Goal: Complete Application Form: Complete application form

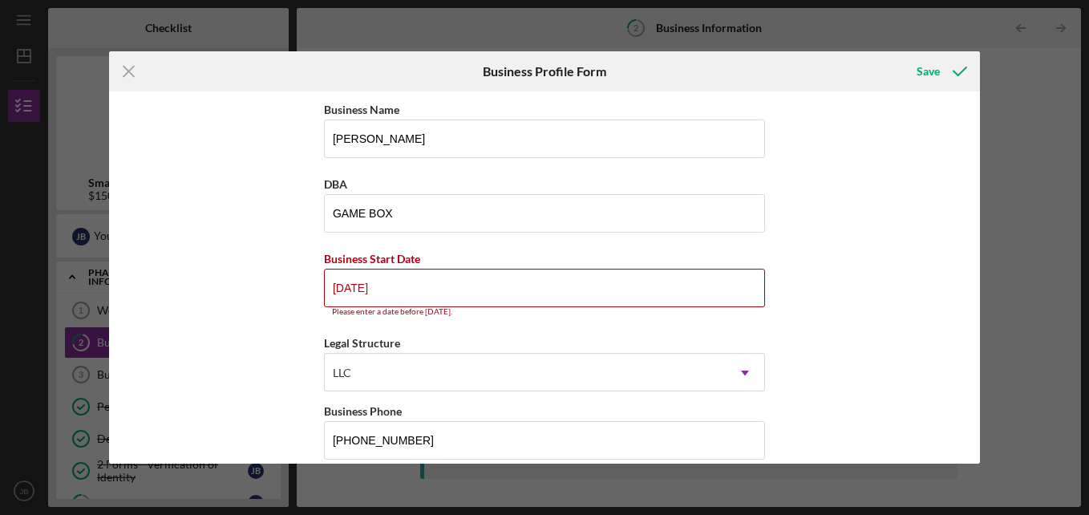
scroll to position [157, 0]
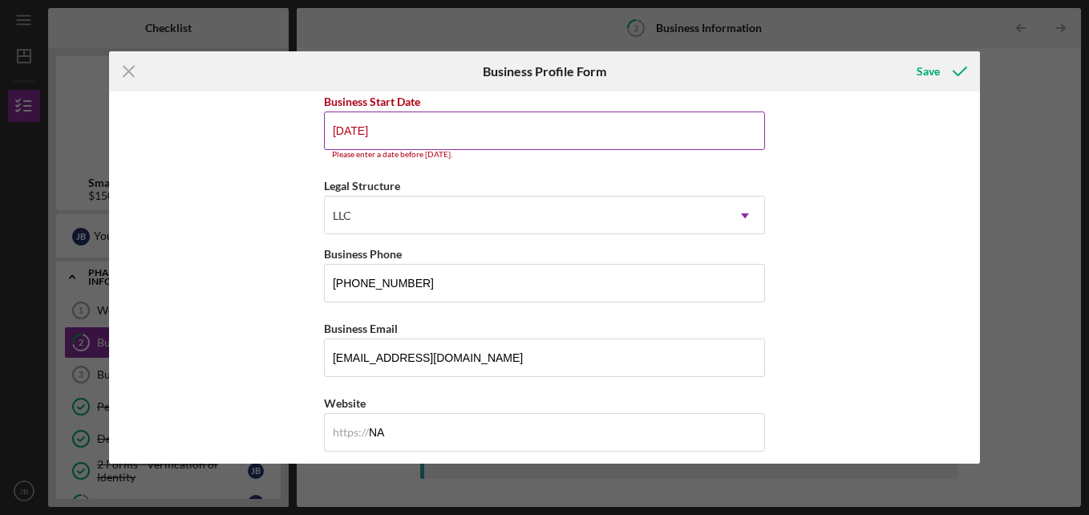
click at [357, 129] on input "[DATE]" at bounding box center [544, 130] width 441 height 38
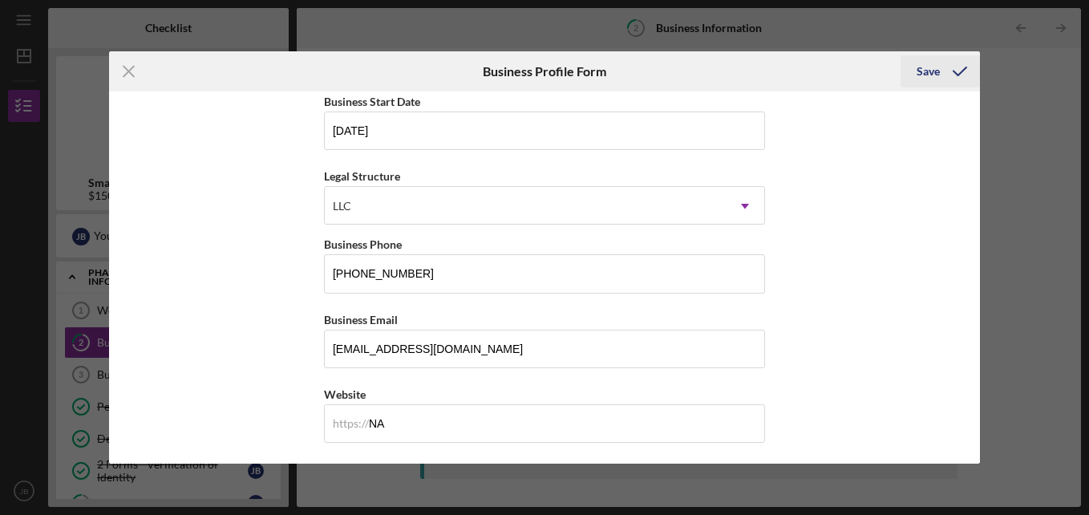
type input "[DATE]"
click at [965, 79] on icon "submit" at bounding box center [960, 71] width 40 height 40
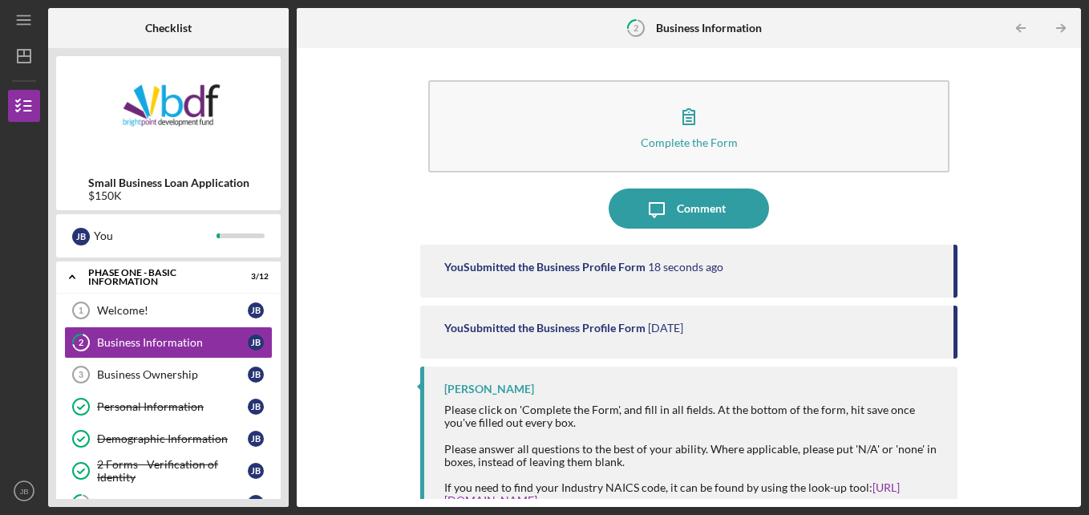
click at [507, 366] on div "You Submitted the Business Profile Form 18 seconds ago You Submitted the Busine…" at bounding box center [689, 364] width 538 height 238
click at [230, 333] on link "2 Business Information [PERSON_NAME]" at bounding box center [168, 342] width 208 height 32
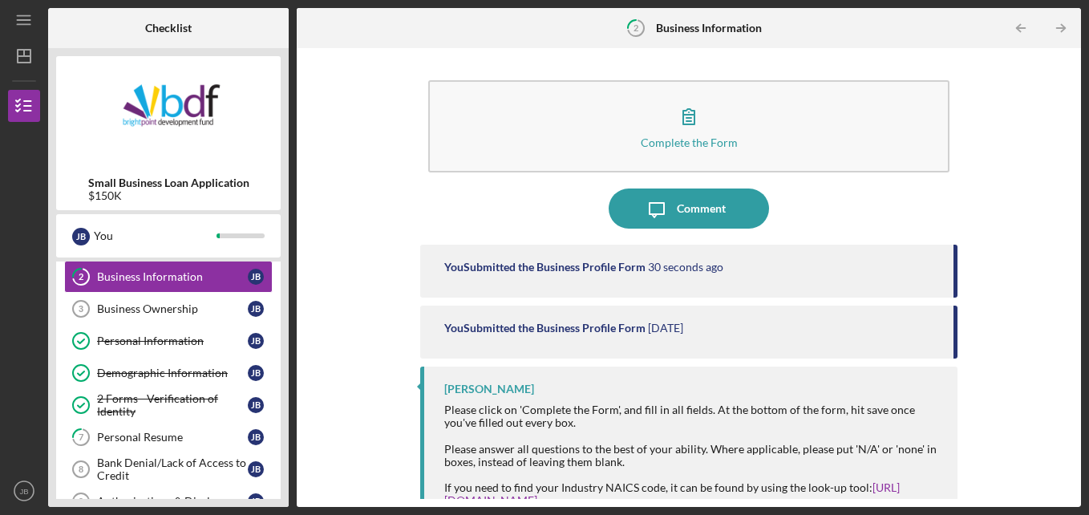
scroll to position [64, 0]
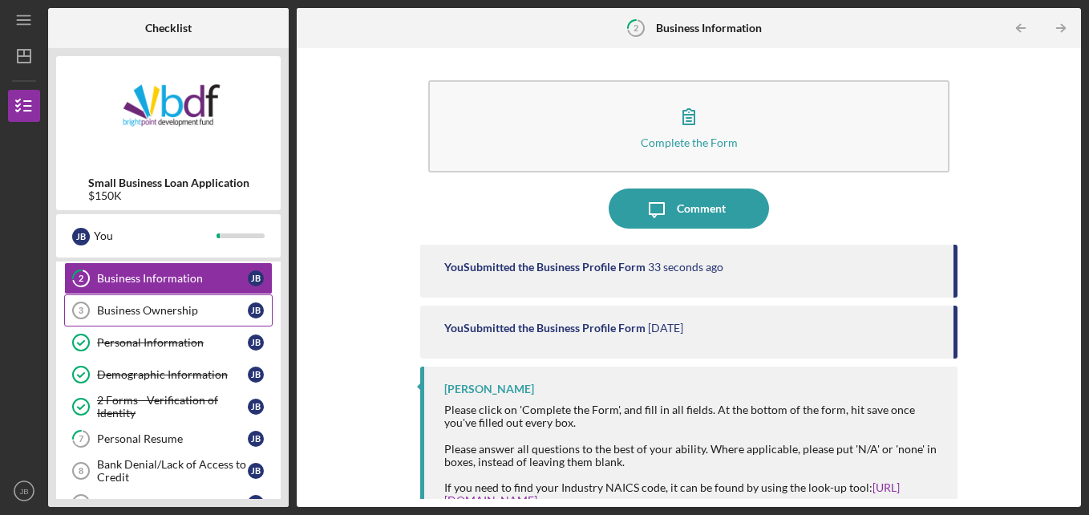
click at [141, 310] on div "Business Ownership" at bounding box center [172, 310] width 151 height 13
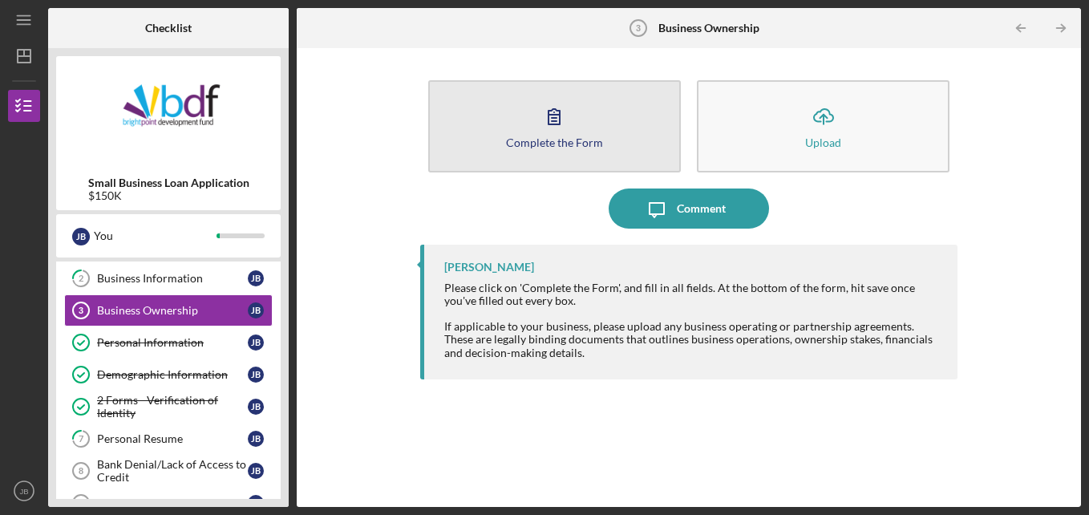
click at [527, 143] on div "Complete the Form" at bounding box center [554, 142] width 97 height 12
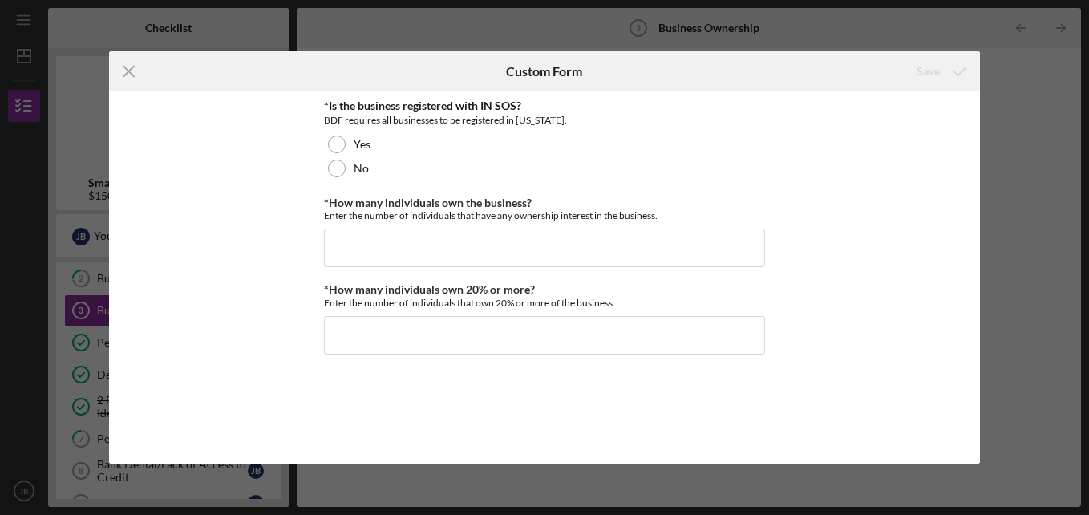
click at [527, 143] on div "Yes" at bounding box center [544, 144] width 441 height 24
click at [424, 268] on div "*Is the business registered with IN SOS? BDF requires all businesses to be regi…" at bounding box center [544, 277] width 441 height 356
click at [419, 234] on input "*How many individuals own the business?" at bounding box center [544, 248] width 441 height 38
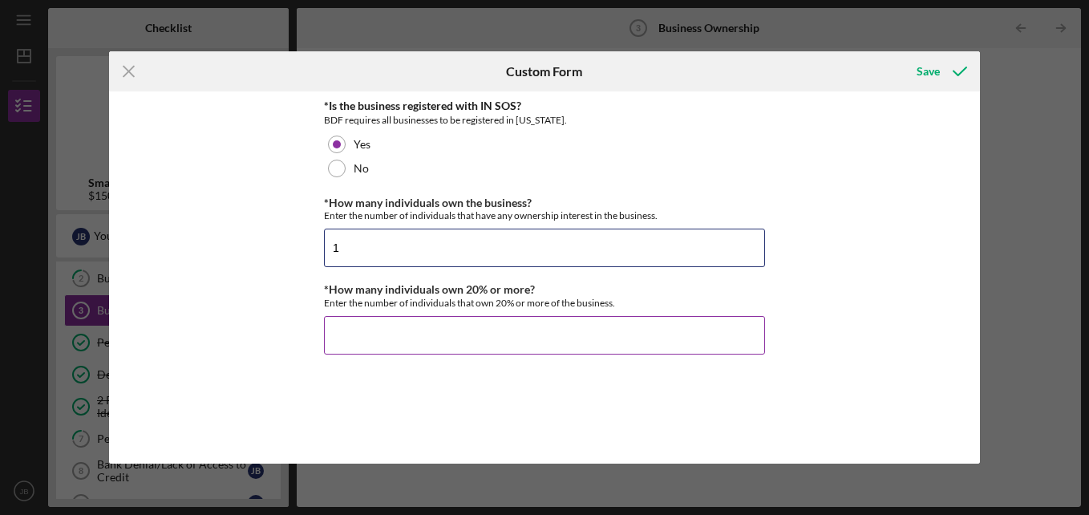
type input "1"
click at [341, 326] on input "*How many individuals own 20% or more?" at bounding box center [544, 335] width 441 height 38
type input "0"
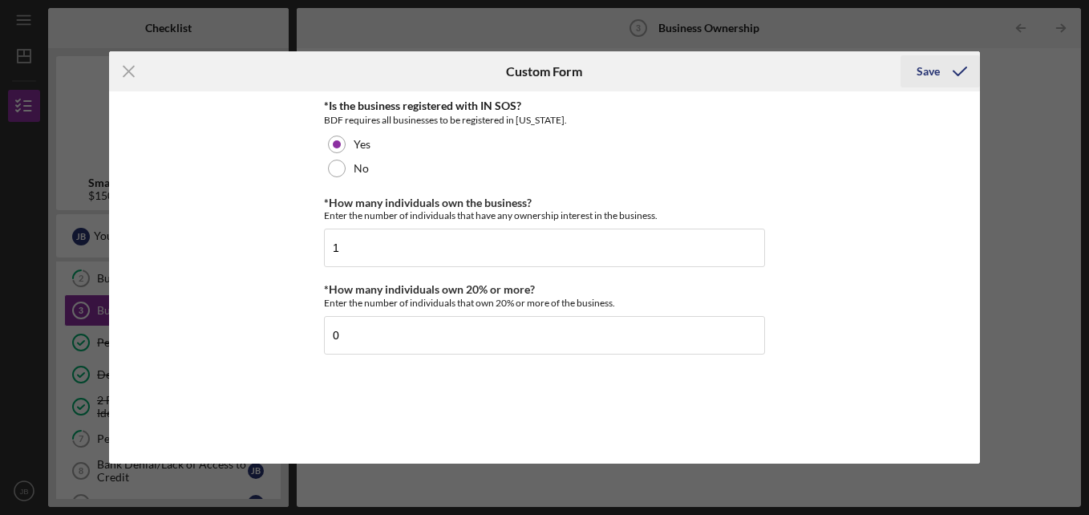
click at [962, 72] on icon "submit" at bounding box center [960, 71] width 40 height 40
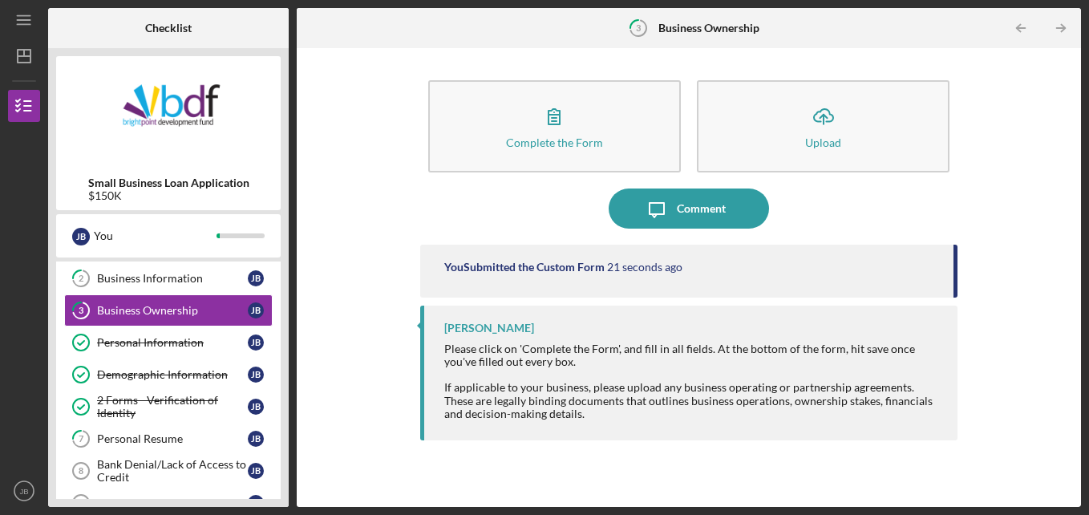
click at [1079, 248] on div "Complete the Form Form Icon/Upload Upload Icon/Message Comment You Submitted th…" at bounding box center [689, 277] width 784 height 459
drag, startPoint x: 1079, startPoint y: 248, endPoint x: 1018, endPoint y: 246, distance: 61.0
click at [1018, 246] on div "Complete the Form Form Icon/Upload Upload Icon/Message Comment You Submitted th…" at bounding box center [689, 277] width 784 height 459
drag, startPoint x: 273, startPoint y: 390, endPoint x: 208, endPoint y: 462, distance: 97.0
click at [208, 462] on div "Welcome! 1 Welcome! J B 2 Business Information J B 3 Business Ownership J B Per…" at bounding box center [168, 426] width 224 height 393
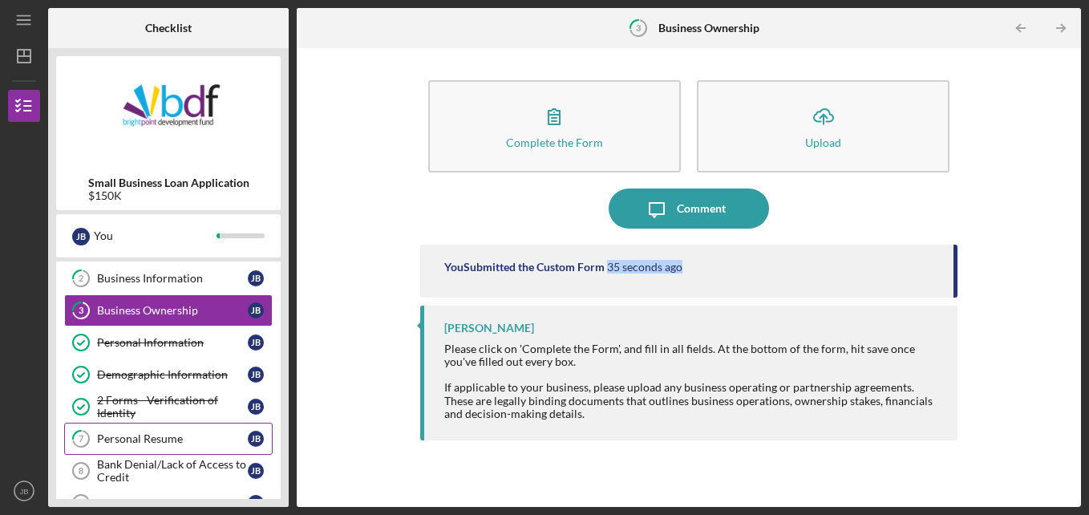
drag, startPoint x: 208, startPoint y: 462, endPoint x: 212, endPoint y: 437, distance: 25.2
click at [212, 437] on div "Welcome! 1 Welcome! J B 2 Business Information J B 3 Business Ownership J B Per…" at bounding box center [168, 426] width 224 height 393
click at [212, 437] on div "Personal Resume" at bounding box center [172, 438] width 151 height 13
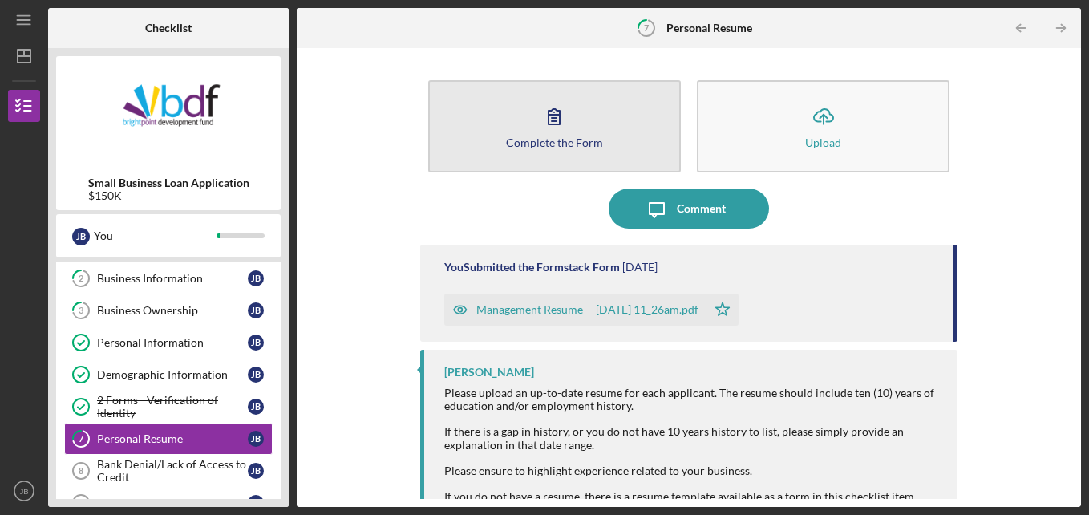
click at [557, 157] on button "Complete the Form Form" at bounding box center [554, 126] width 253 height 92
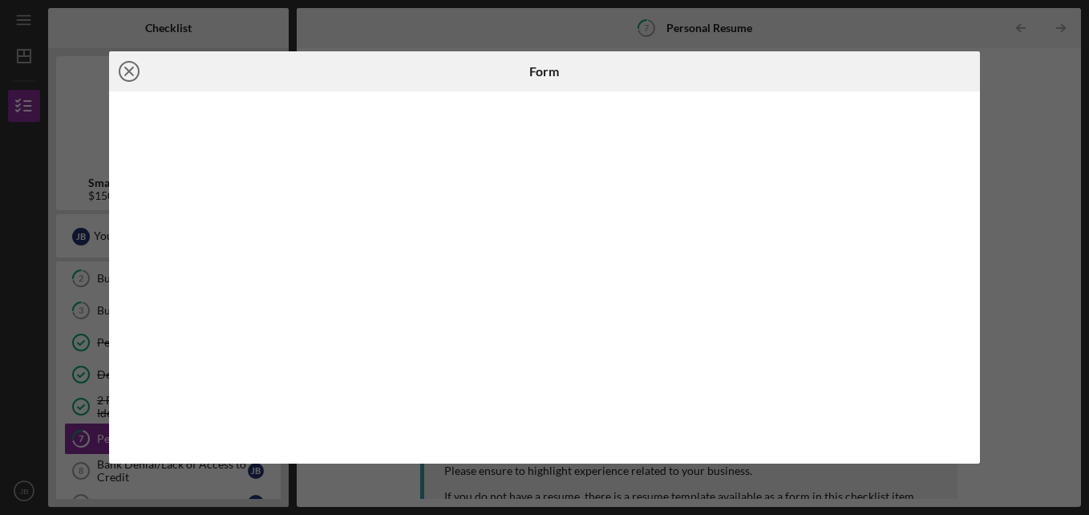
click at [135, 68] on icon "Icon/Close" at bounding box center [129, 71] width 40 height 40
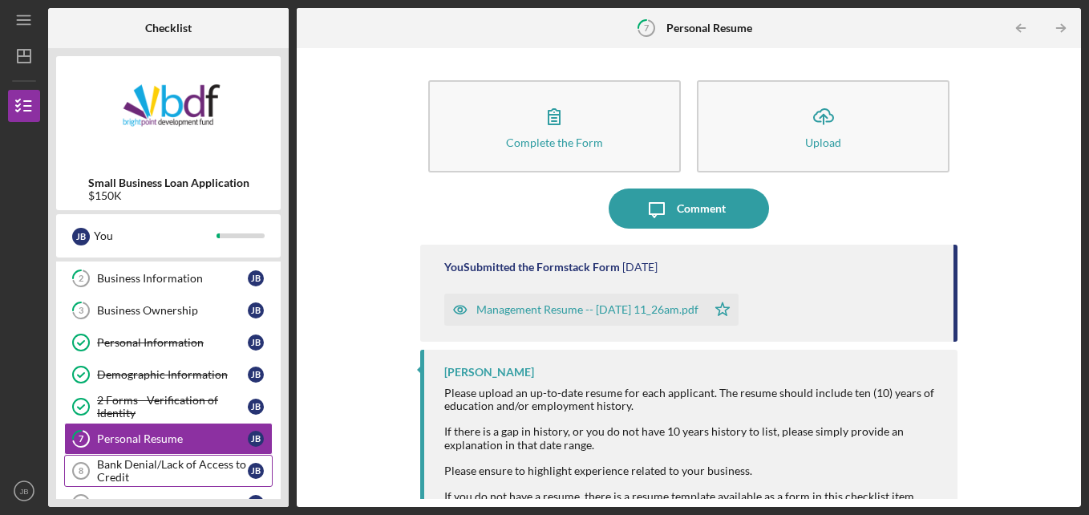
click at [208, 463] on div "Bank Denial/Lack of Access to Credit" at bounding box center [172, 471] width 151 height 26
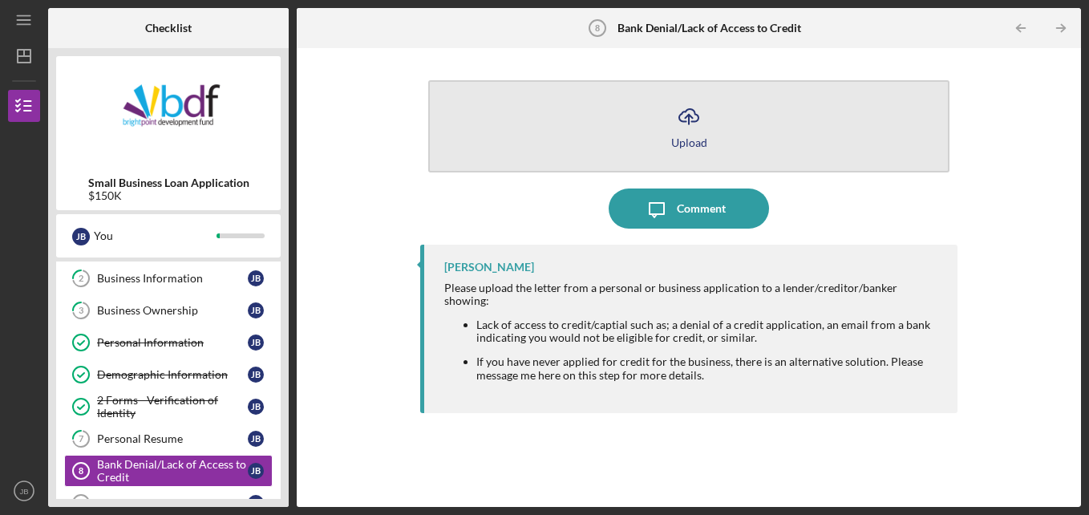
click at [484, 142] on button "Icon/Upload Upload" at bounding box center [689, 126] width 522 height 92
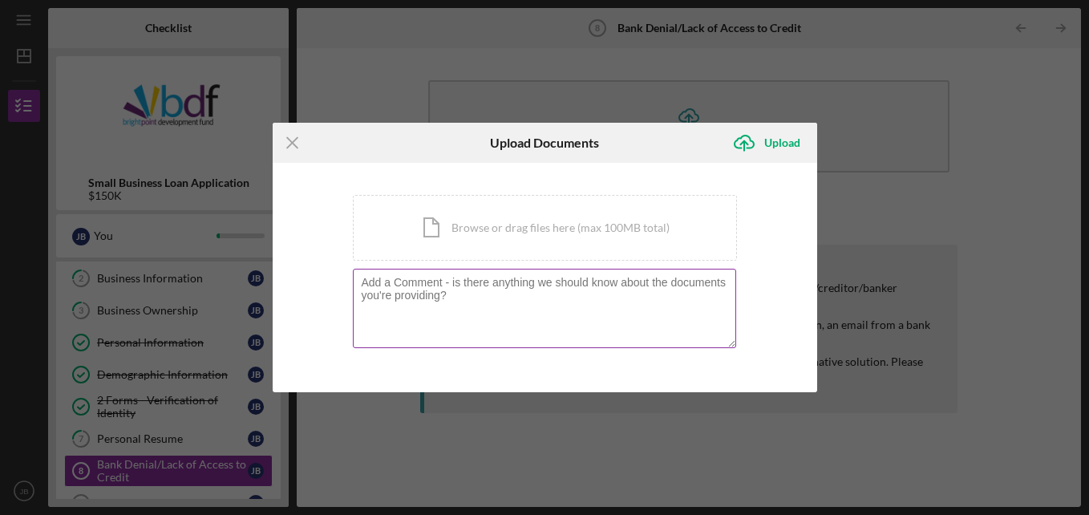
click at [491, 331] on textarea at bounding box center [544, 308] width 383 height 79
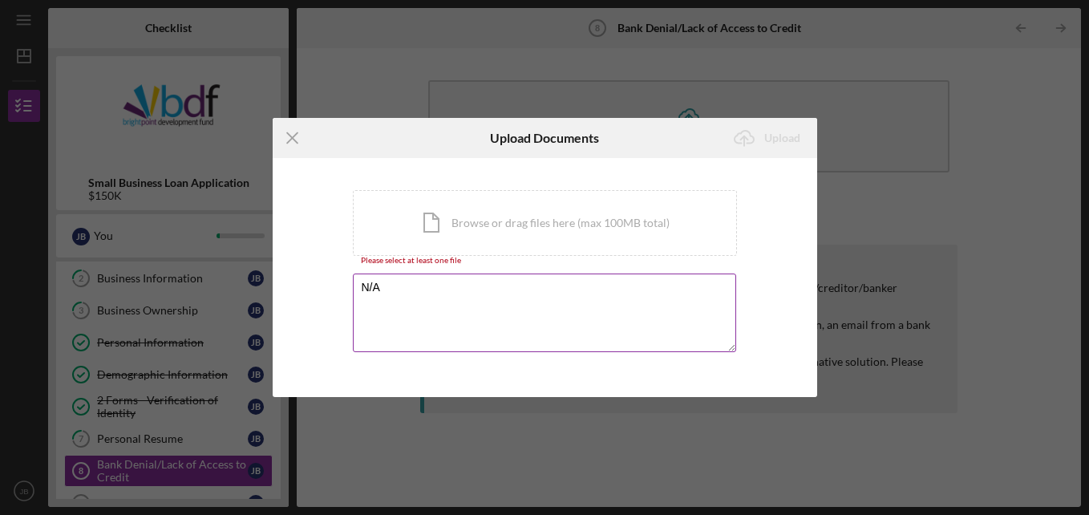
click at [487, 261] on div "Please select at least one file" at bounding box center [545, 261] width 384 height 10
click at [383, 290] on textarea "N/A" at bounding box center [544, 312] width 383 height 79
type textarea "NONE"
click at [286, 138] on icon "Icon/Menu Close" at bounding box center [293, 138] width 40 height 40
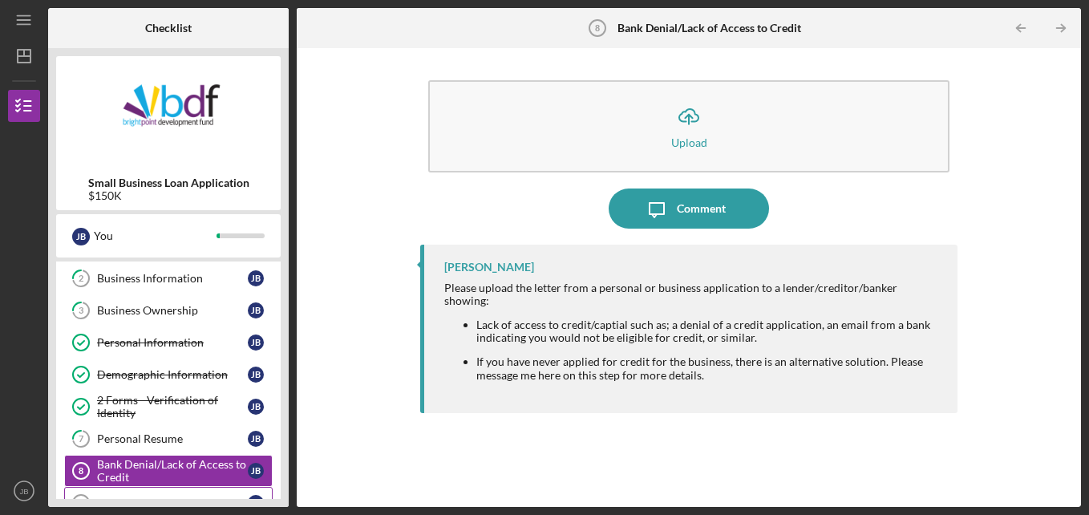
click at [249, 489] on link "Authorizations & Disclosures 9 Authorizations & Disclosures [PERSON_NAME]" at bounding box center [168, 503] width 208 height 32
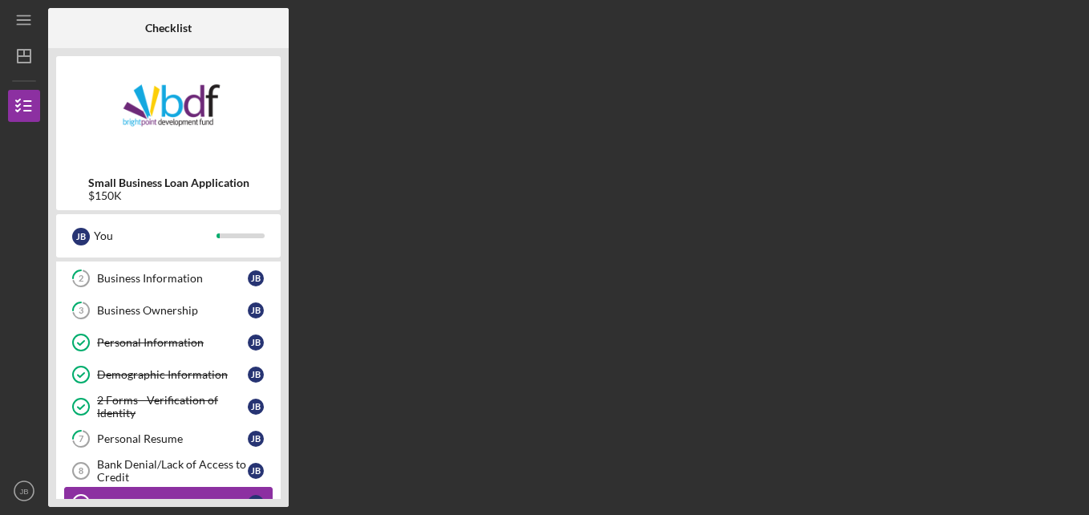
click at [249, 489] on link "Authorizations & Disclosures 9 Authorizations & Disclosures [PERSON_NAME]" at bounding box center [168, 503] width 208 height 32
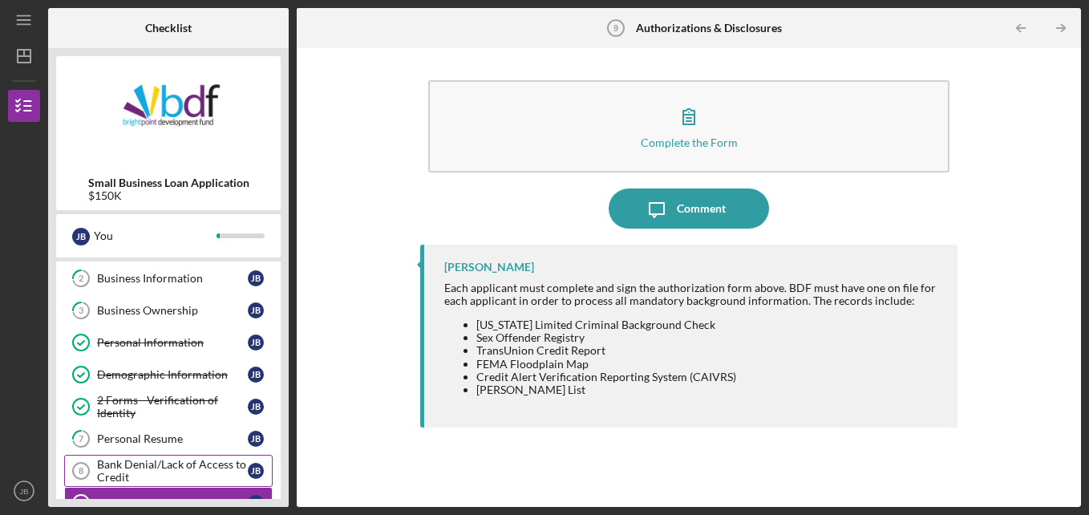
click at [217, 459] on div "Bank Denial/Lack of Access to Credit" at bounding box center [172, 471] width 151 height 26
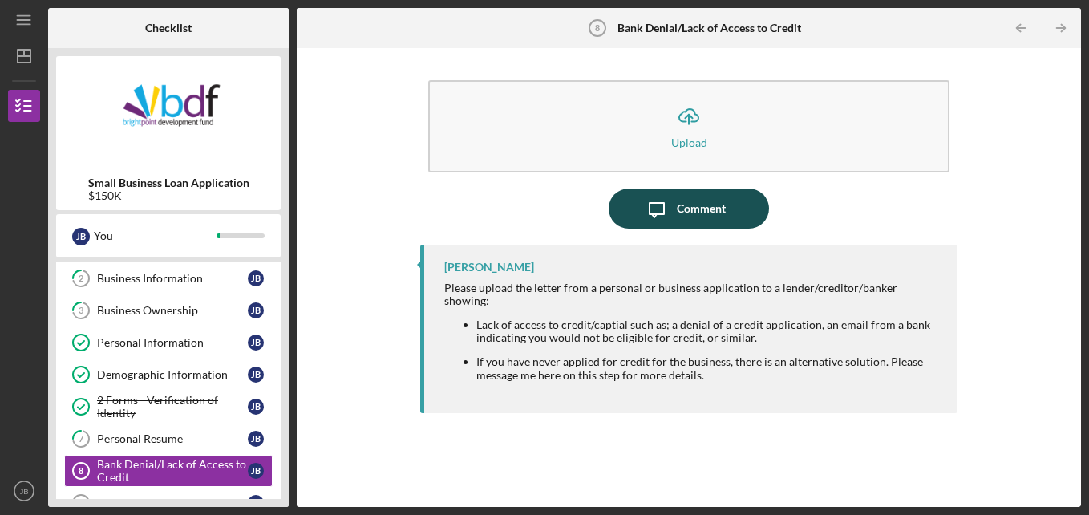
click at [675, 204] on icon "Icon/Message" at bounding box center [657, 208] width 40 height 40
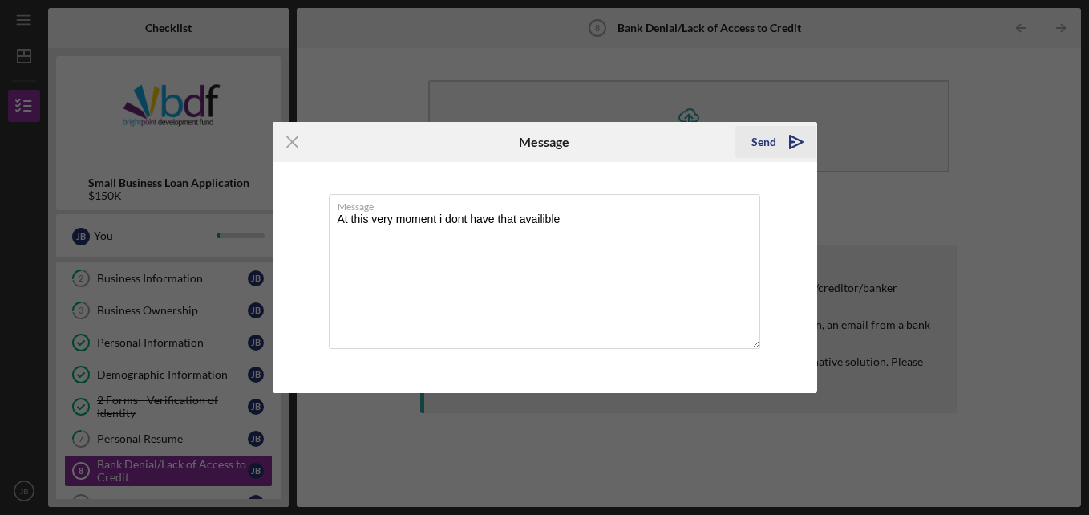
type textarea "At this very moment i dont have that availible"
click at [783, 141] on icon "Icon/icon-invite-send" at bounding box center [796, 142] width 40 height 40
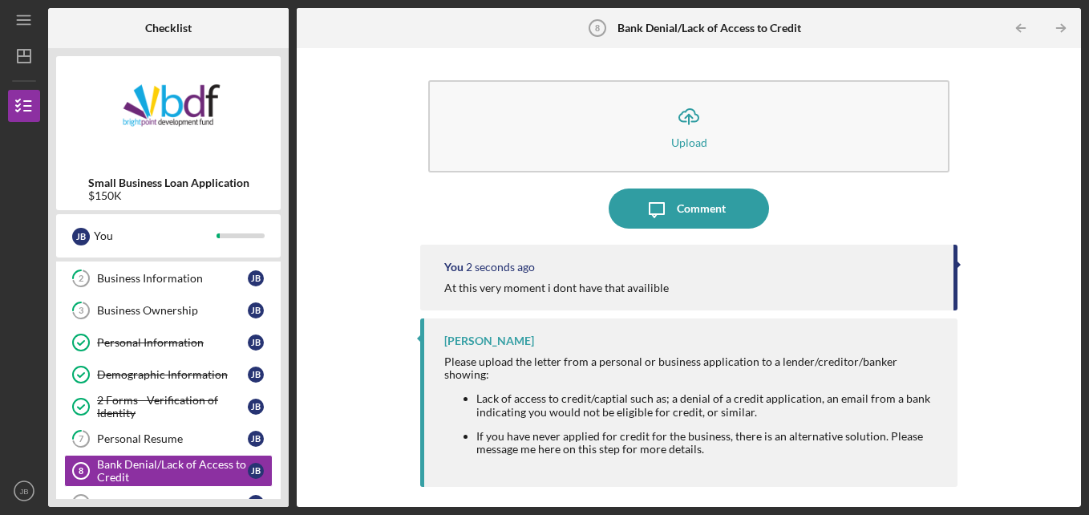
click at [783, 141] on button "Icon/Upload Upload" at bounding box center [689, 126] width 522 height 92
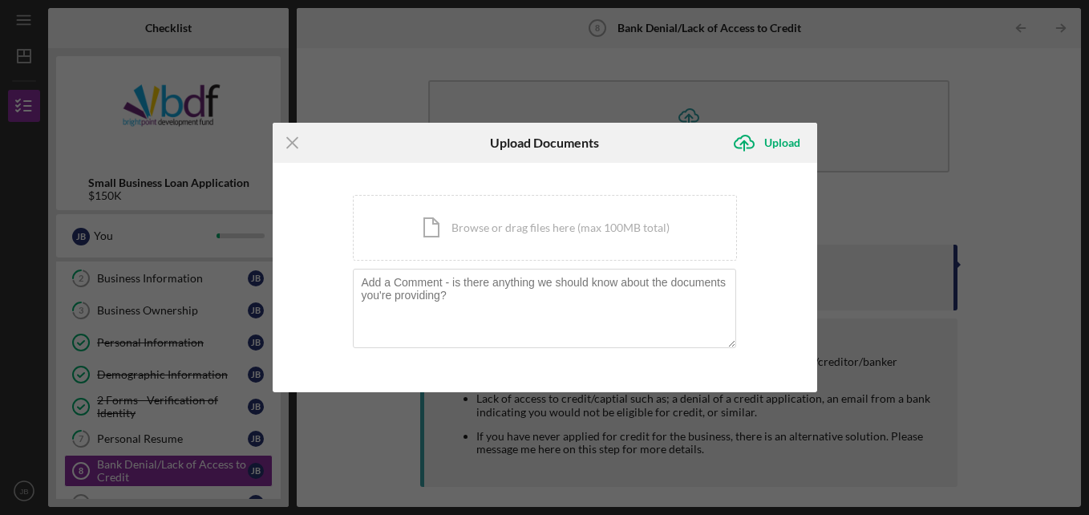
click at [269, 496] on div "Icon/Menu Close Upload Documents Icon/Upload Upload You're uploading documents …" at bounding box center [544, 257] width 1089 height 515
drag, startPoint x: 269, startPoint y: 496, endPoint x: 253, endPoint y: 471, distance: 29.6
click at [253, 471] on div "Icon/Menu Close Upload Documents Icon/Upload Upload You're uploading documents …" at bounding box center [544, 257] width 1089 height 515
click at [215, 472] on div "Icon/Menu Close Upload Documents Icon/Upload Upload You're uploading documents …" at bounding box center [544, 257] width 1089 height 515
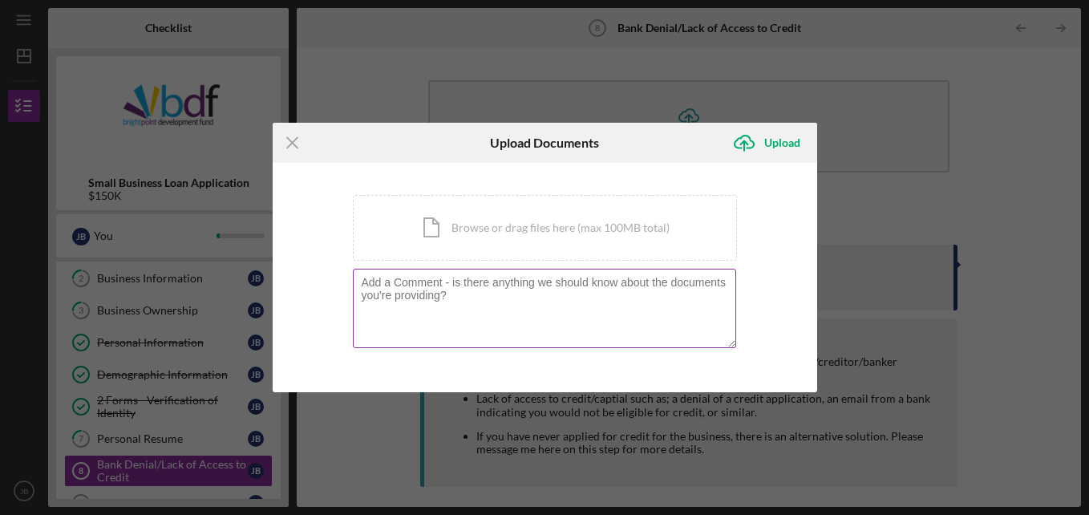
click at [406, 296] on textarea at bounding box center [544, 308] width 383 height 79
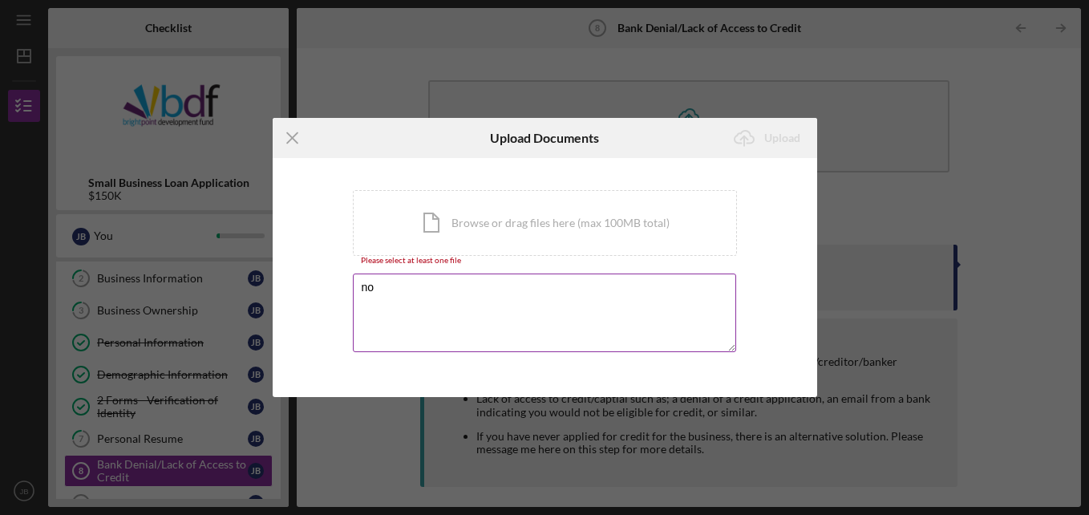
click at [421, 274] on label at bounding box center [549, 277] width 374 height 6
click at [421, 273] on textarea "no" at bounding box center [544, 312] width 383 height 79
click at [376, 282] on textarea "no" at bounding box center [544, 312] width 383 height 79
type textarea "n"
click at [289, 144] on icon "Icon/Menu Close" at bounding box center [293, 138] width 40 height 40
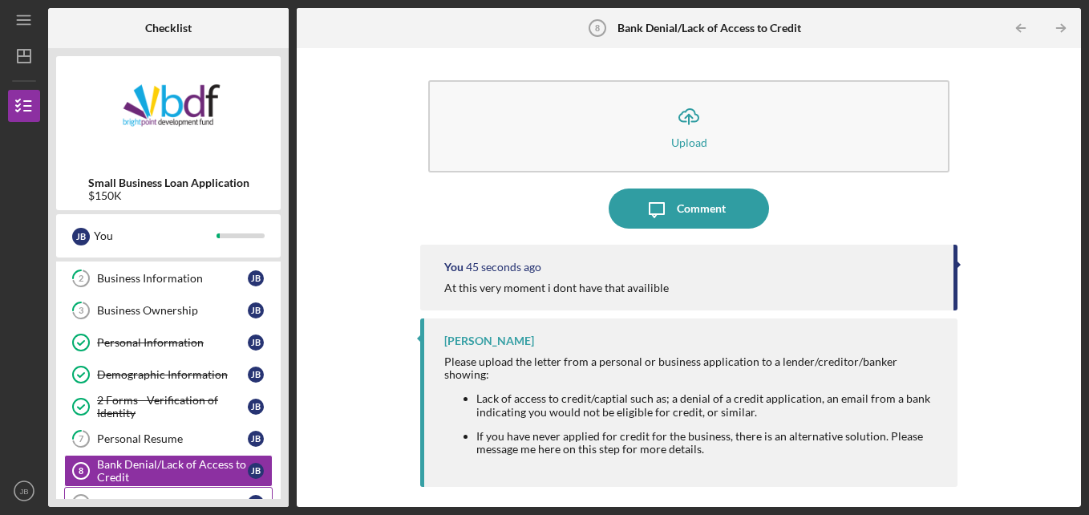
click at [190, 493] on link "Authorizations & Disclosures 9 Authorizations & Disclosures [PERSON_NAME]" at bounding box center [168, 503] width 208 height 32
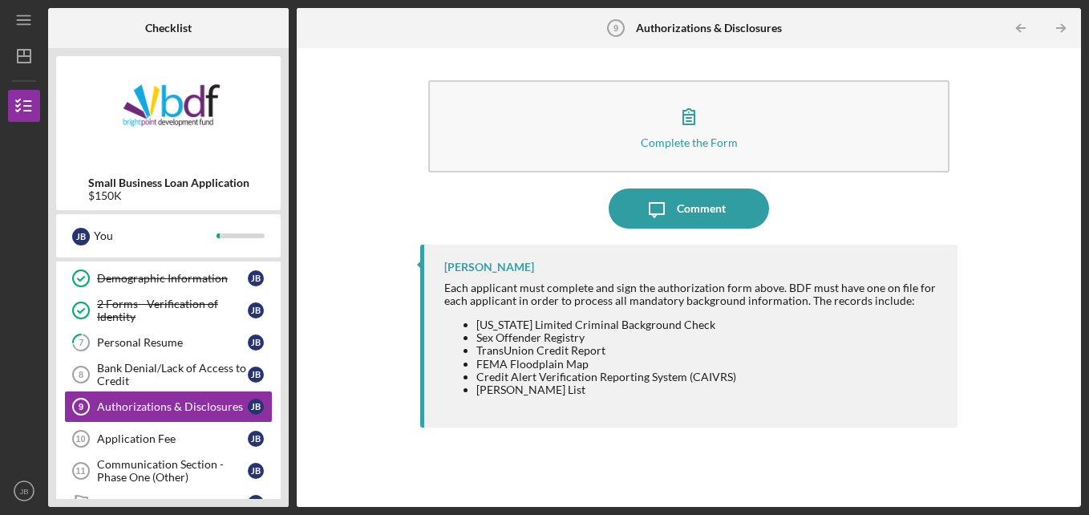
scroll to position [192, 0]
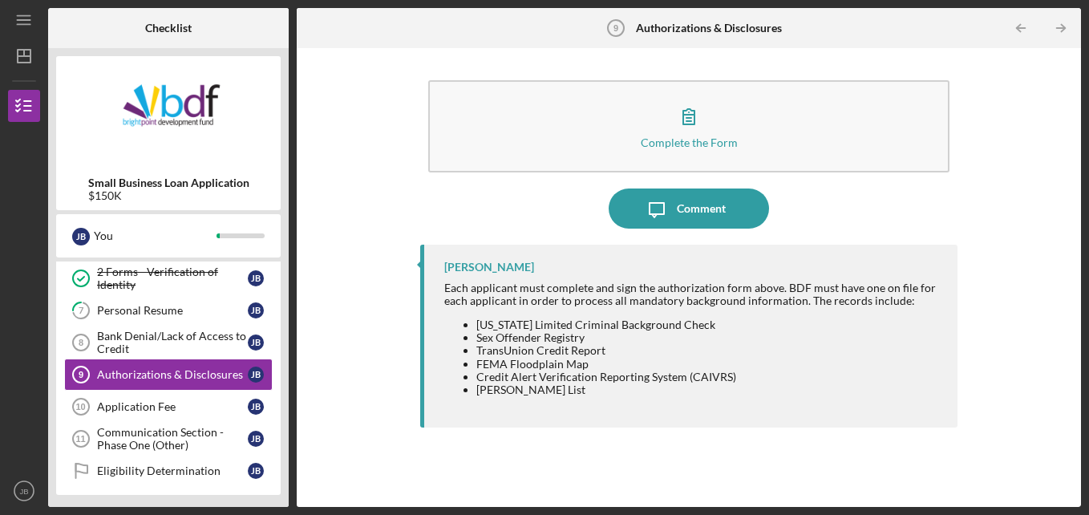
click at [1004, 158] on div "Complete the Form Form Icon/Message Comment Jeremy Kalonji Each applicant must …" at bounding box center [689, 277] width 768 height 443
click at [212, 373] on div "Authorizations & Disclosures" at bounding box center [172, 374] width 151 height 13
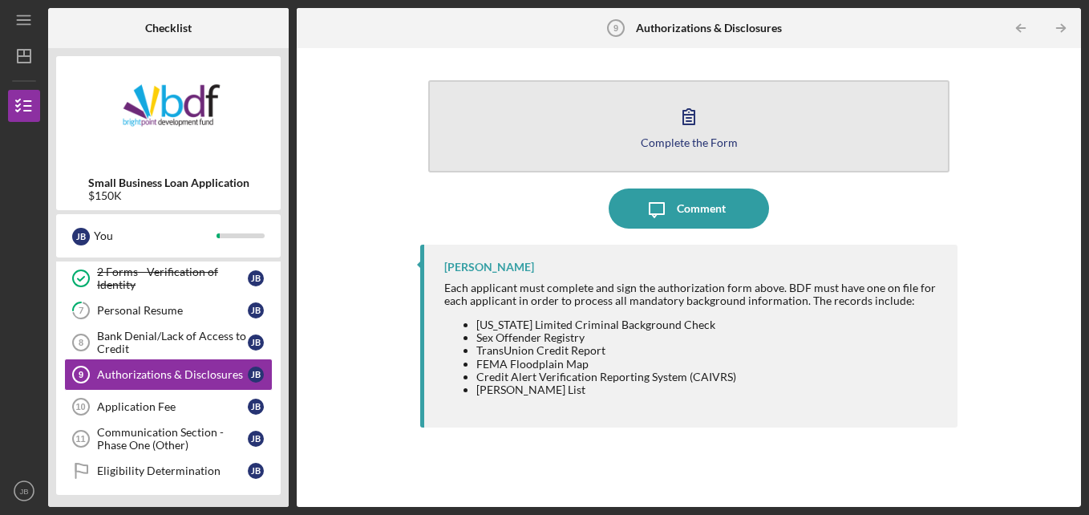
click at [742, 144] on button "Complete the Form Form" at bounding box center [689, 126] width 522 height 92
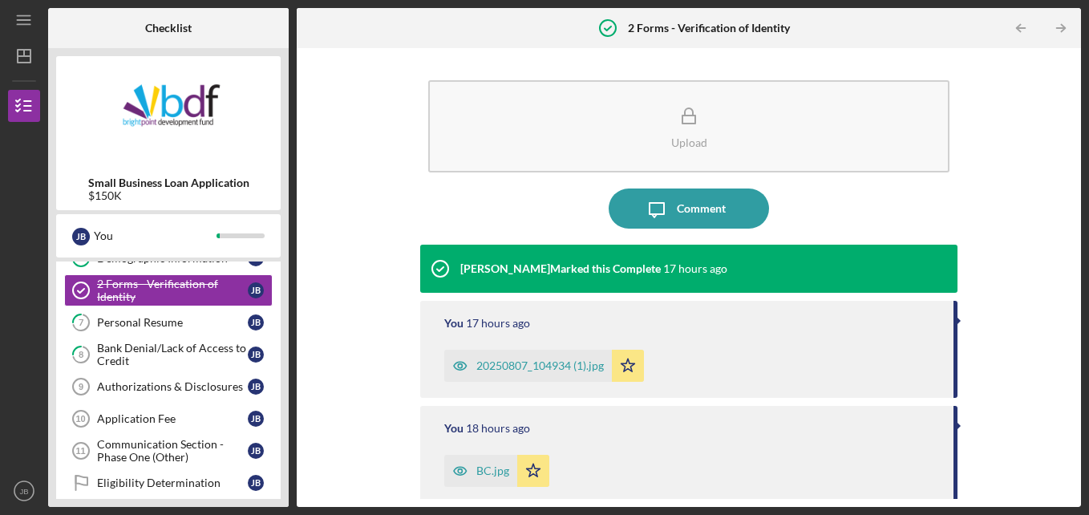
scroll to position [180, 0]
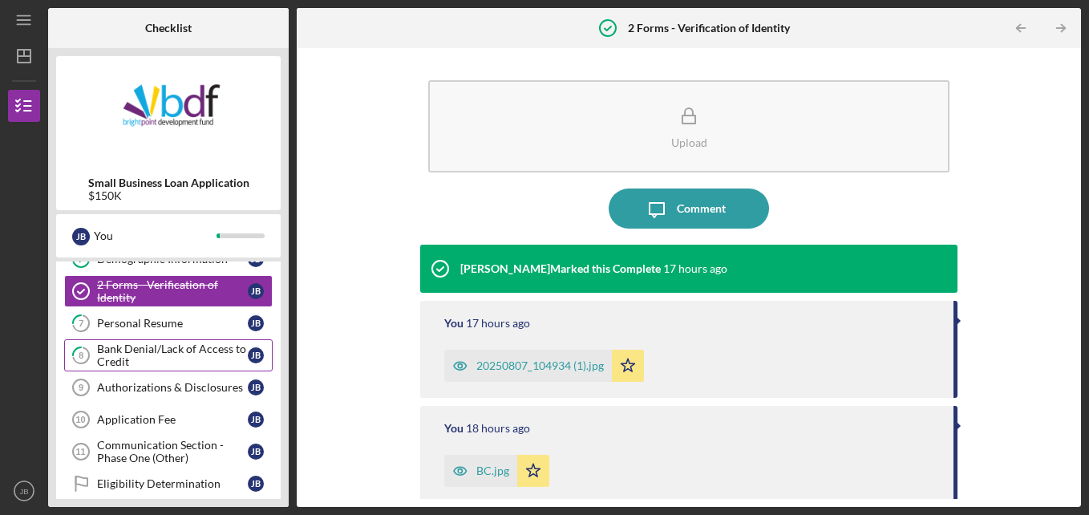
click at [210, 363] on div "Bank Denial/Lack of Access to Credit" at bounding box center [172, 355] width 151 height 26
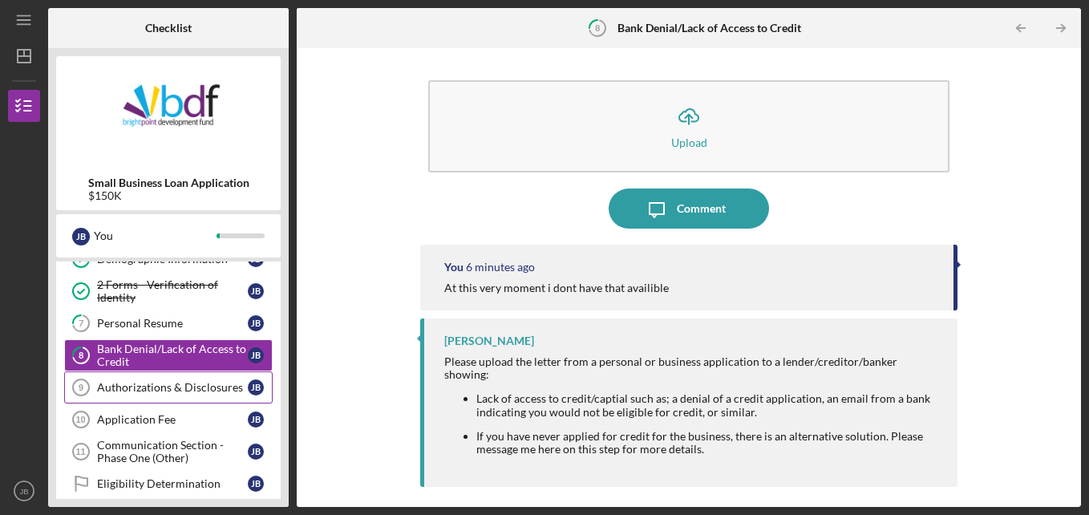
click at [250, 394] on div "[PERSON_NAME]" at bounding box center [256, 387] width 16 height 16
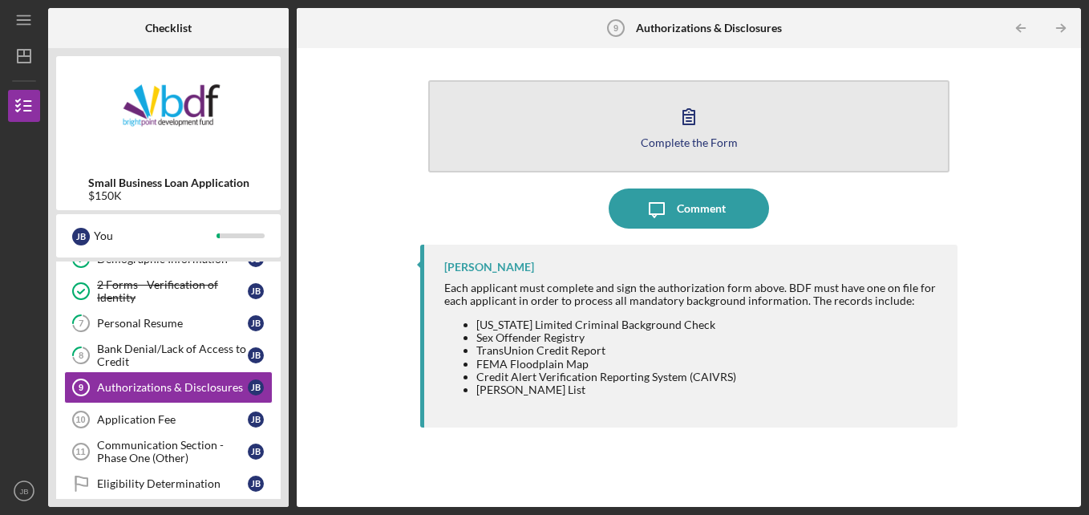
click at [772, 107] on button "Complete the Form Form" at bounding box center [689, 126] width 522 height 92
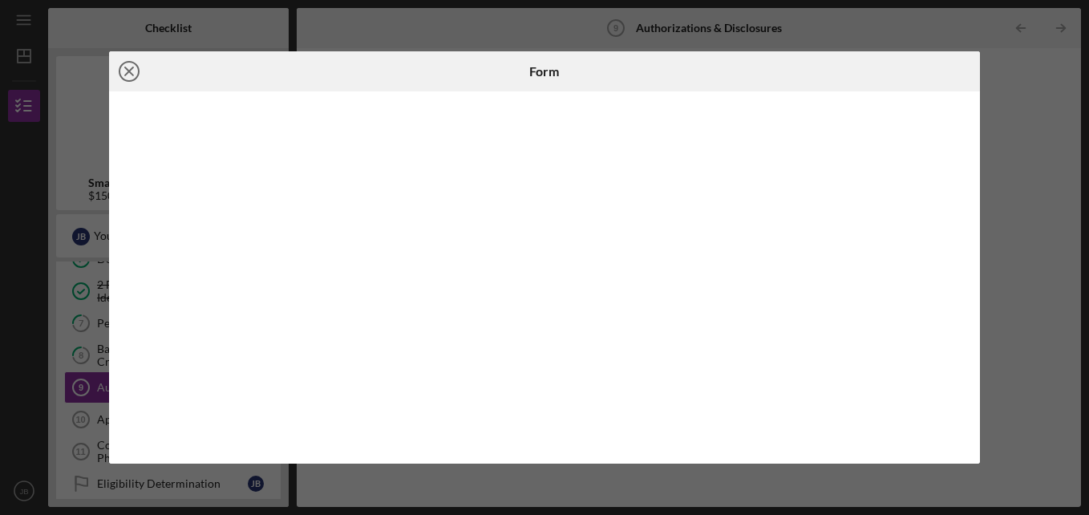
click at [135, 71] on icon "Icon/Close" at bounding box center [129, 71] width 40 height 40
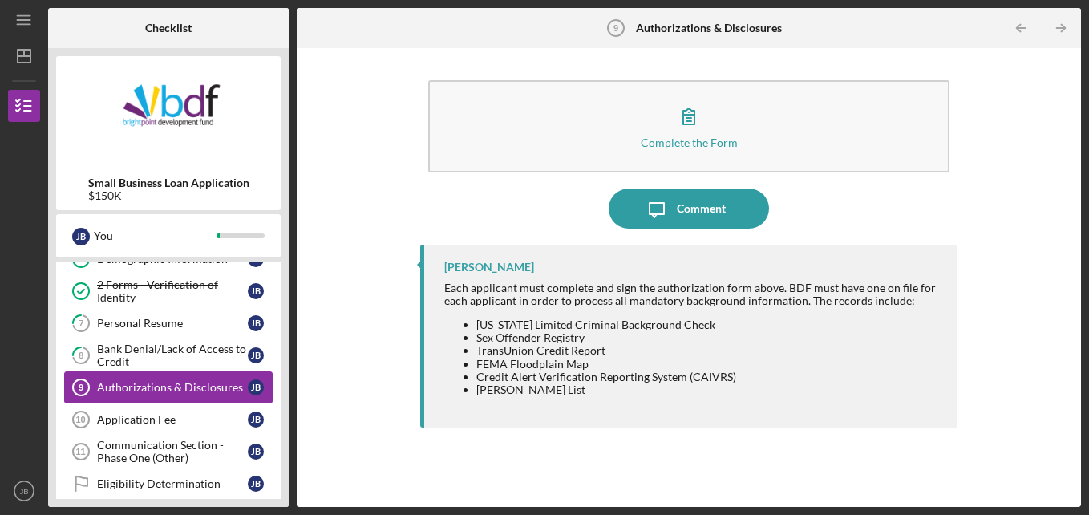
click at [149, 386] on div "Authorizations & Disclosures" at bounding box center [172, 387] width 151 height 13
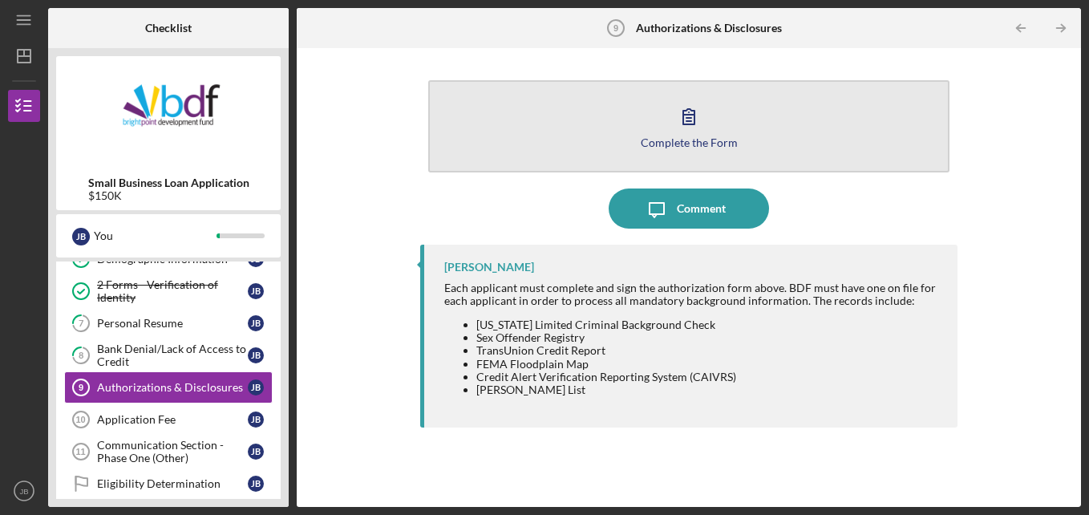
click at [573, 148] on button "Complete the Form Form" at bounding box center [689, 126] width 522 height 92
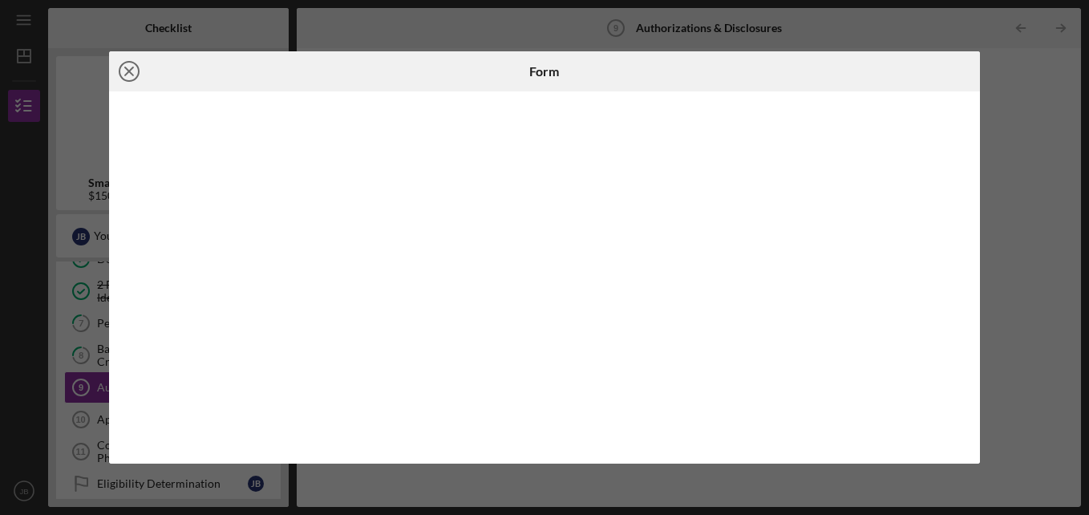
click at [127, 72] on line at bounding box center [129, 71] width 8 height 8
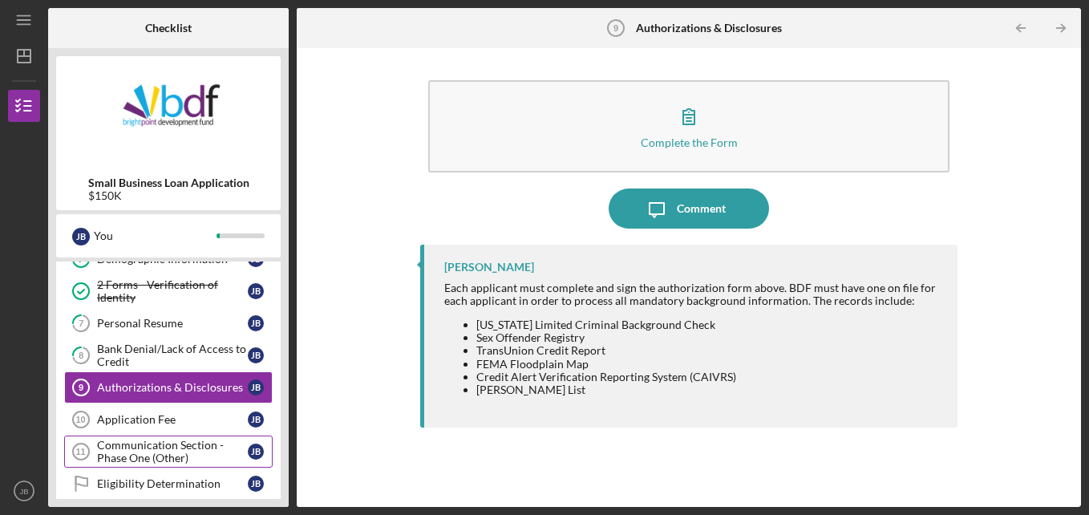
click at [237, 463] on div "Communication Section - Phase One (Other)" at bounding box center [172, 452] width 151 height 26
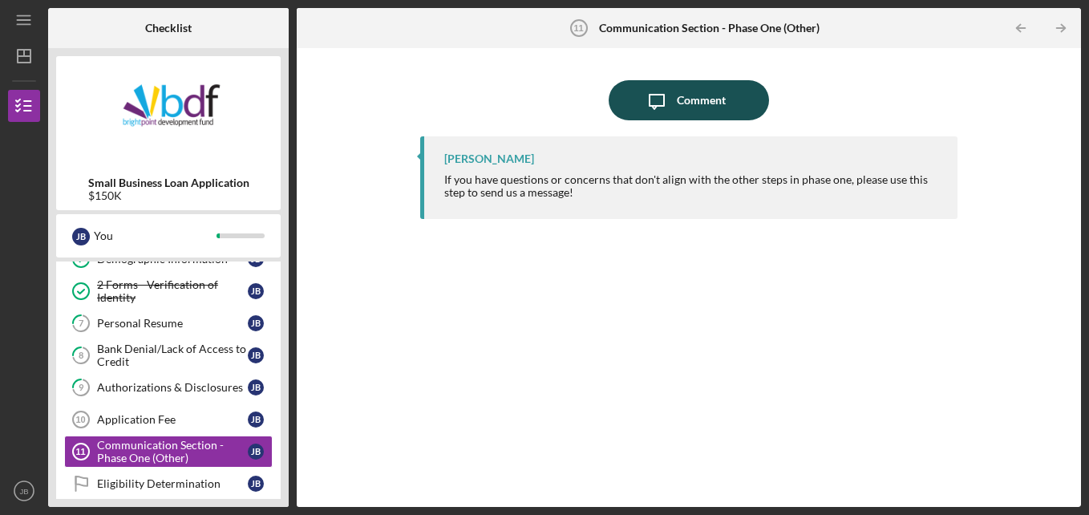
click at [650, 102] on icon "Icon/Message" at bounding box center [657, 100] width 40 height 40
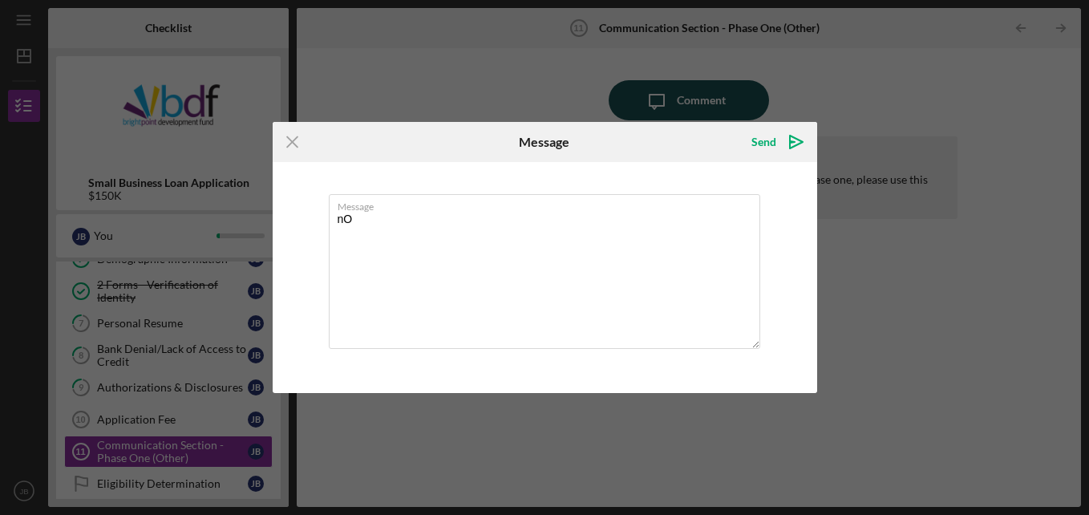
type textarea "n"
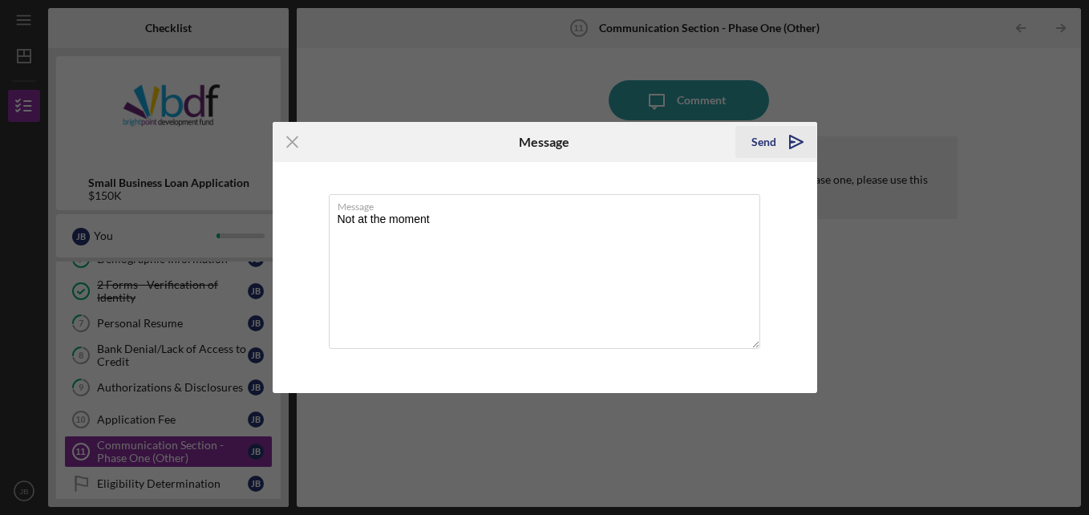
type textarea "Not at the moment"
click at [758, 142] on div "Send" at bounding box center [763, 142] width 25 height 32
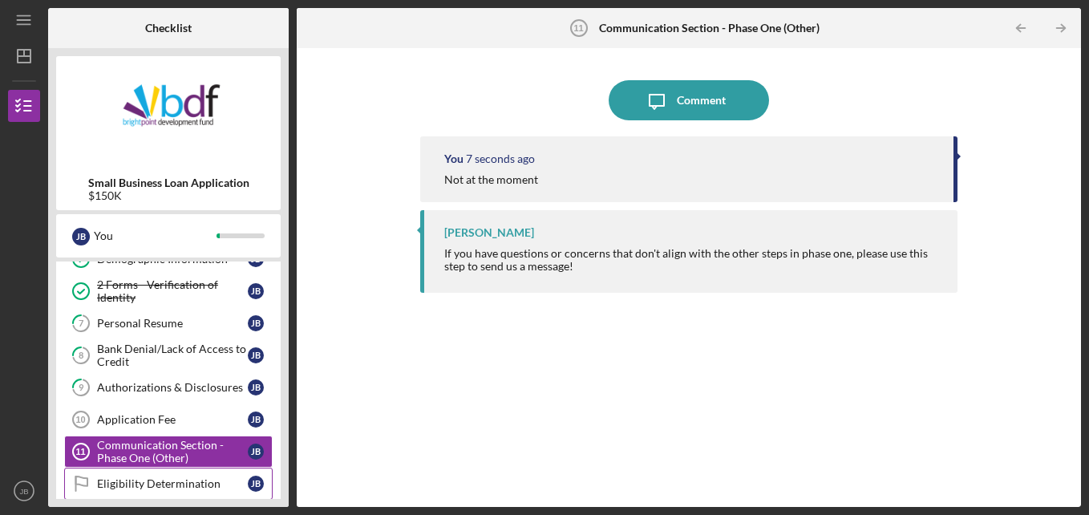
click at [213, 485] on div "Eligibility Determination" at bounding box center [172, 483] width 151 height 13
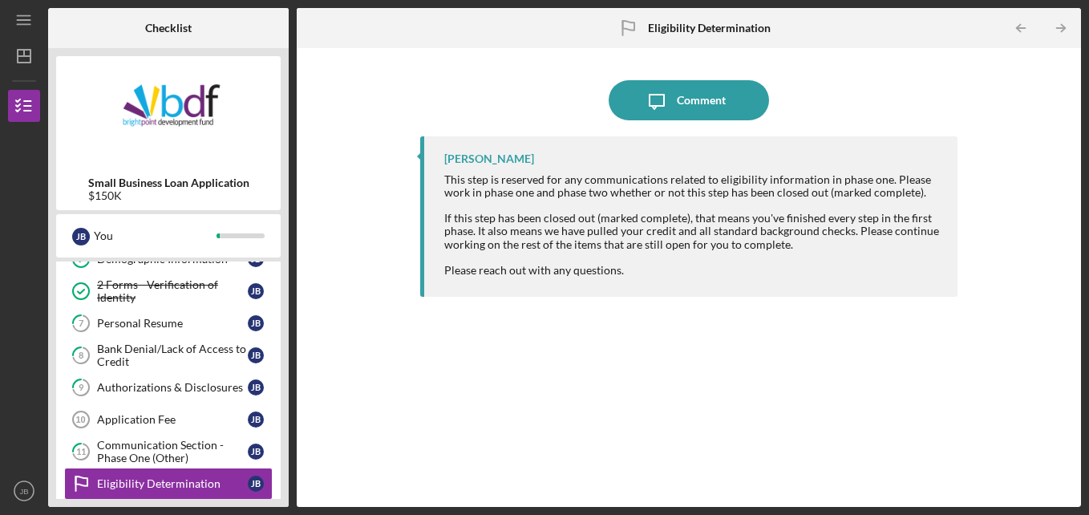
drag, startPoint x: 277, startPoint y: 423, endPoint x: 318, endPoint y: 459, distance: 53.9
click at [318, 459] on div "Checklist Small Business Loan Application $150K J B You Icon/Expander Phase One…" at bounding box center [564, 257] width 1033 height 499
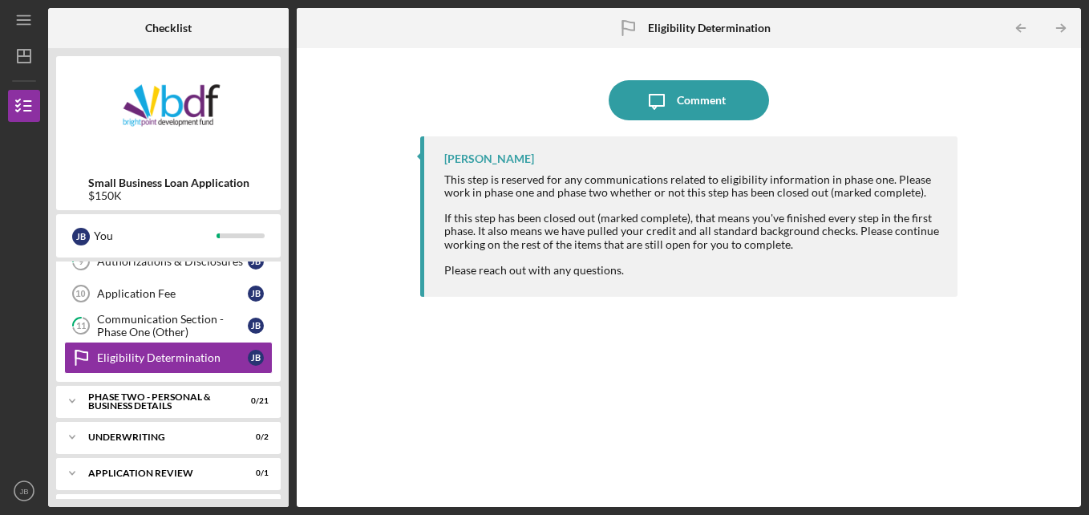
scroll to position [308, 0]
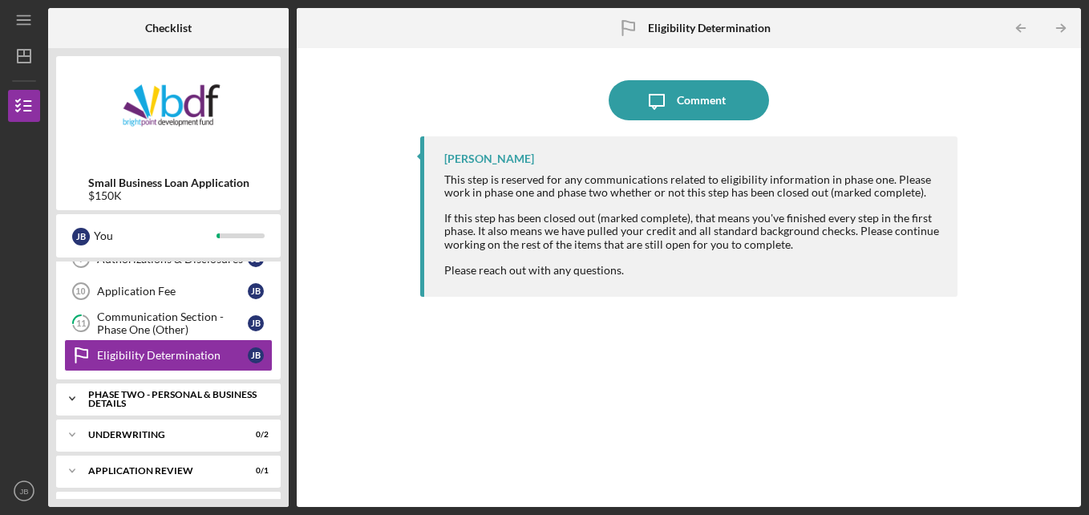
click at [204, 404] on div "PHASE TWO - PERSONAL & BUSINESS DETAILS" at bounding box center [174, 399] width 172 height 18
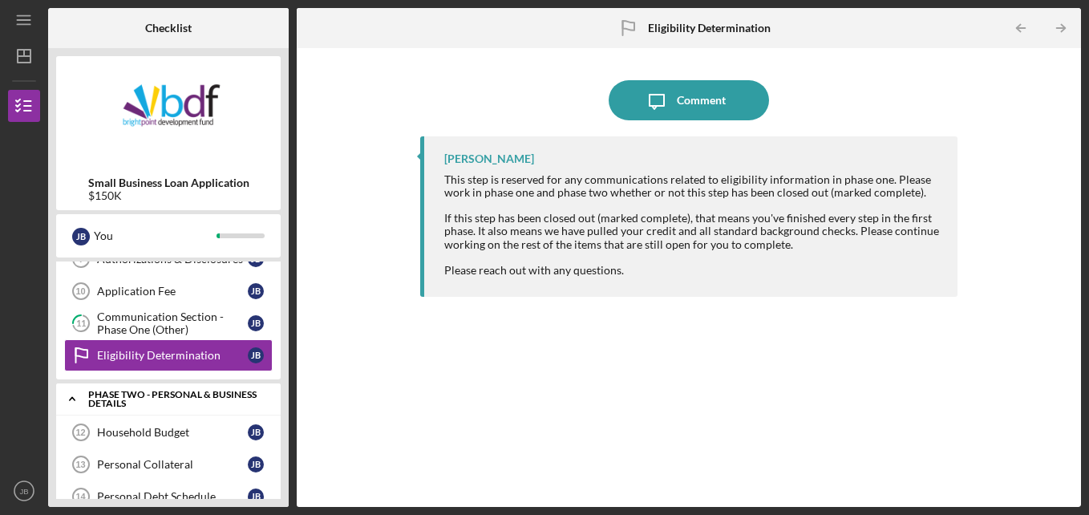
click at [204, 404] on div "PHASE TWO - PERSONAL & BUSINESS DETAILS" at bounding box center [174, 399] width 172 height 18
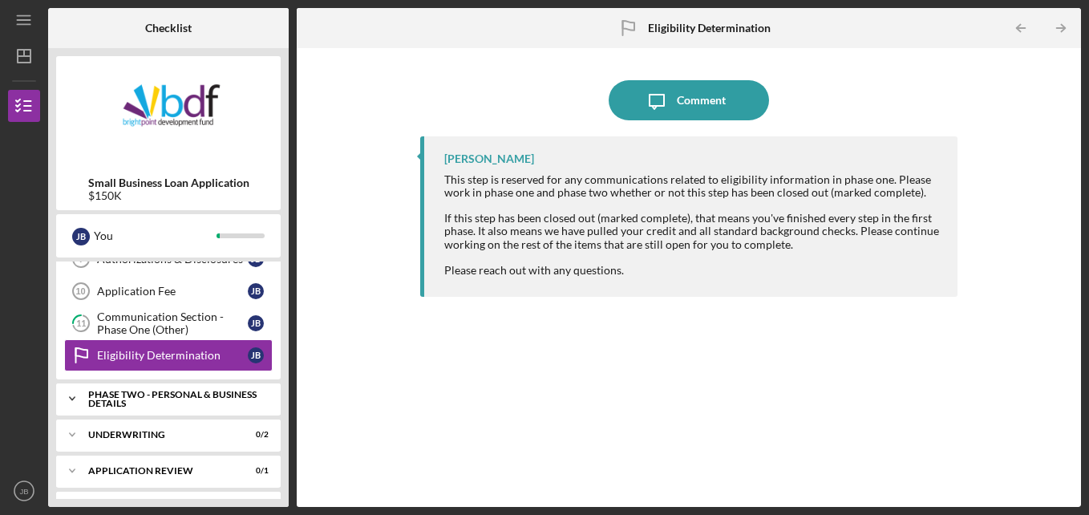
click at [204, 404] on div "PHASE TWO - PERSONAL & BUSINESS DETAILS" at bounding box center [174, 399] width 172 height 18
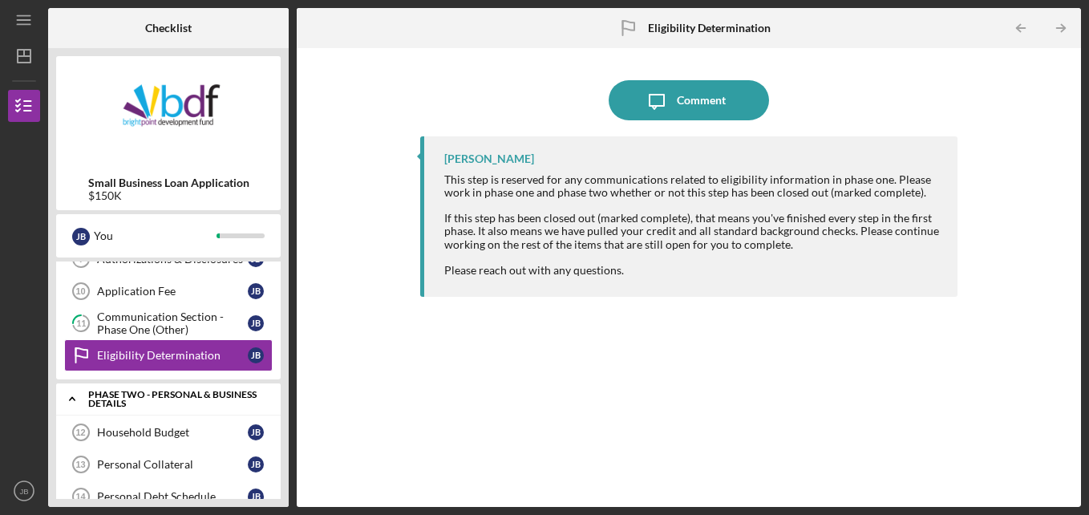
click at [204, 404] on div "PHASE TWO - PERSONAL & BUSINESS DETAILS" at bounding box center [174, 399] width 172 height 18
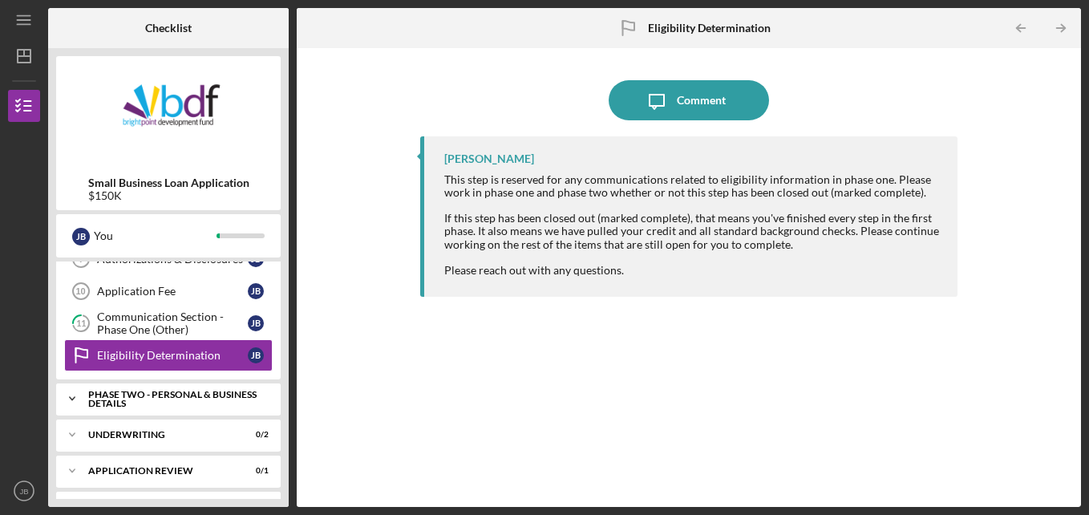
click at [121, 411] on div "Icon/Expander PHASE TWO - PERSONAL & BUSINESS DETAILS 0 / 21" at bounding box center [168, 398] width 224 height 32
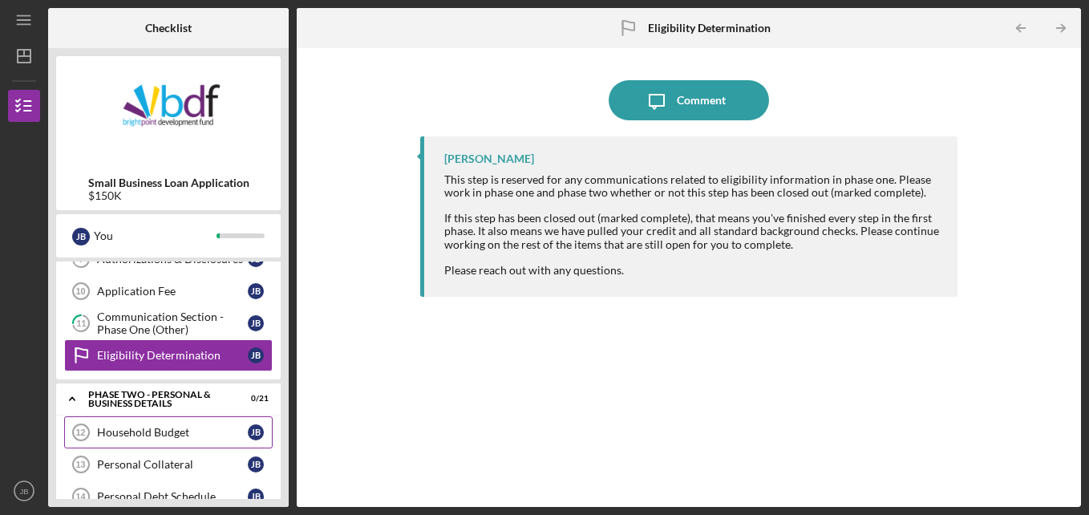
click at [102, 439] on div "Household Budget" at bounding box center [172, 432] width 151 height 13
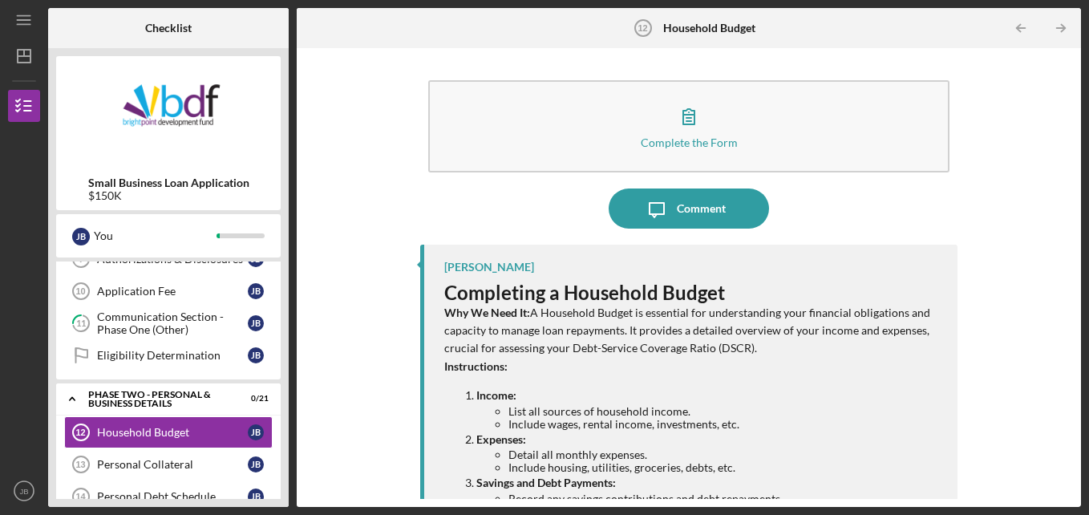
scroll to position [340, 0]
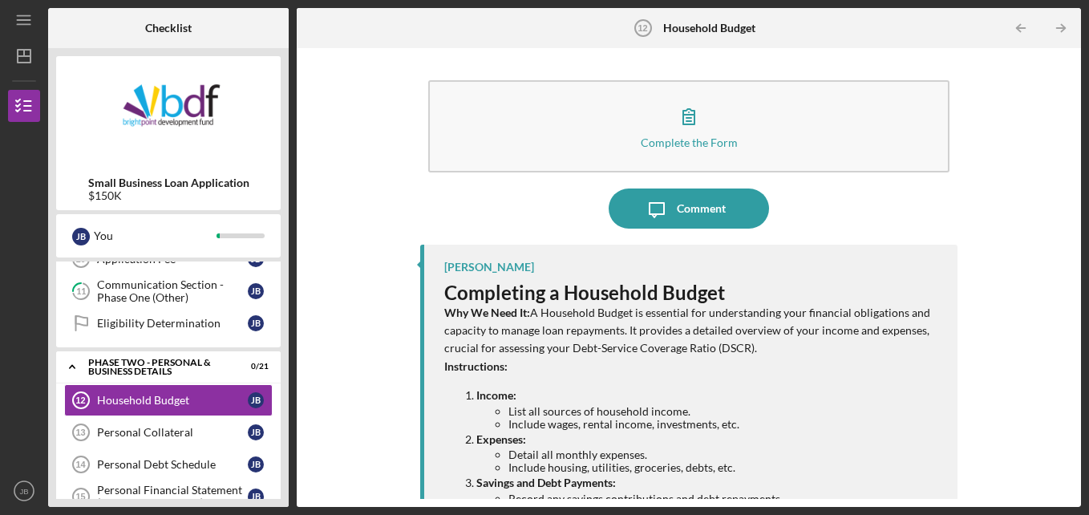
click at [973, 219] on div "Complete the Form Form Icon/Message Comment [PERSON_NAME] Completing a Househol…" at bounding box center [689, 277] width 768 height 443
click at [1029, 100] on div "Complete the Form Form Icon/Message Comment [PERSON_NAME] Completing a Househol…" at bounding box center [689, 277] width 768 height 443
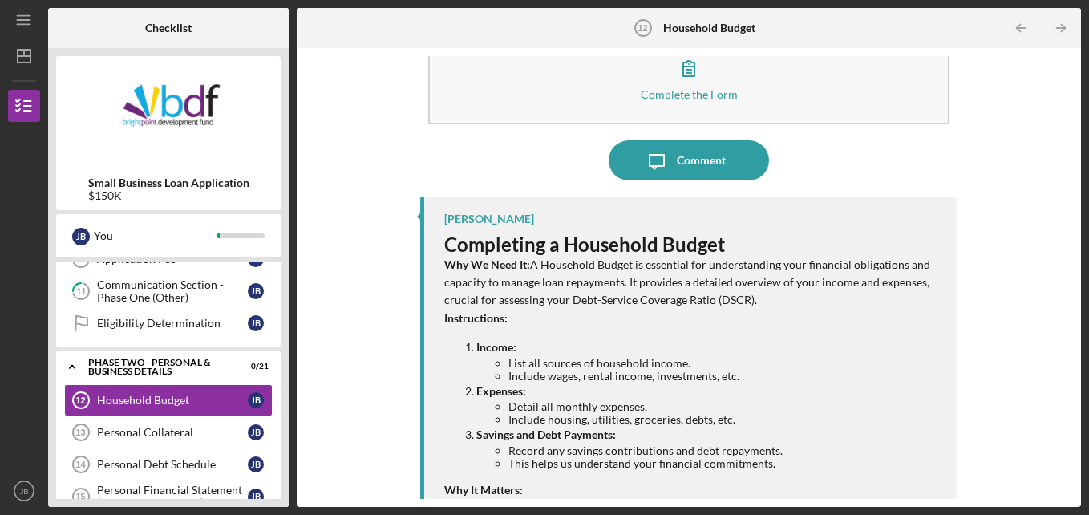
scroll to position [0, 0]
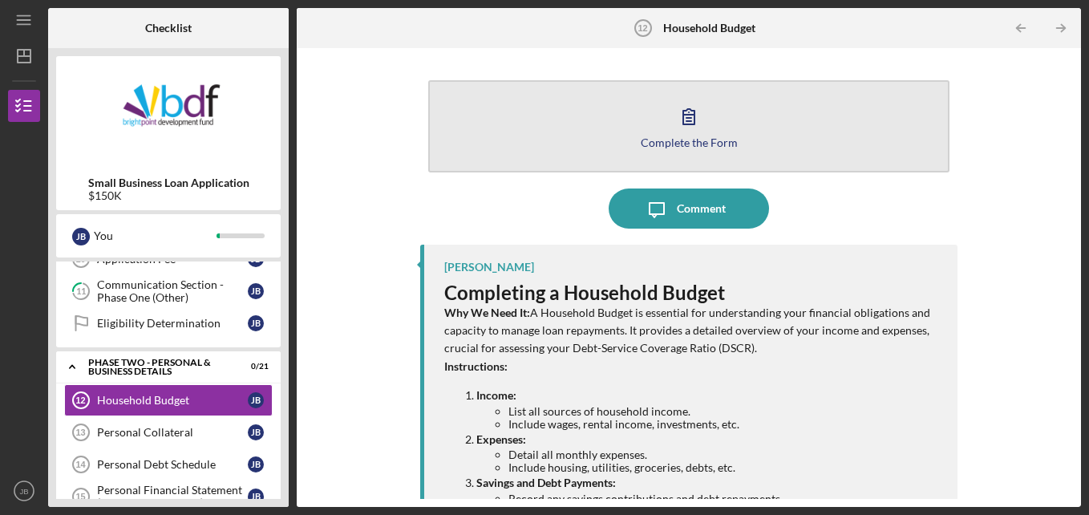
click at [710, 125] on button "Complete the Form Form" at bounding box center [689, 126] width 522 height 92
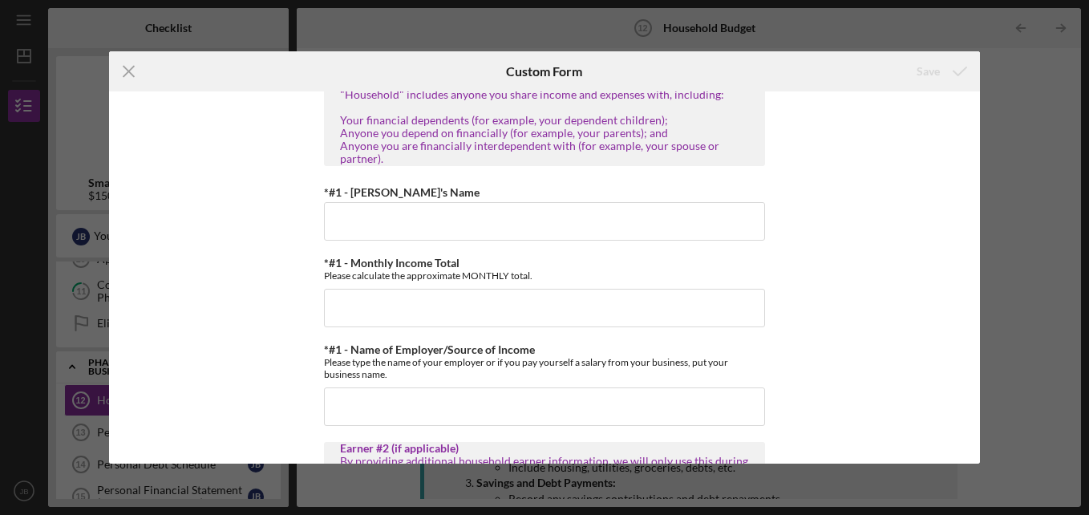
scroll to position [149, 0]
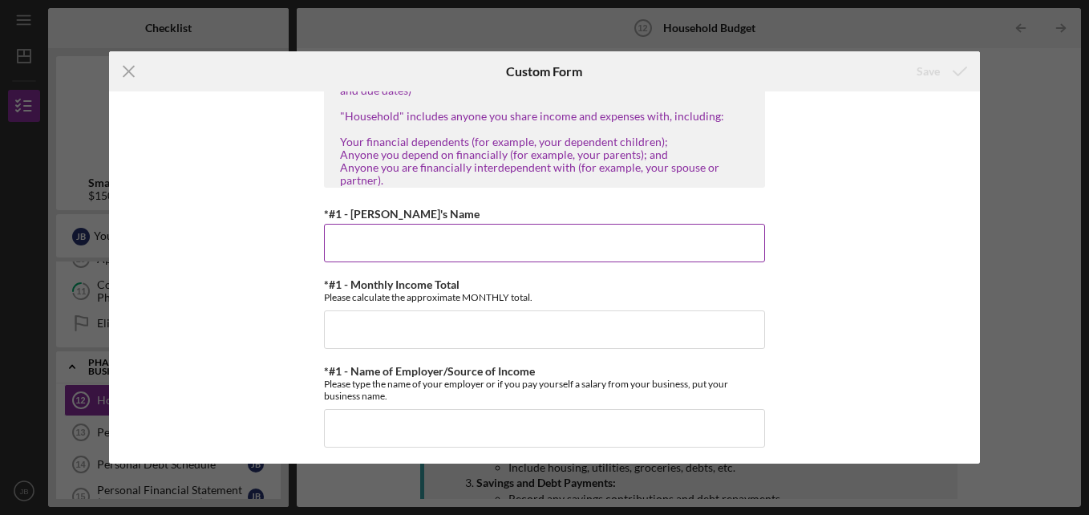
click at [437, 243] on input "*#1 - [PERSON_NAME]'s Name" at bounding box center [544, 243] width 441 height 38
click at [437, 243] on input "Jamaro" at bounding box center [544, 243] width 441 height 38
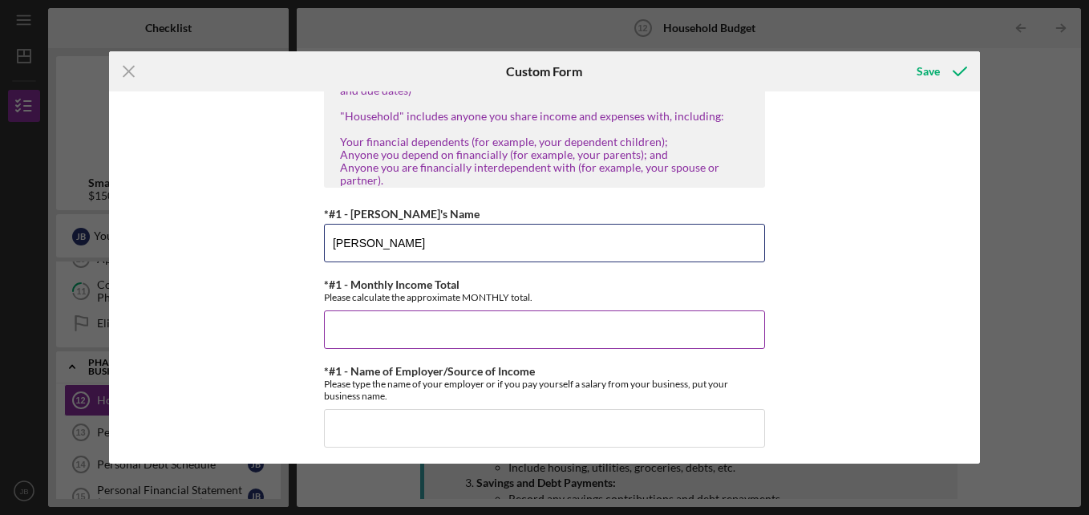
type input "[PERSON_NAME]"
click at [366, 322] on input "*#1 - Monthly Income Total" at bounding box center [544, 329] width 441 height 38
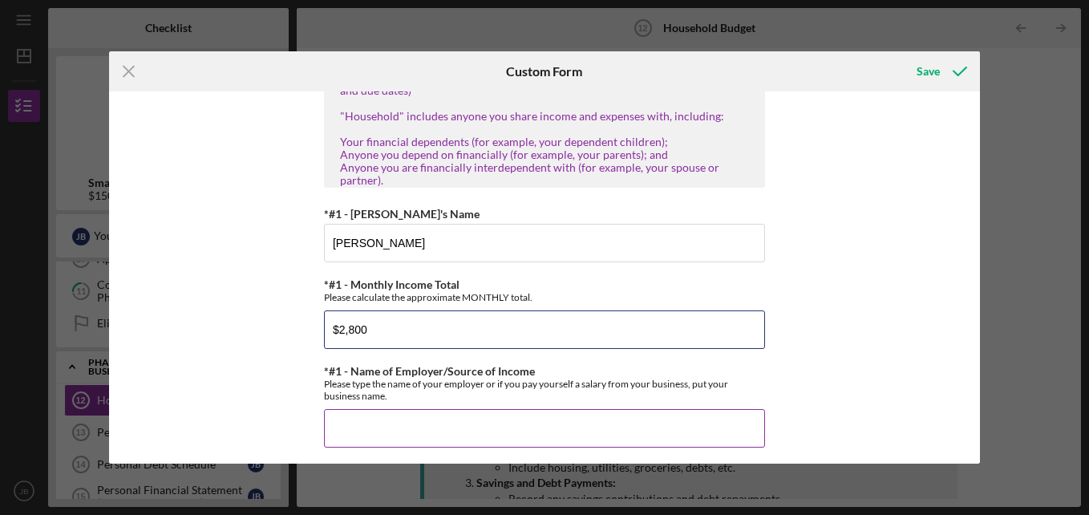
type input "$2,800"
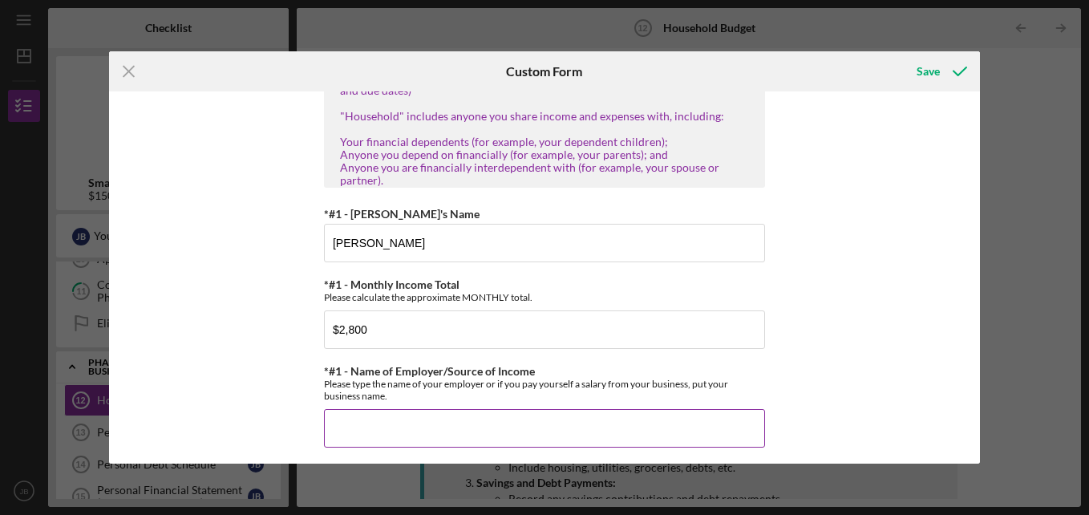
click at [378, 422] on input "*#1 - Name of Employer/Source of Income" at bounding box center [544, 428] width 441 height 38
type input "Trelleborg"
drag, startPoint x: 946, startPoint y: 419, endPoint x: 959, endPoint y: 437, distance: 21.8
click at [959, 437] on div "(You) Earner #1 Household Income Statement To prepare for this form, please gat…" at bounding box center [544, 277] width 871 height 372
click at [857, 189] on div "(You) Earner #1 Household Income Statement To prepare for this form, please gat…" at bounding box center [544, 277] width 871 height 372
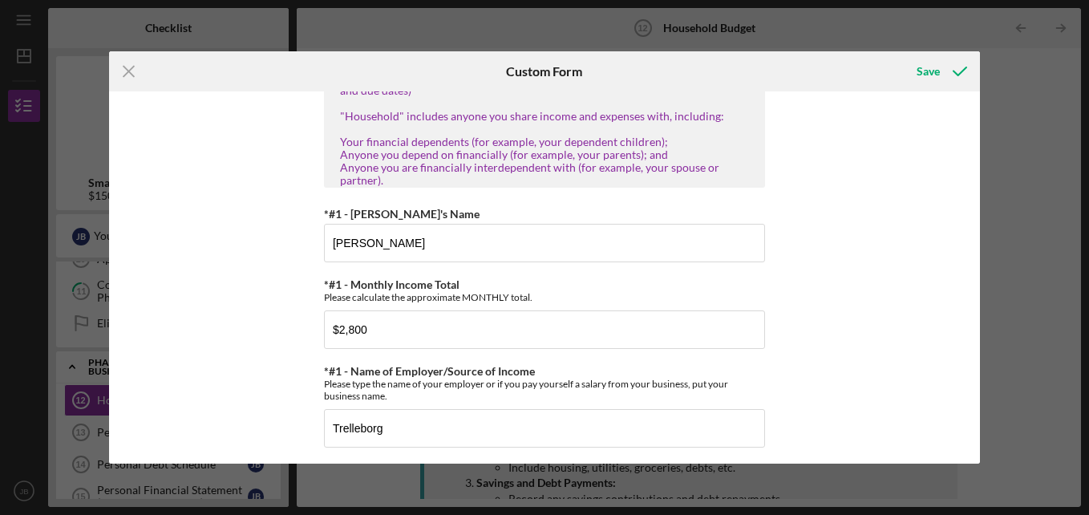
click at [867, 134] on div "(You) Earner #1 Household Income Statement To prepare for this form, please gat…" at bounding box center [544, 277] width 871 height 372
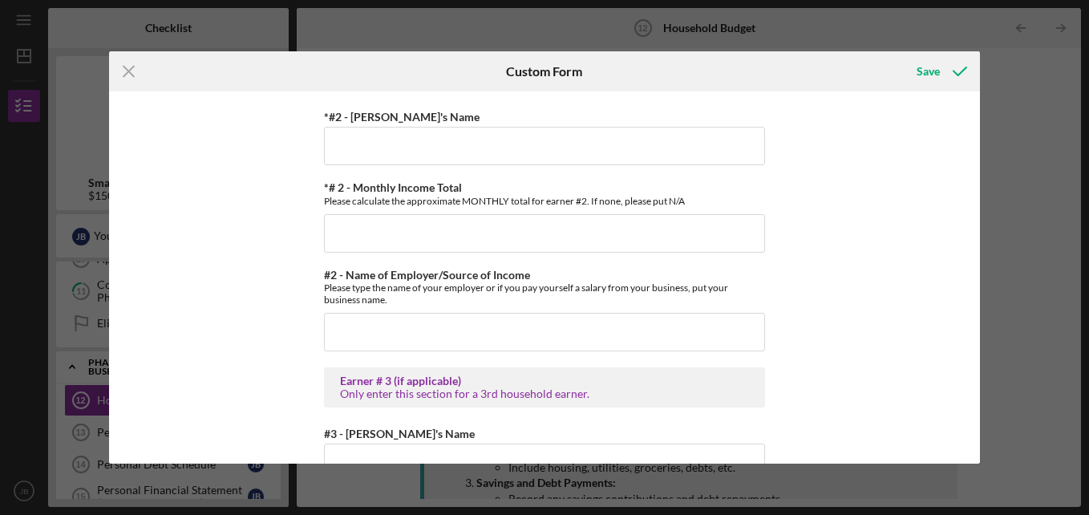
scroll to position [576, 0]
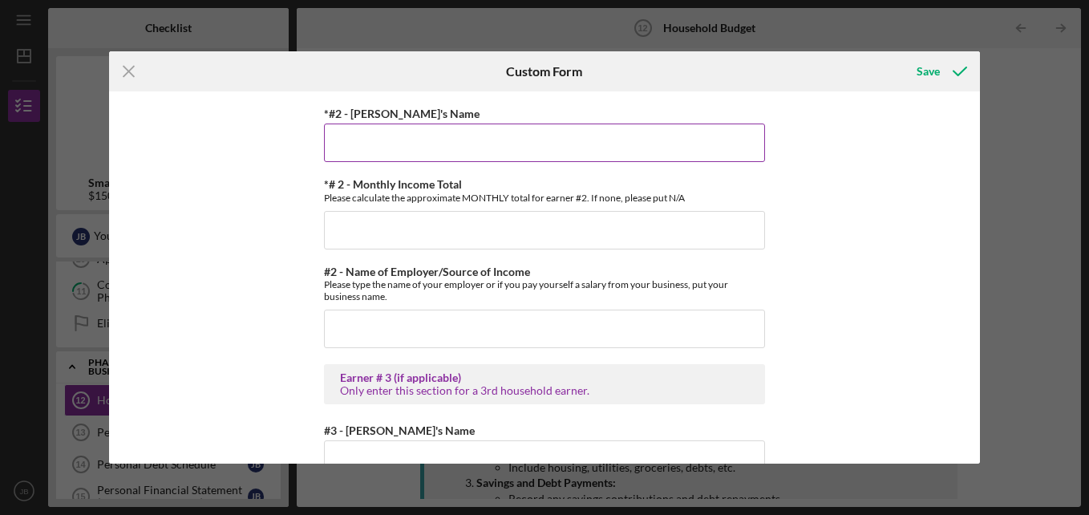
click at [386, 148] on input "*#2 - [PERSON_NAME]'s Name" at bounding box center [544, 142] width 441 height 38
type input "na"
click at [381, 233] on input "*# 2 - Monthly Income Total" at bounding box center [544, 230] width 441 height 38
click at [397, 234] on input "*# 2 - Monthly Income Total" at bounding box center [544, 230] width 441 height 38
click at [541, 160] on input "na" at bounding box center [544, 142] width 441 height 38
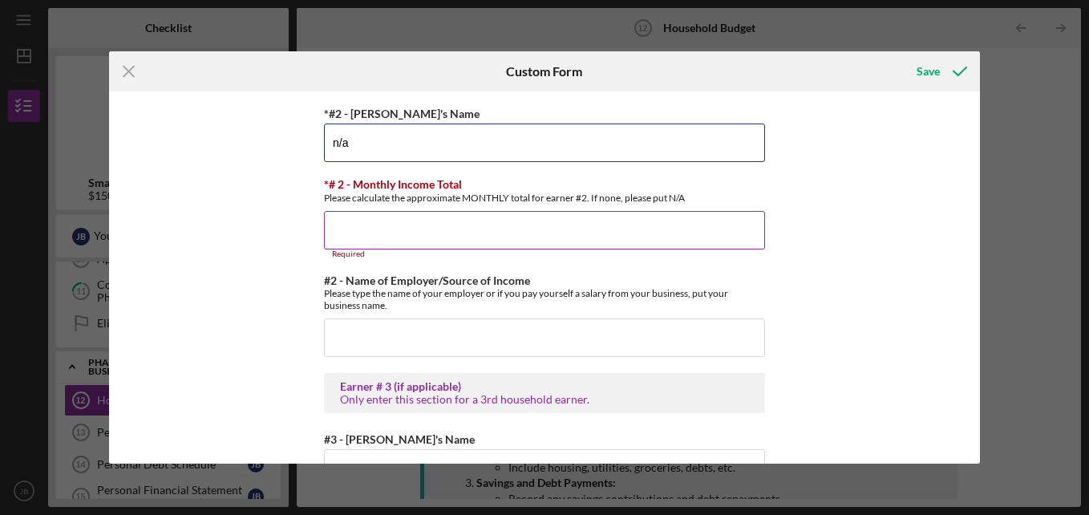
type input "n/a"
click at [552, 223] on input "*# 2 - Monthly Income Total" at bounding box center [544, 230] width 441 height 38
click at [528, 226] on input "*# 2 - Monthly Income Total" at bounding box center [544, 230] width 441 height 38
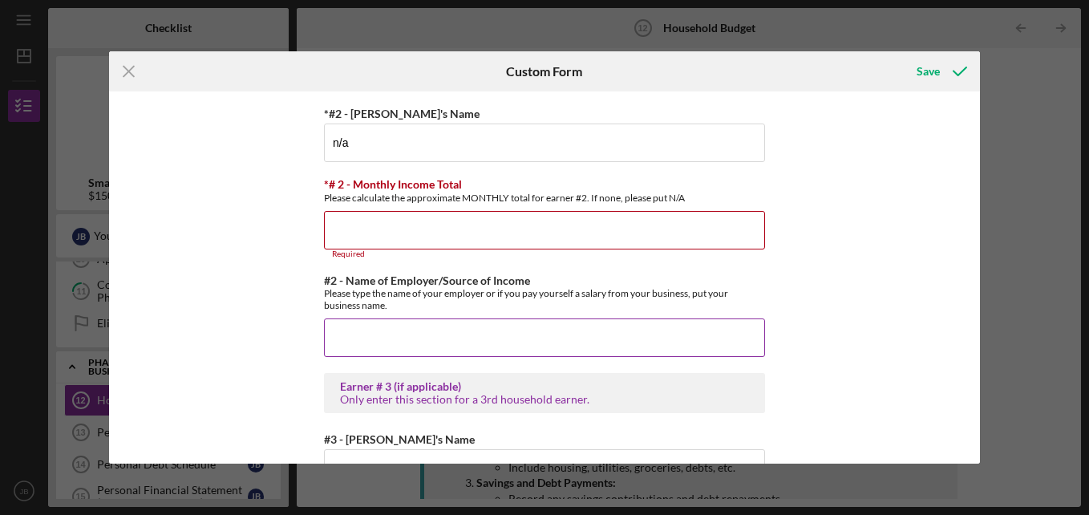
click at [516, 323] on input "#2 - Name of Employer/Source of Income" at bounding box center [544, 337] width 441 height 38
click at [516, 332] on input "#2 - Name of Employer/Source of Income" at bounding box center [544, 337] width 441 height 38
type input "m"
type input "n/a"
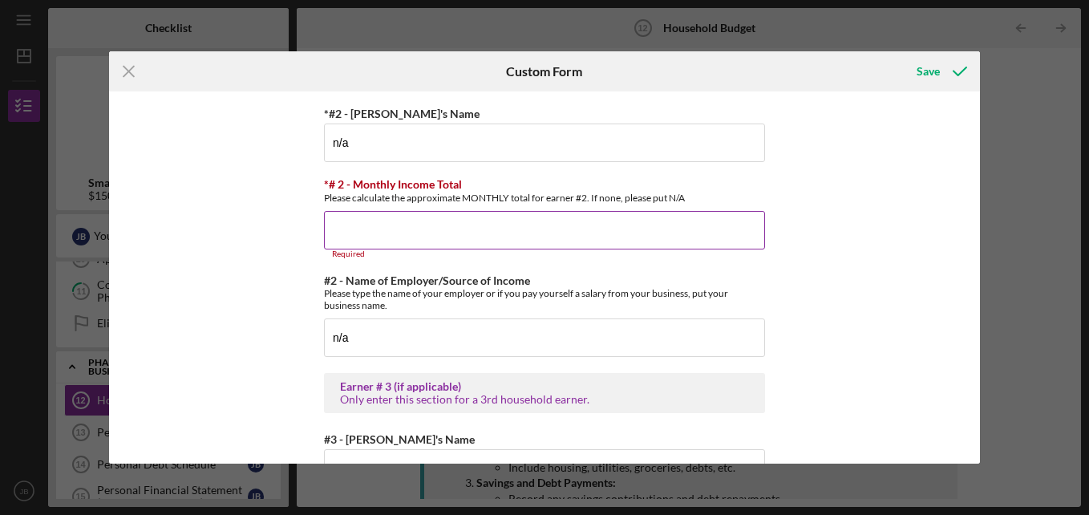
click at [467, 229] on input "*# 2 - Monthly Income Total" at bounding box center [544, 230] width 441 height 38
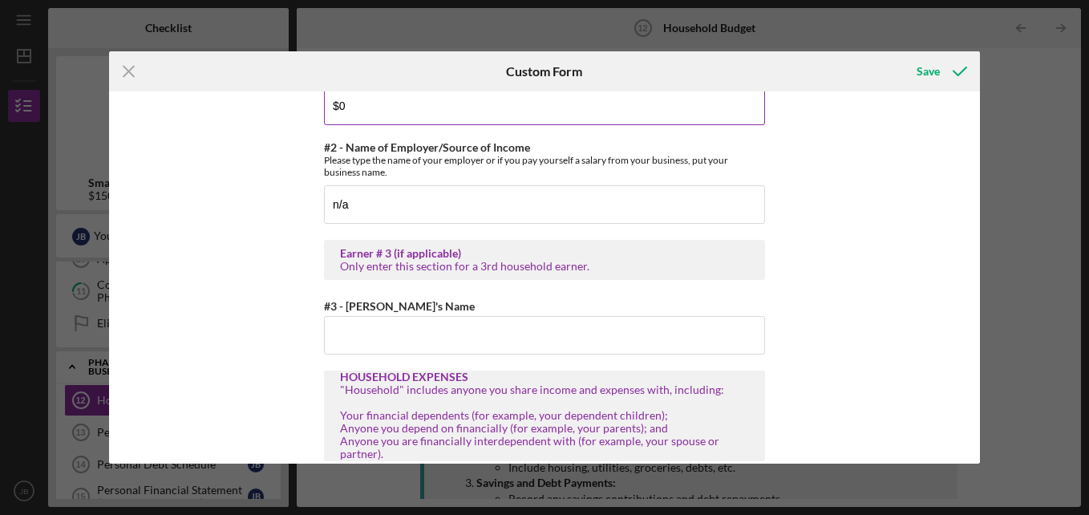
scroll to position [703, 0]
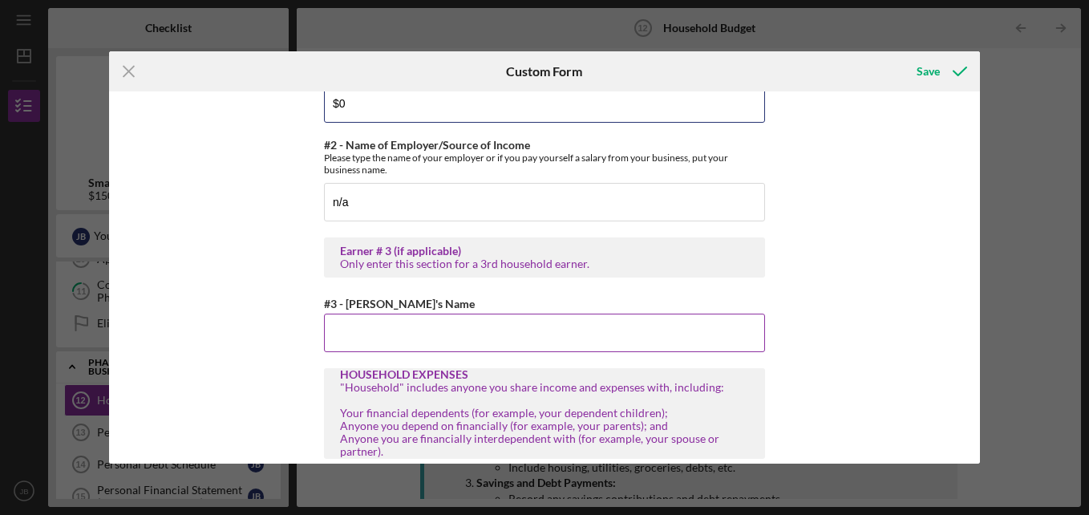
type input "$0"
click at [690, 333] on input "#3 - [PERSON_NAME]'s Name" at bounding box center [544, 332] width 441 height 38
type input "J"
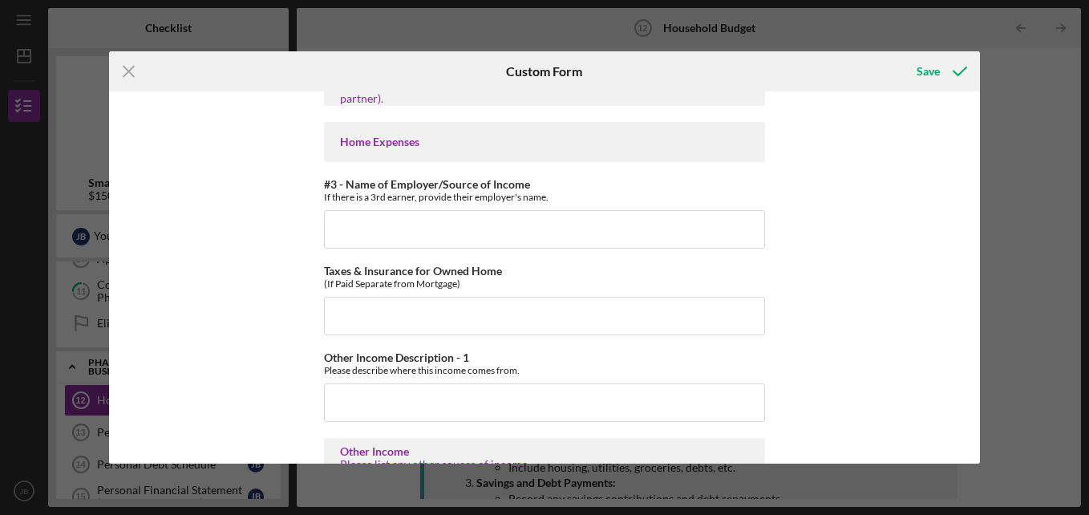
scroll to position [1070, 0]
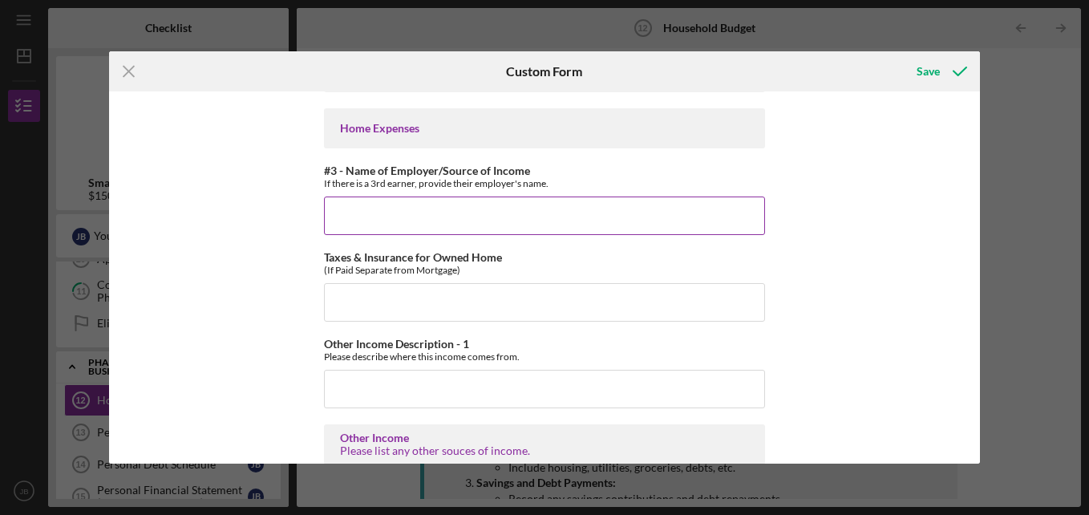
type input "na"
click at [529, 208] on input "#3 - Name of Employer/Source of Income" at bounding box center [544, 215] width 441 height 38
type input "na"
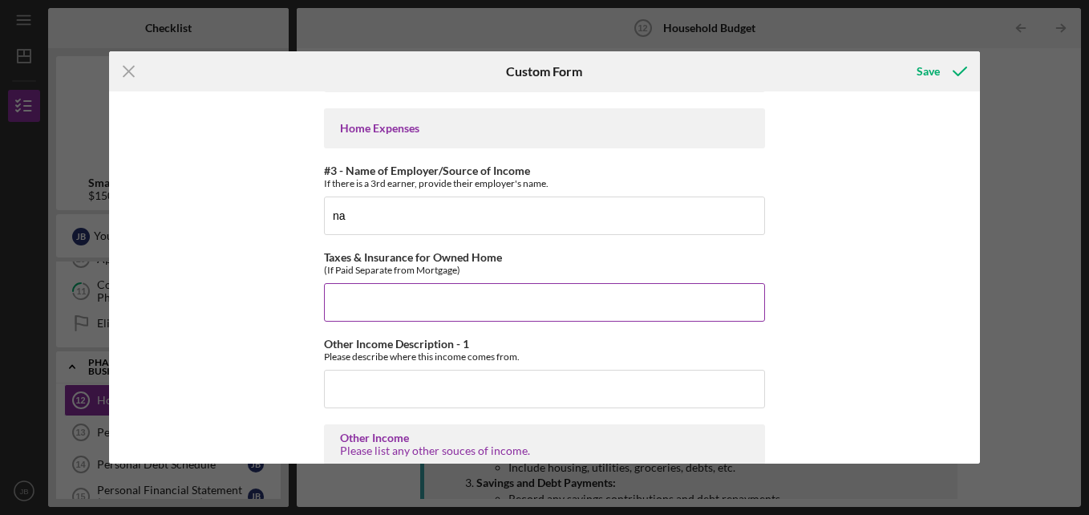
click at [421, 310] on input "Taxes & Insurance for Owned Home" at bounding box center [544, 302] width 441 height 38
type input "$0"
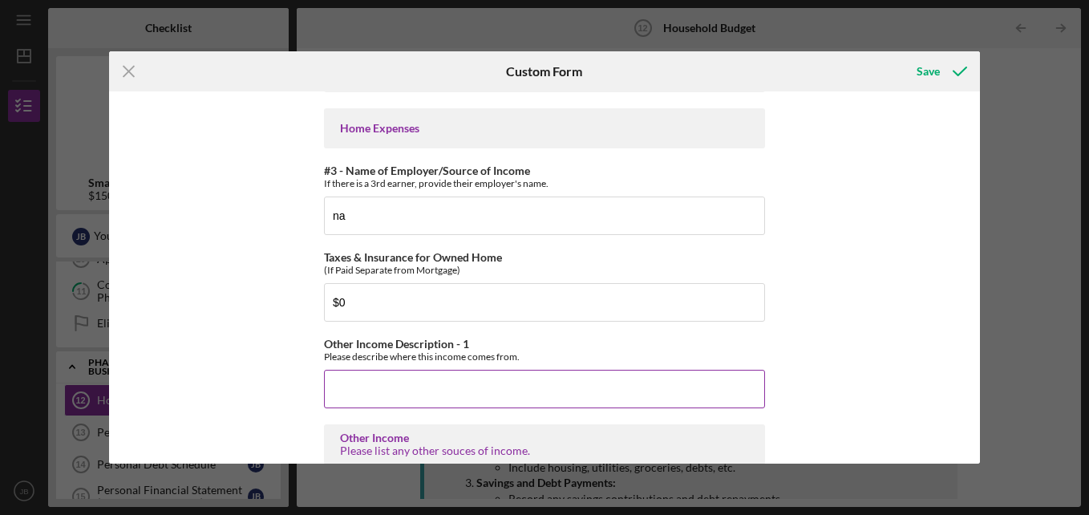
click at [411, 379] on input "Other Income Description - 1" at bounding box center [544, 389] width 441 height 38
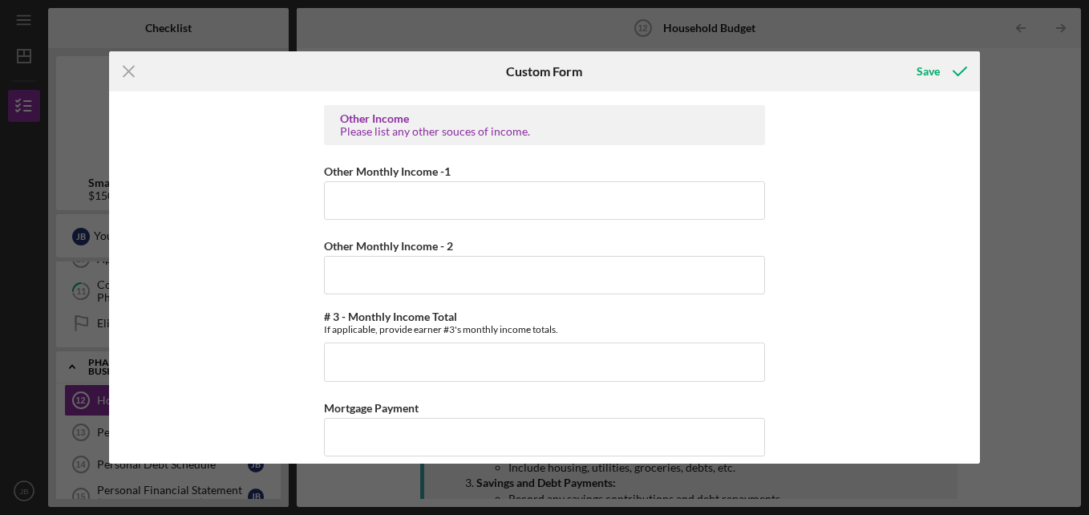
scroll to position [1386, 0]
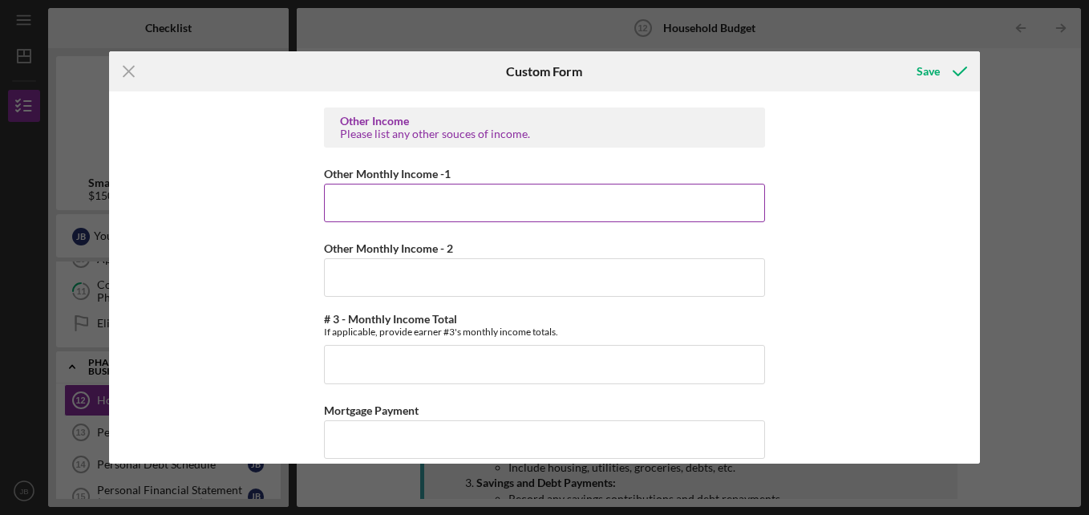
type input "na"
click at [368, 204] on input "Other Monthly Income -1" at bounding box center [544, 203] width 441 height 38
type input "$0"
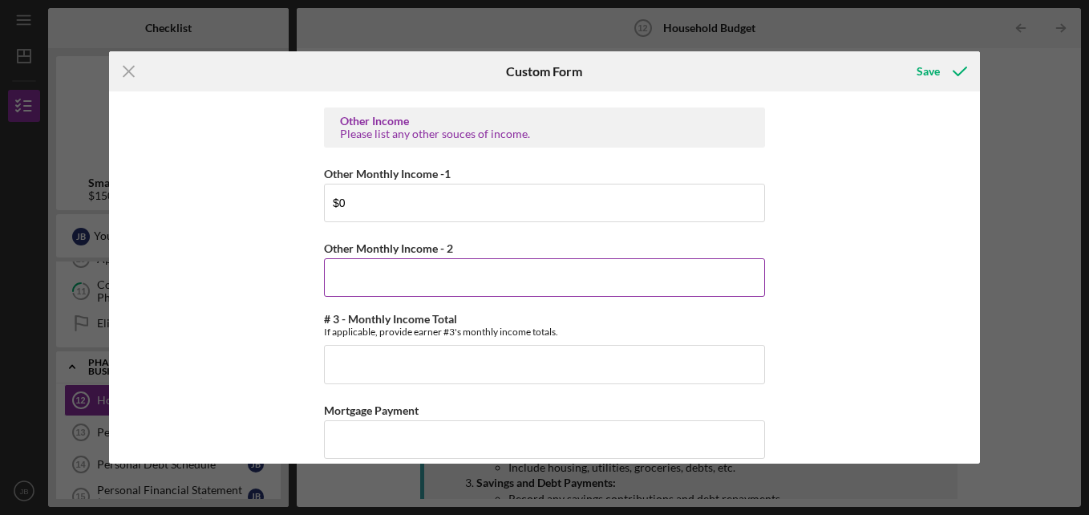
click at [359, 289] on input "Other Monthly Income - 2" at bounding box center [544, 277] width 441 height 38
type input "$0"
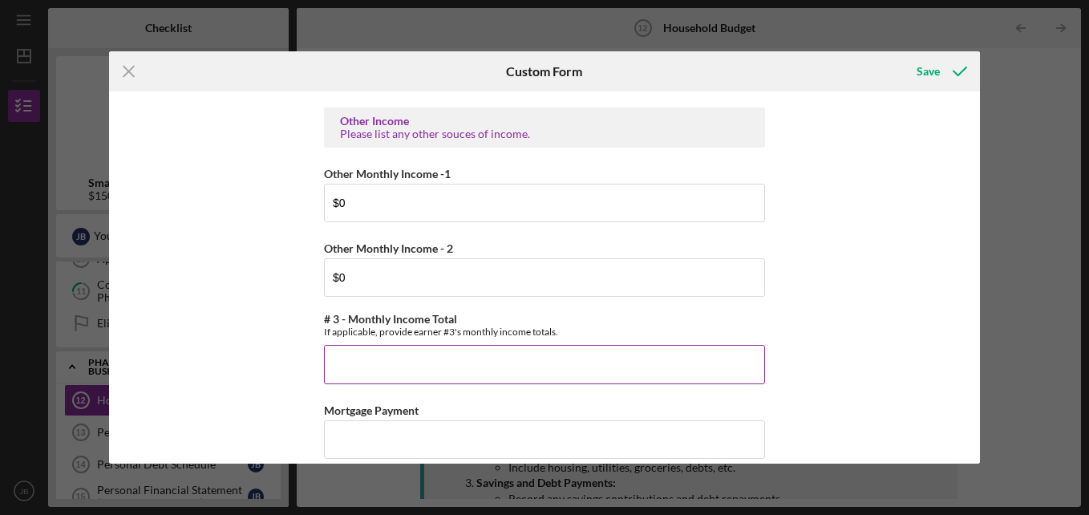
click at [356, 376] on input "# 3 - Monthly Income Total" at bounding box center [544, 364] width 441 height 38
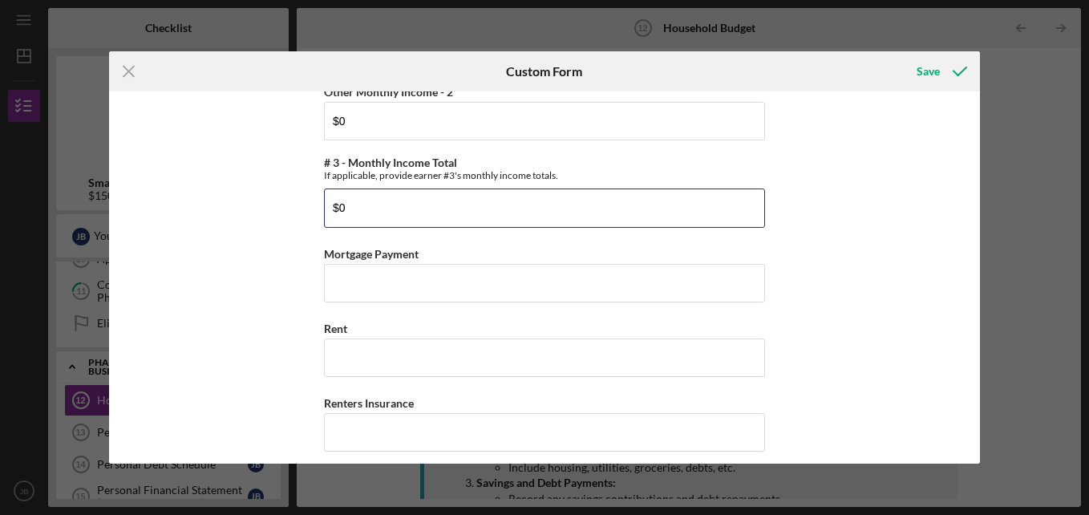
scroll to position [1545, 0]
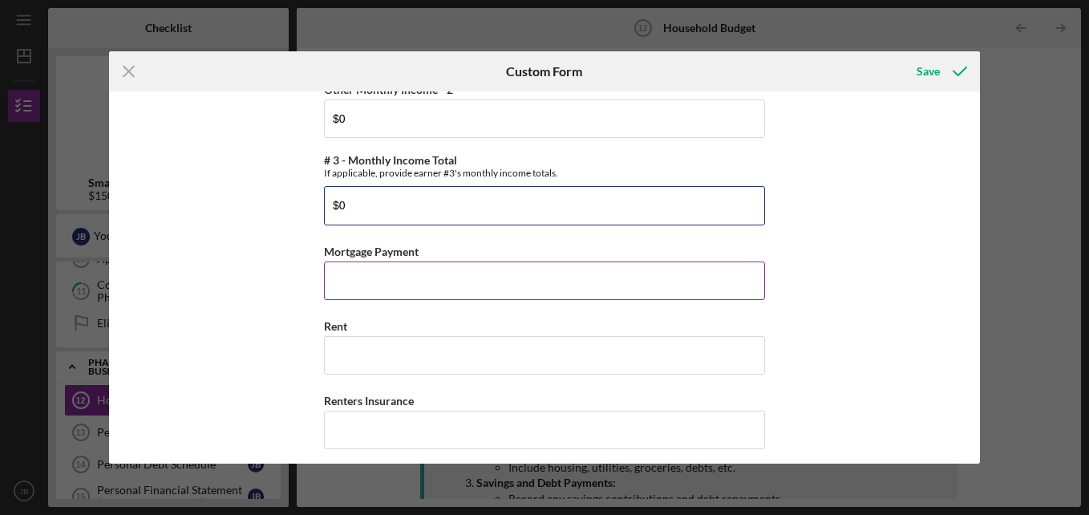
type input "$0"
click at [380, 286] on input "Mortgage Payment" at bounding box center [544, 280] width 441 height 38
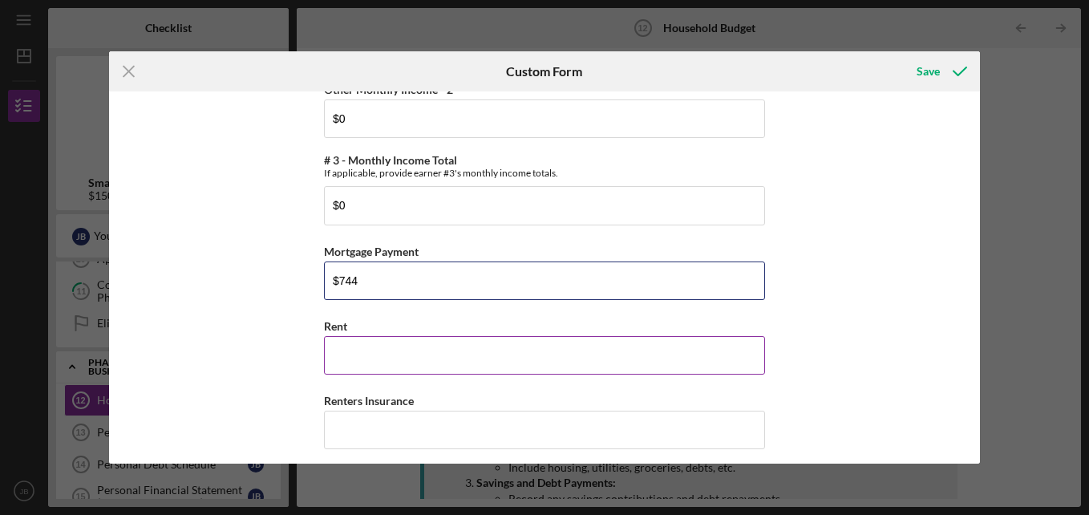
type input "$744"
click at [354, 336] on input "Rent" at bounding box center [544, 355] width 441 height 38
type input "$0"
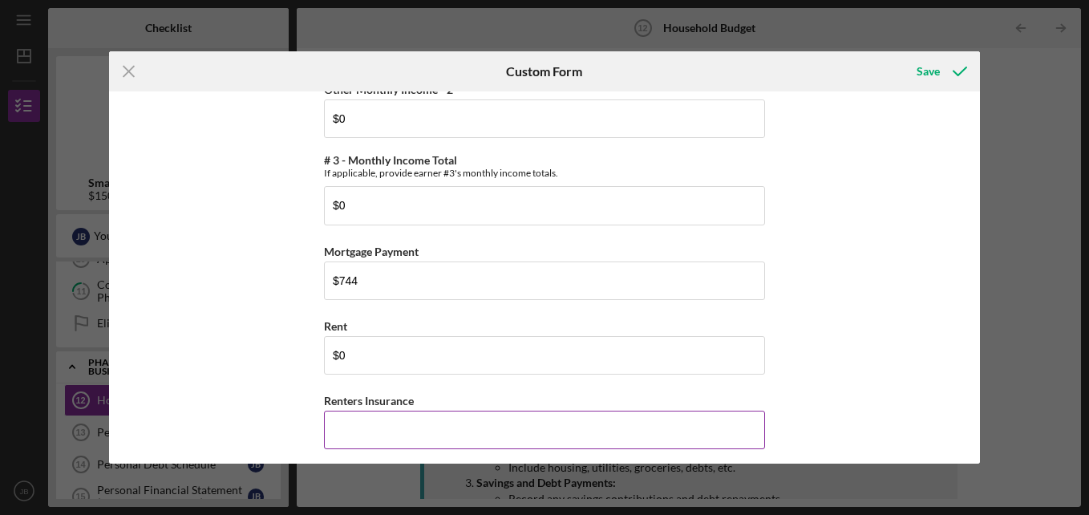
click at [386, 416] on input "Renters Insurance" at bounding box center [544, 430] width 441 height 38
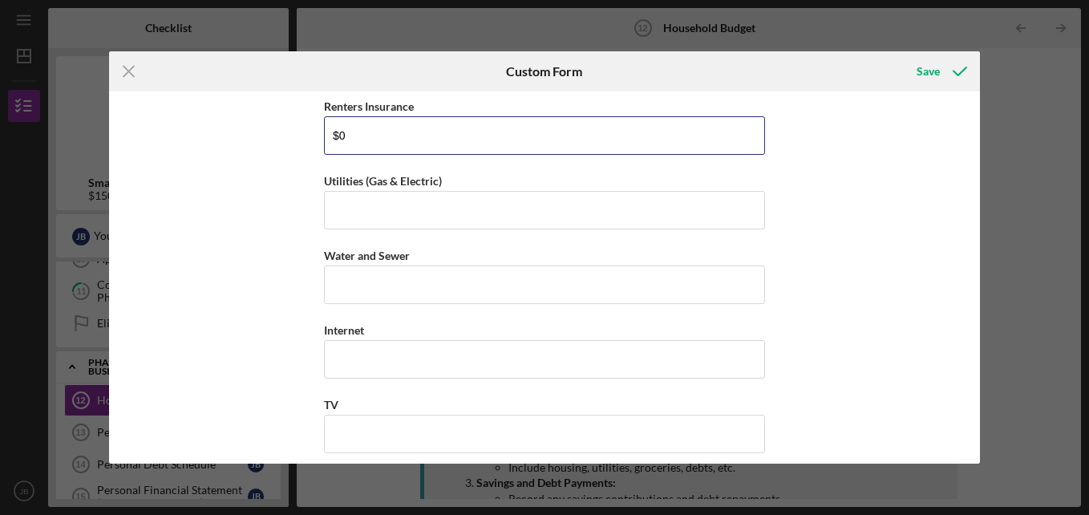
scroll to position [1838, 0]
type input "$0"
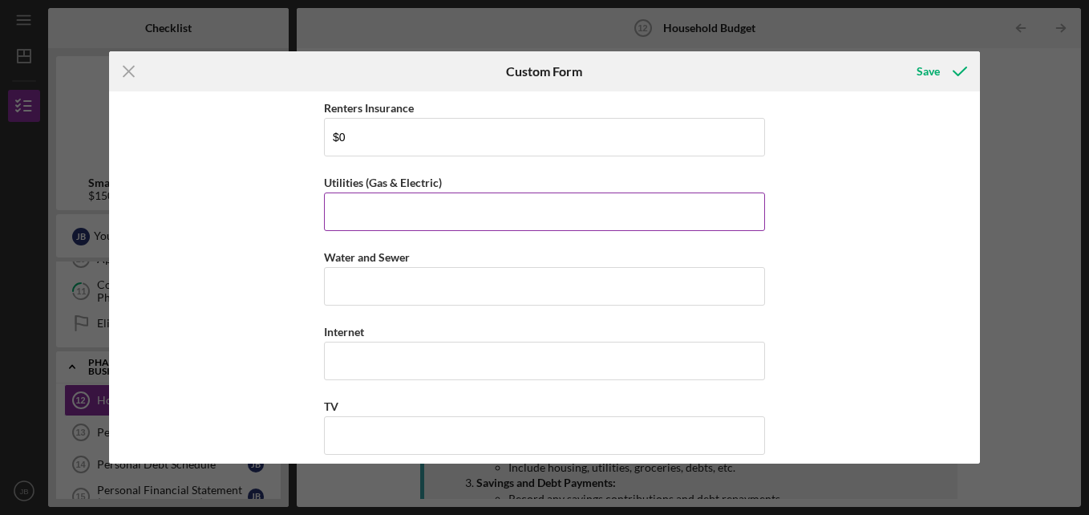
click at [387, 217] on input "Utilities (Gas & Electric)" at bounding box center [544, 211] width 441 height 38
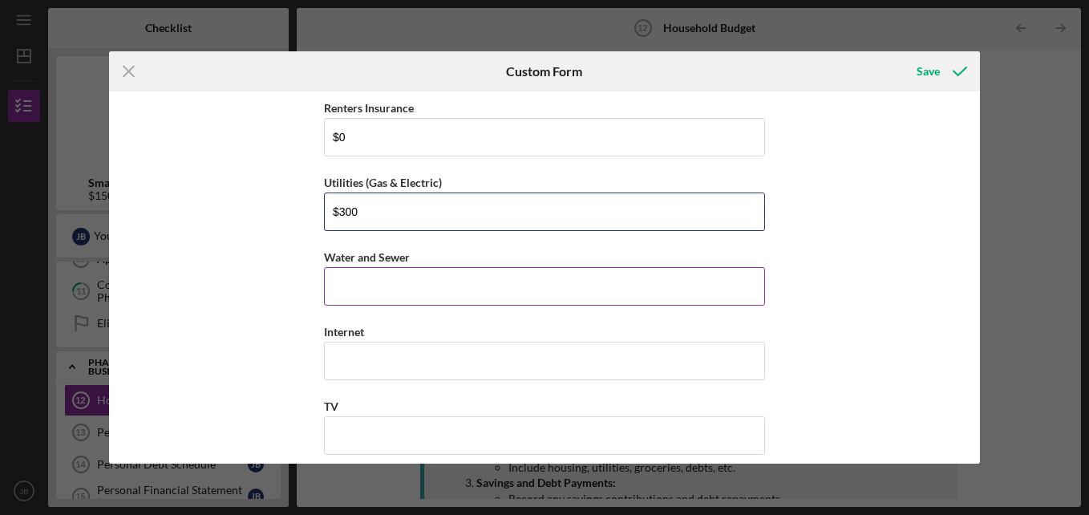
type input "$300"
click at [374, 281] on input "Water and Sewer" at bounding box center [544, 286] width 441 height 38
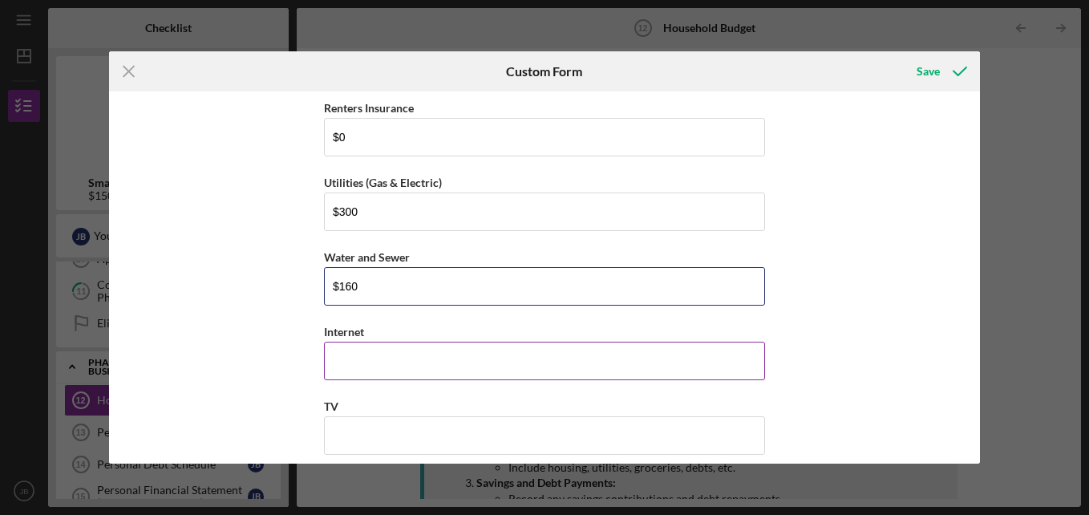
type input "$160"
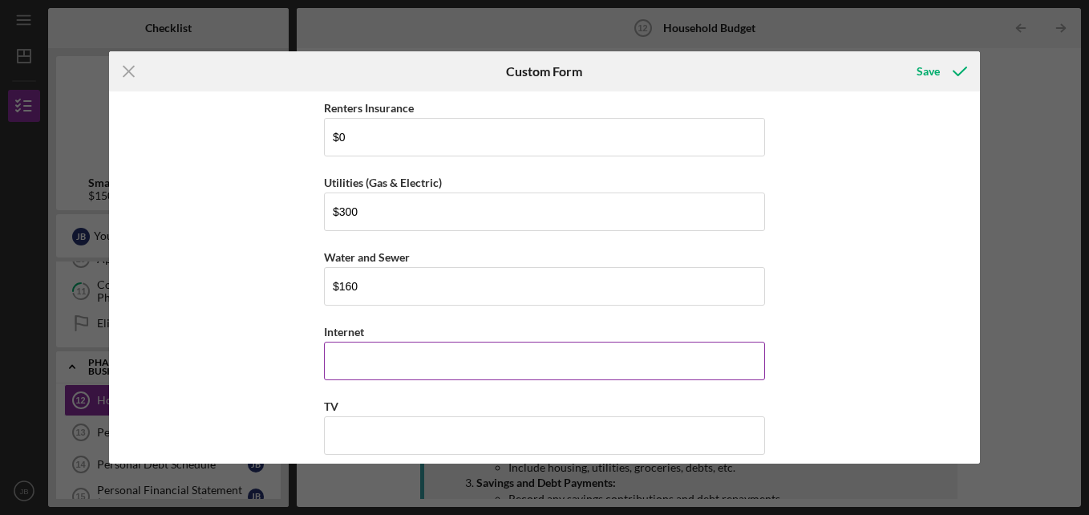
click at [348, 356] on input "Internet" at bounding box center [544, 361] width 441 height 38
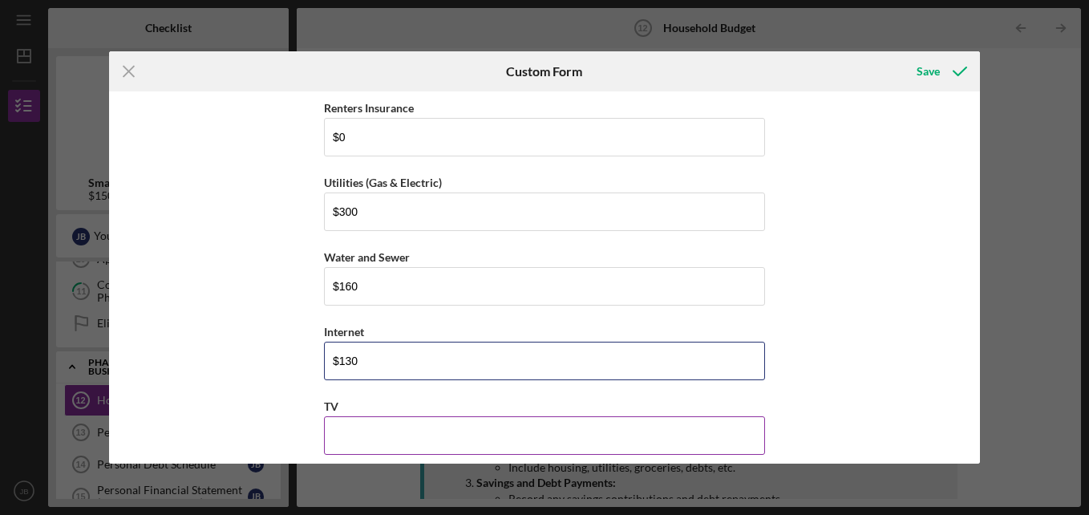
type input "$130"
click at [342, 431] on input "TV" at bounding box center [544, 435] width 441 height 38
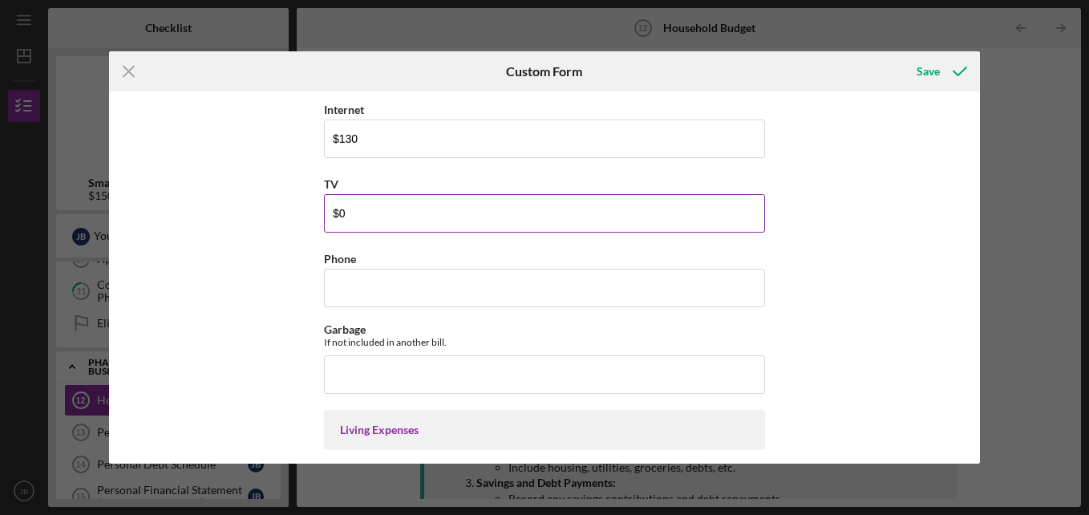
scroll to position [2061, 0]
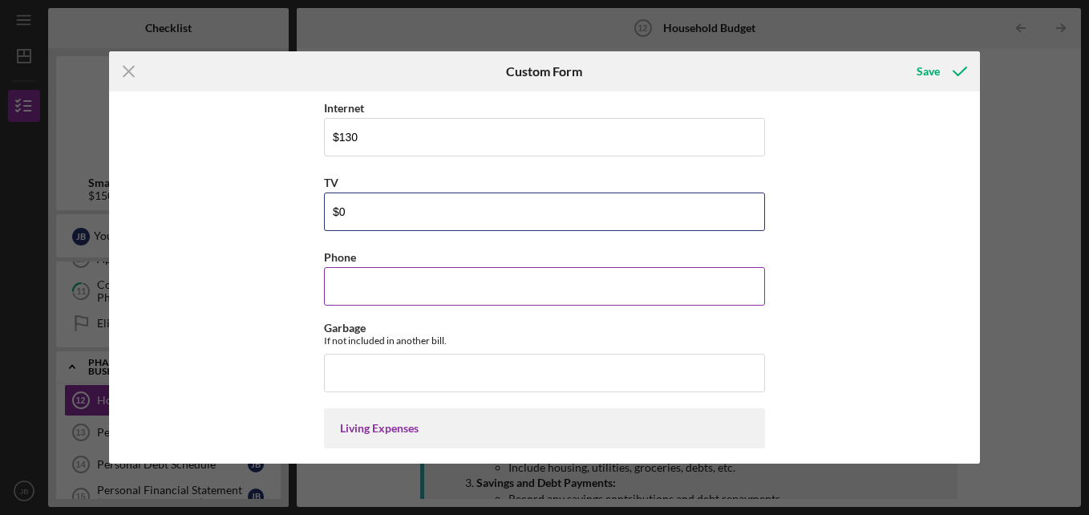
type input "$0"
click at [348, 299] on input "Phone" at bounding box center [544, 286] width 441 height 38
type input "$2"
type input "$260"
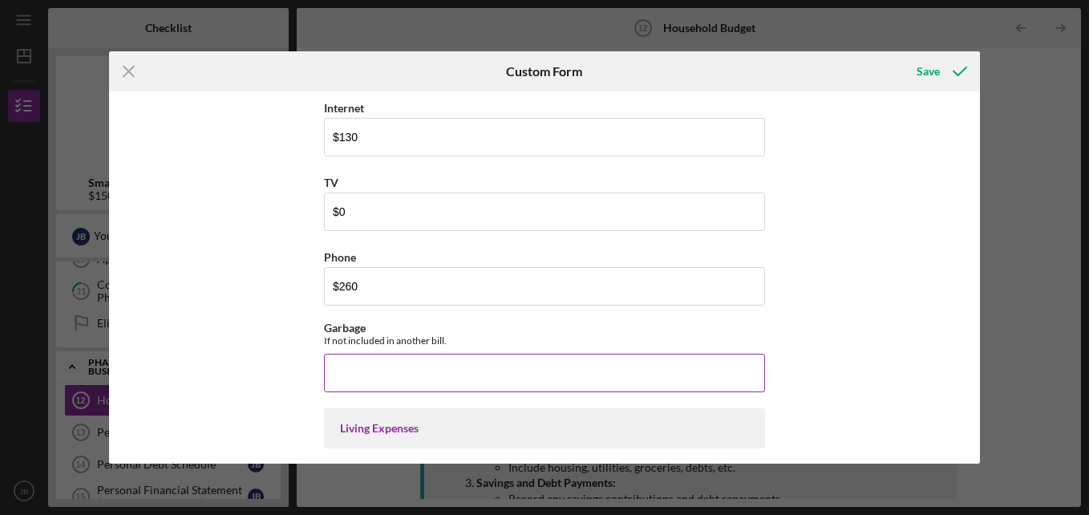
click at [347, 370] on input "Garbage" at bounding box center [544, 373] width 441 height 38
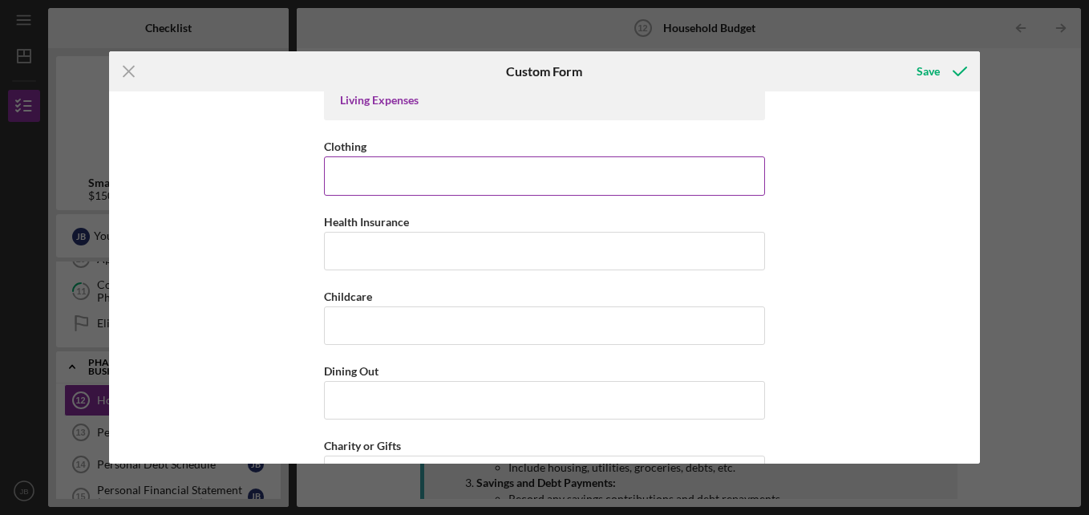
scroll to position [2390, 0]
type input "$0"
click at [344, 168] on input "Clothing" at bounding box center [544, 175] width 441 height 38
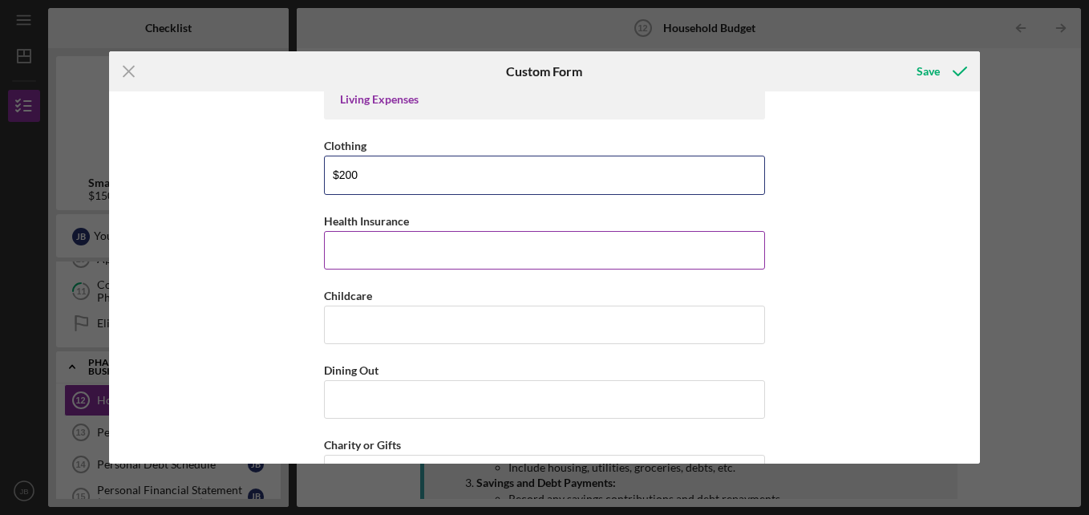
type input "$200"
click at [358, 249] on input "Health Insurance" at bounding box center [544, 250] width 441 height 38
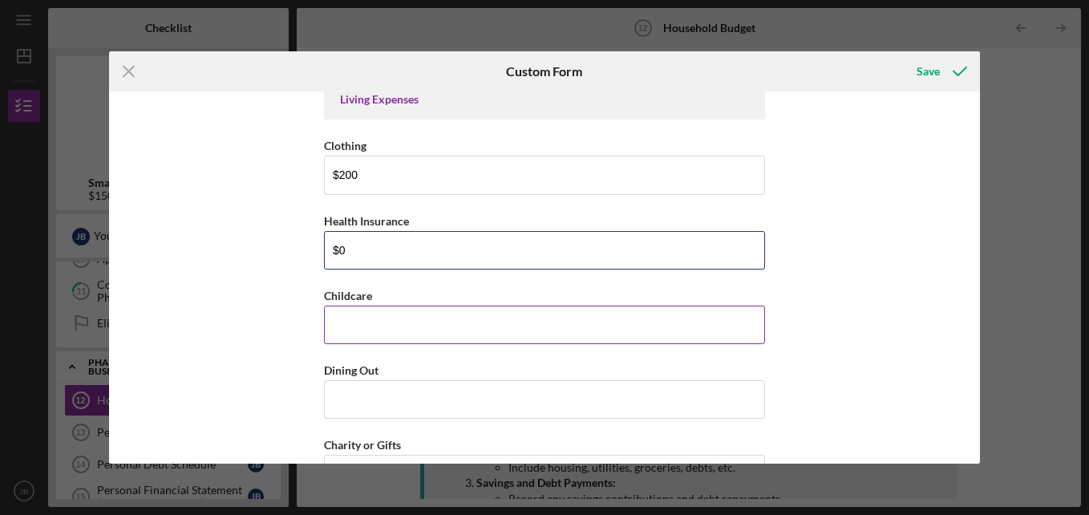
type input "$0"
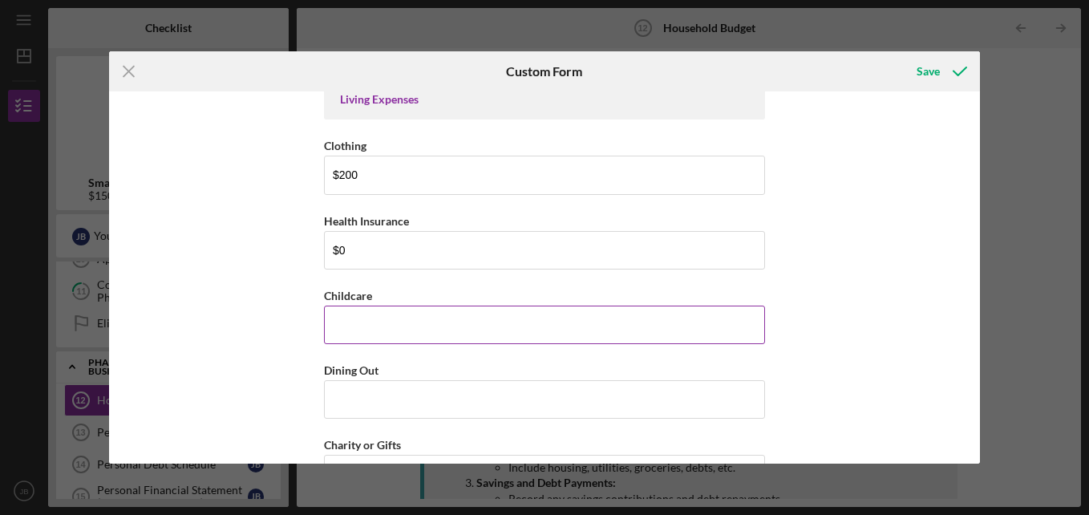
click at [350, 323] on input "Childcare" at bounding box center [544, 324] width 441 height 38
type input "$0"
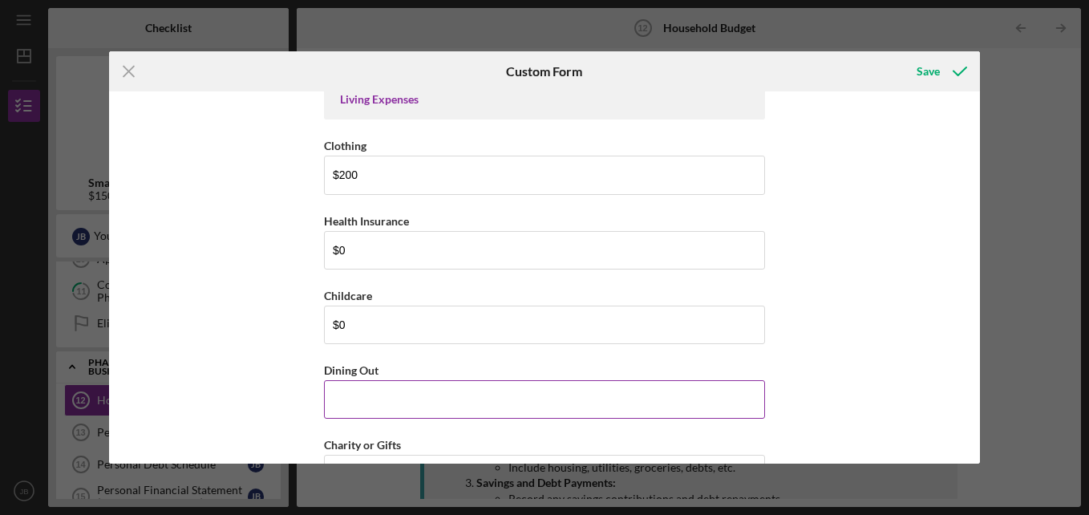
click at [344, 394] on input "Dining Out" at bounding box center [544, 399] width 441 height 38
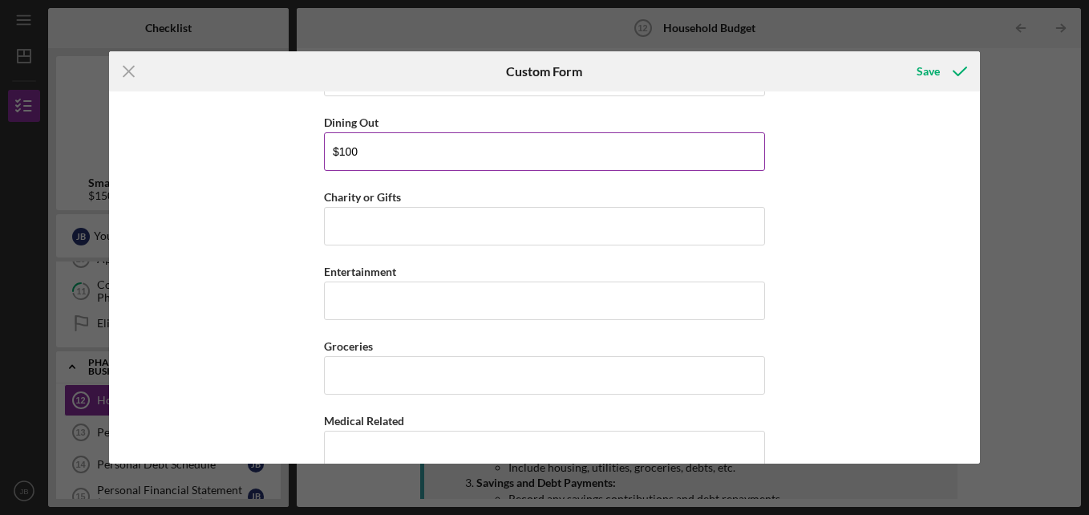
scroll to position [2637, 0]
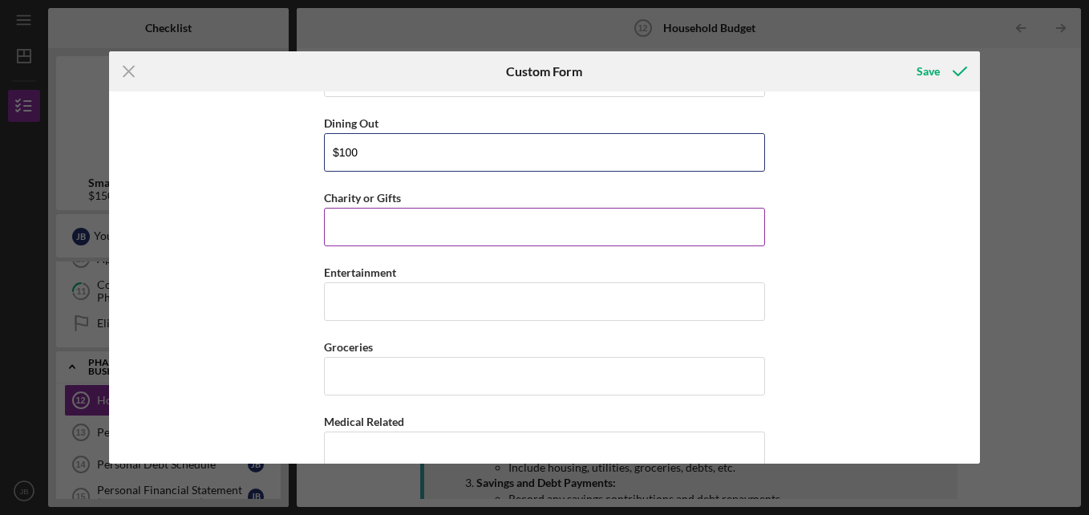
type input "$100"
click at [333, 242] on input "Charity or Gifts" at bounding box center [544, 227] width 441 height 38
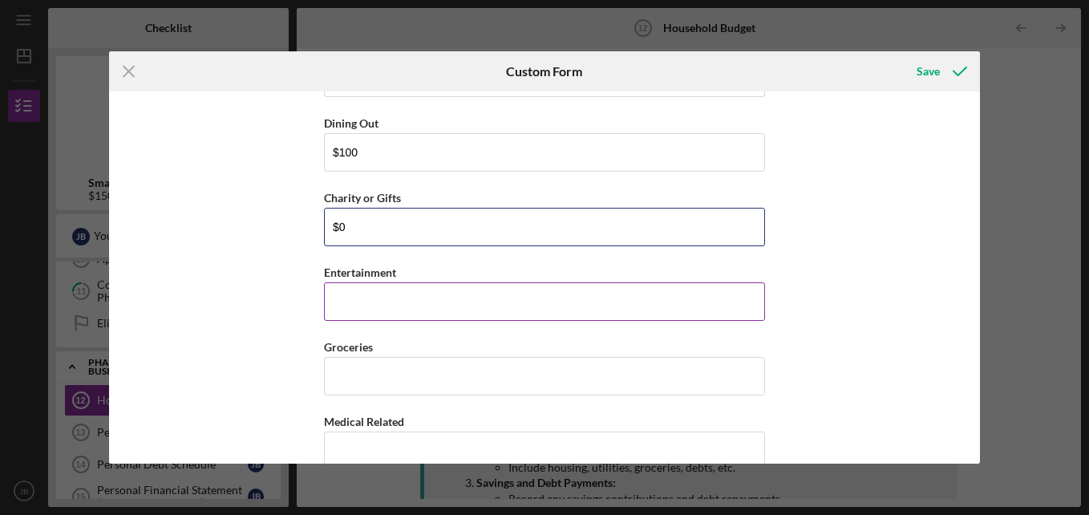
type input "$0"
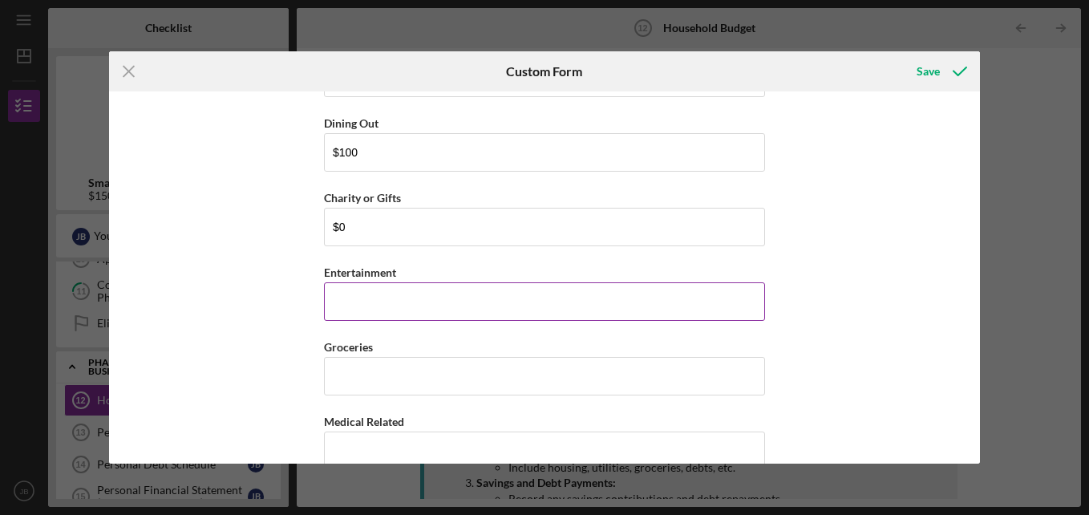
click at [346, 310] on input "Entertainment" at bounding box center [544, 301] width 441 height 38
type input "$0"
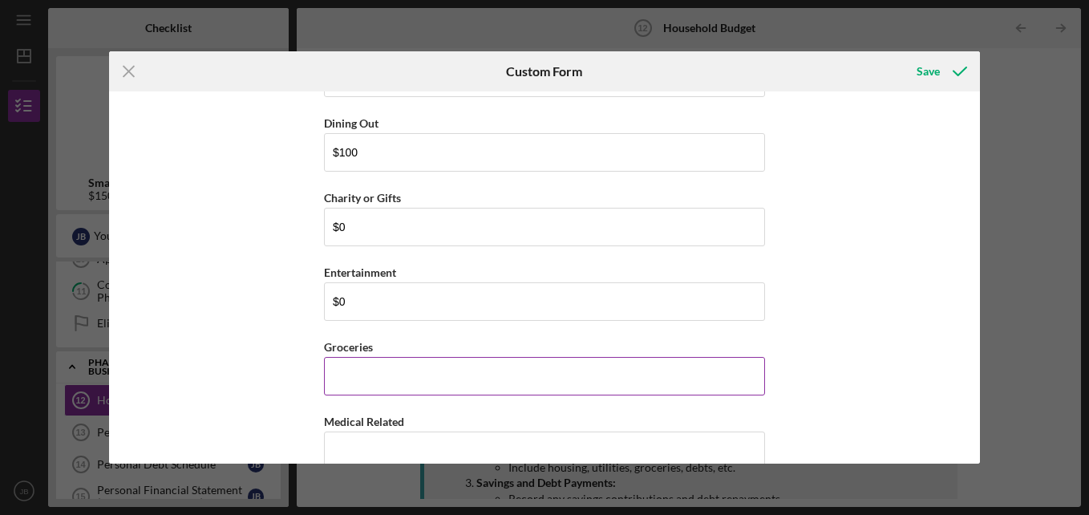
click at [339, 385] on input "Groceries" at bounding box center [544, 376] width 441 height 38
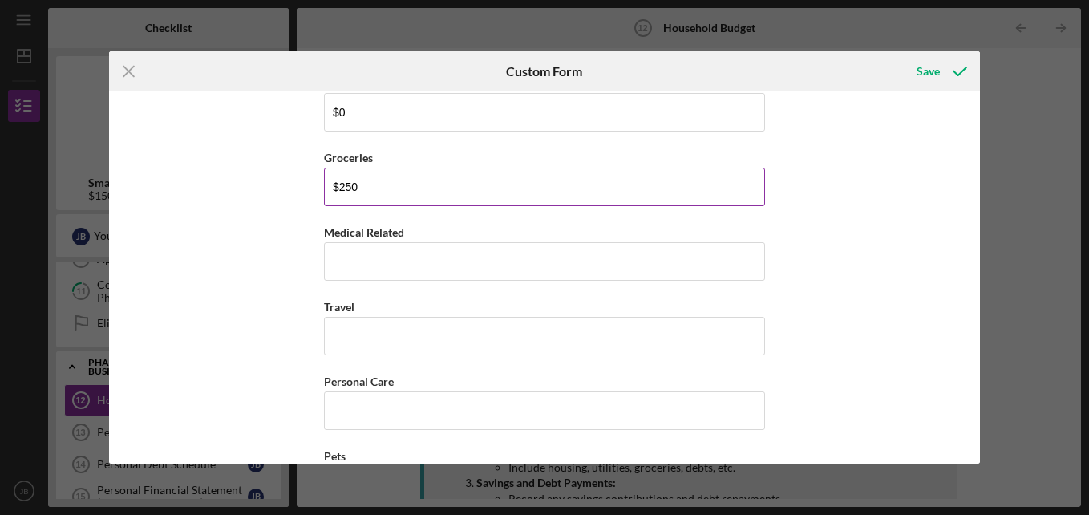
scroll to position [2853, 0]
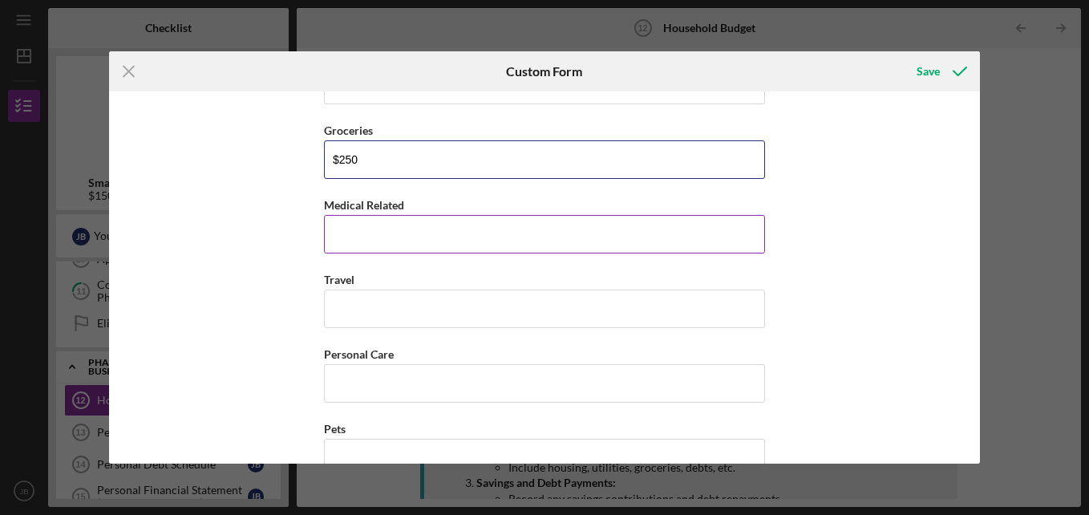
type input "$250"
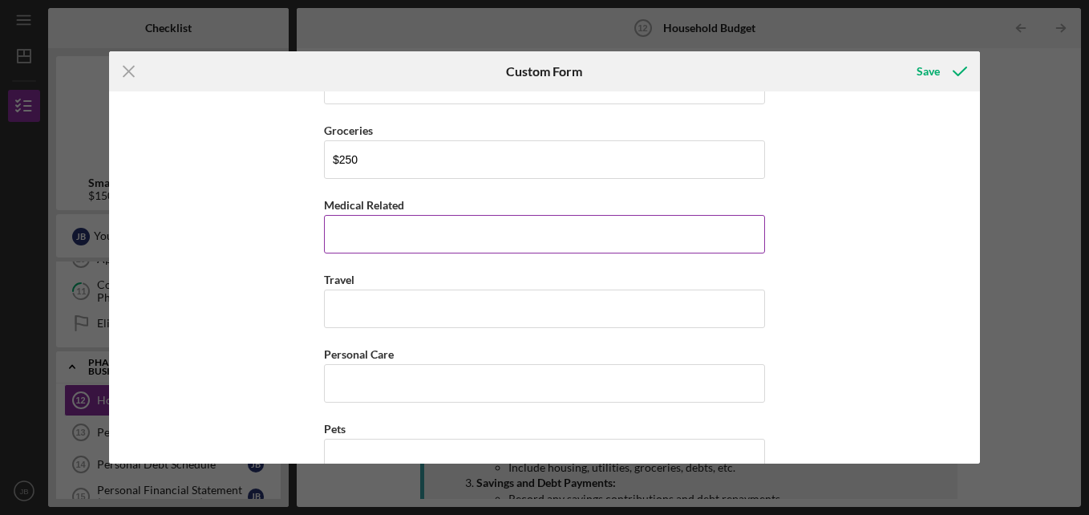
click at [339, 237] on input "Medical Related" at bounding box center [544, 234] width 441 height 38
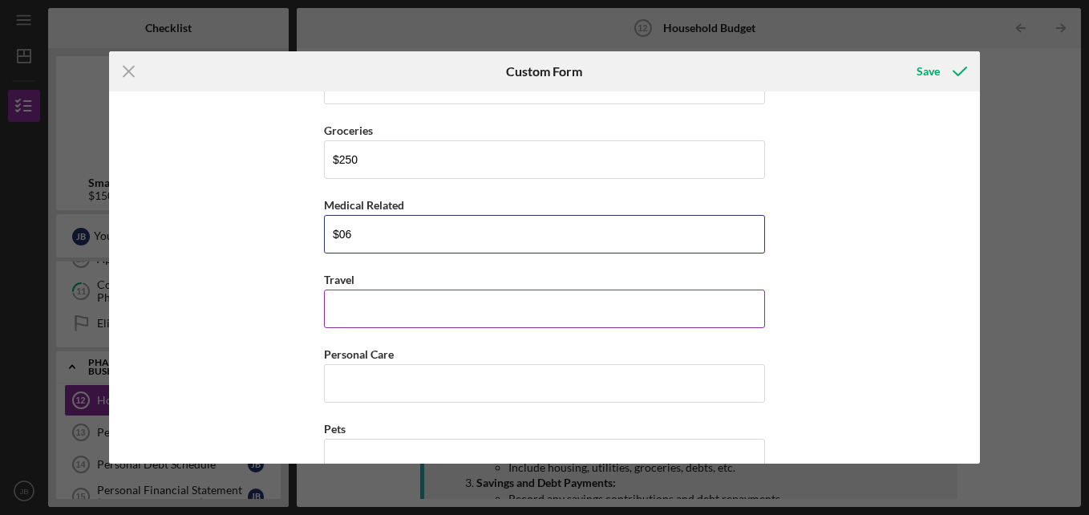
type input "$0"
type input "$6"
type input "$0"
click at [370, 293] on input "Travel" at bounding box center [544, 308] width 441 height 38
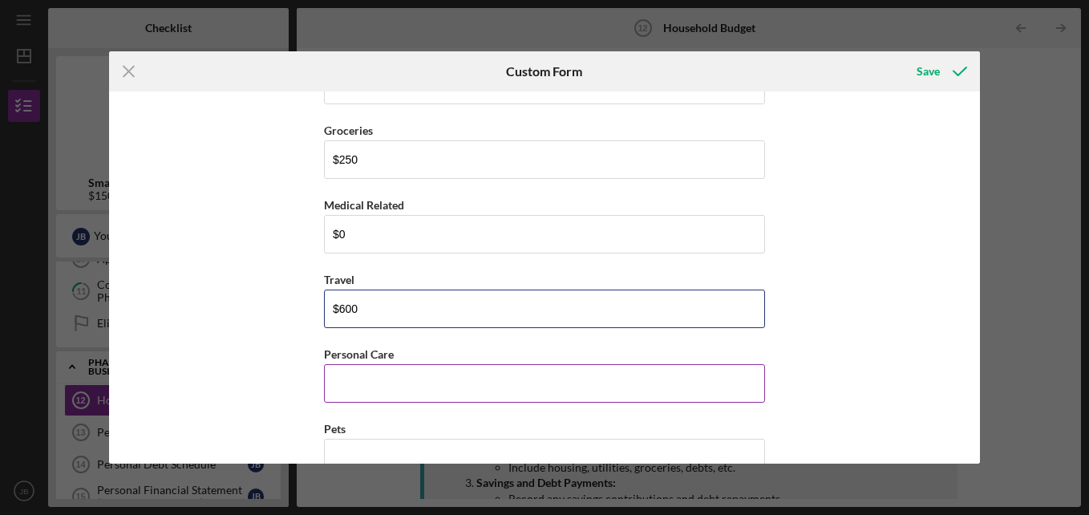
type input "$600"
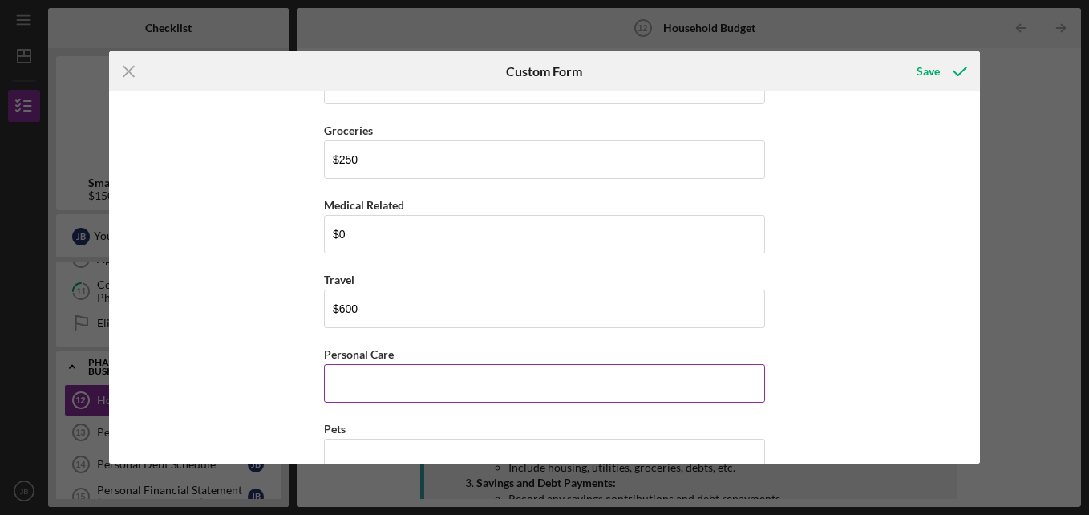
click at [348, 376] on input "Personal Care" at bounding box center [544, 383] width 441 height 38
type input "$1,000"
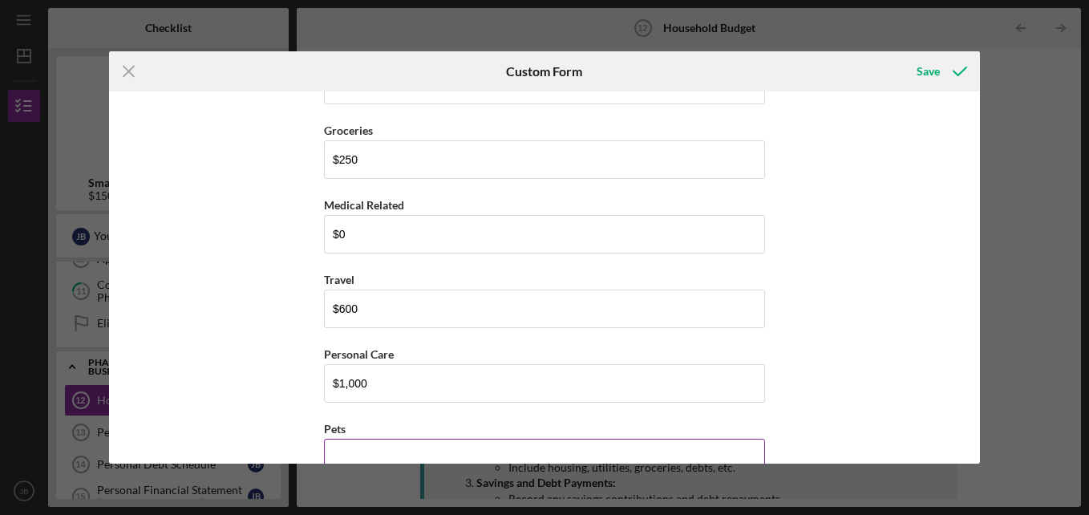
click at [370, 452] on input "Pets" at bounding box center [544, 458] width 441 height 38
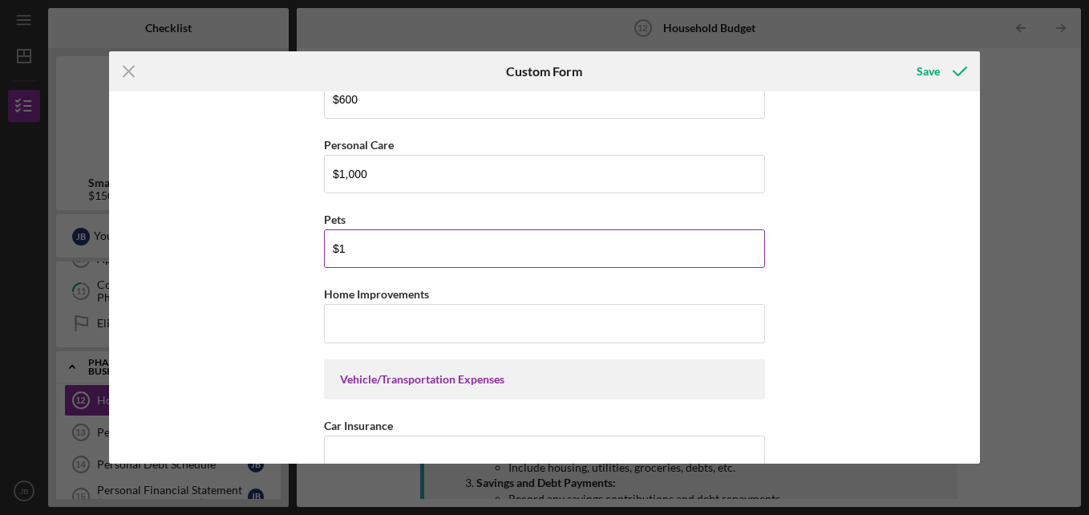
scroll to position [3076, 0]
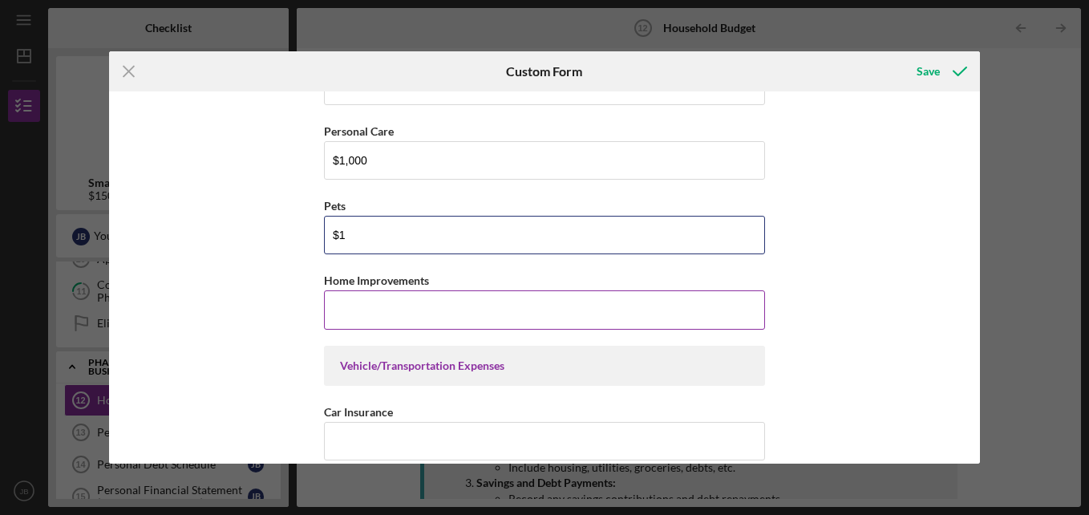
type input "$1"
click at [352, 323] on input "Home Improvements" at bounding box center [544, 309] width 441 height 38
type input "$0"
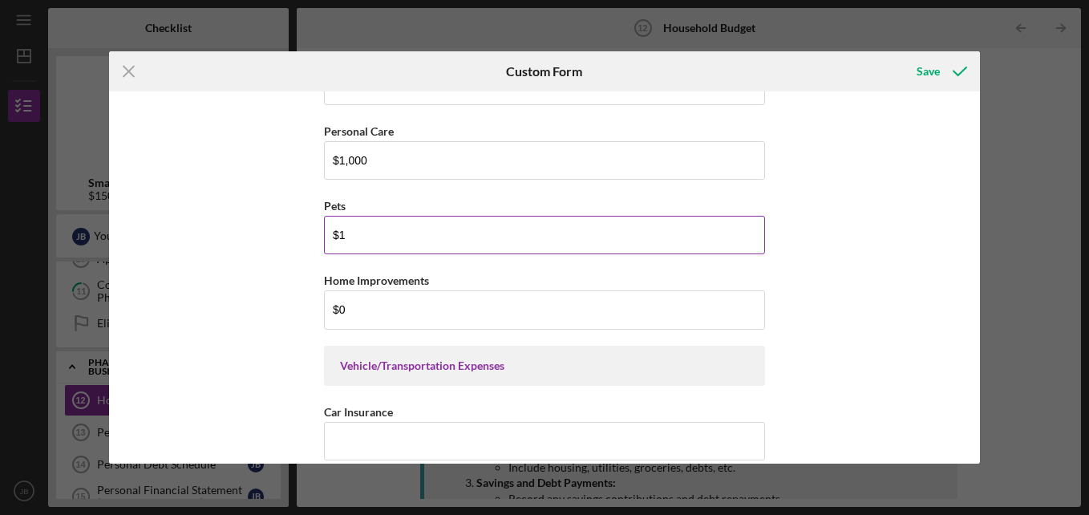
click at [347, 237] on input "$1" at bounding box center [544, 235] width 441 height 38
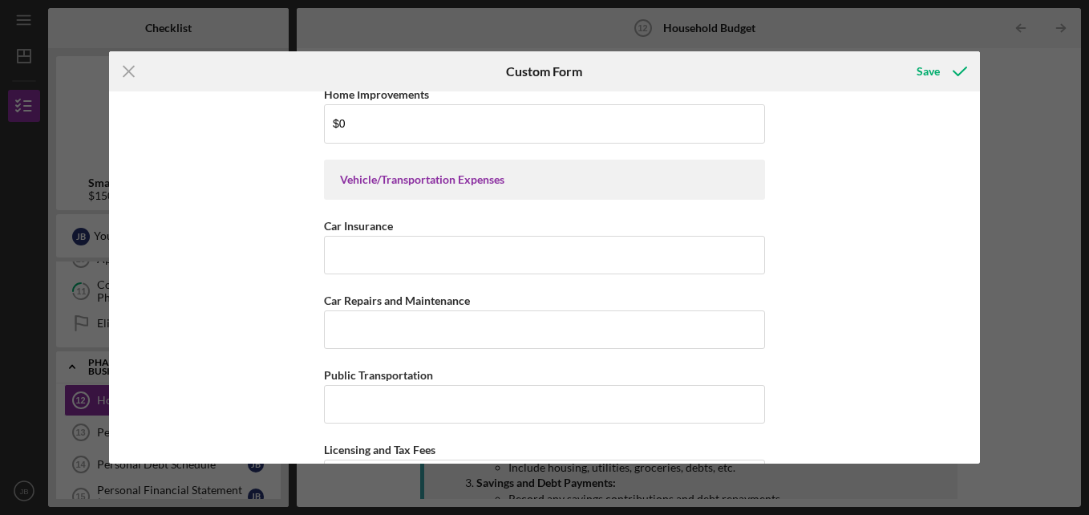
scroll to position [3267, 0]
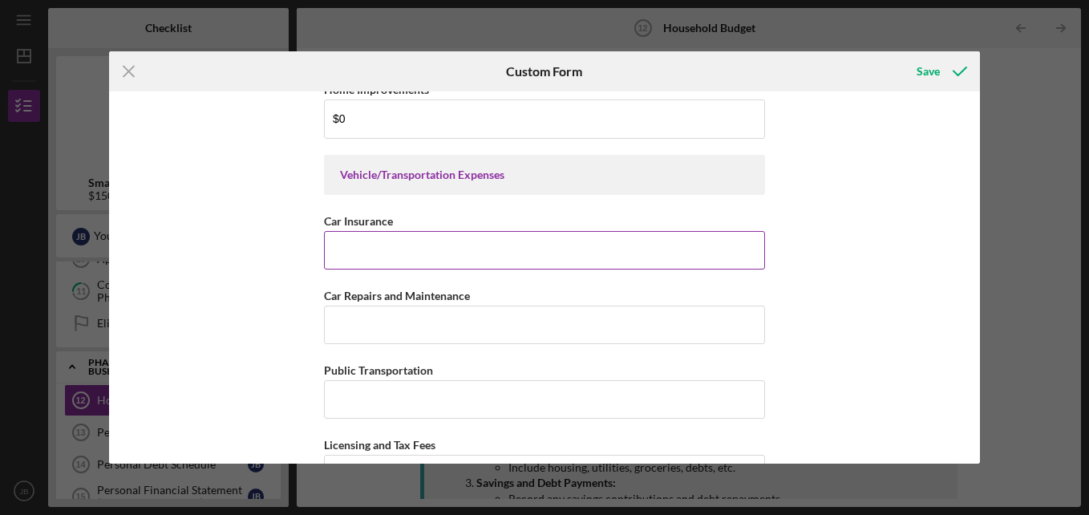
type input "$0"
click at [432, 251] on input "Car Insurance" at bounding box center [544, 250] width 441 height 38
type input "$189"
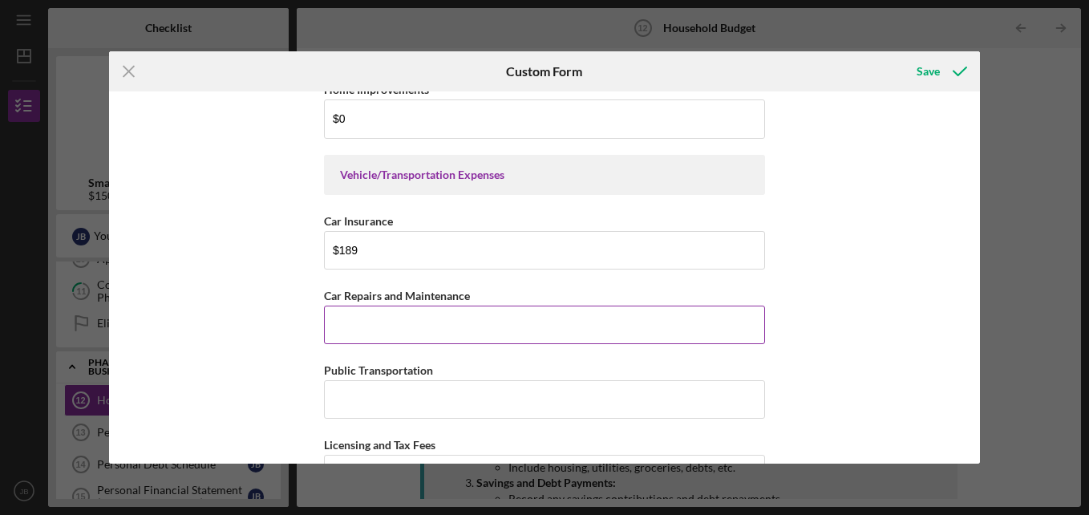
click at [391, 337] on input "Car Repairs and Maintenance" at bounding box center [544, 324] width 441 height 38
type input "$1,000"
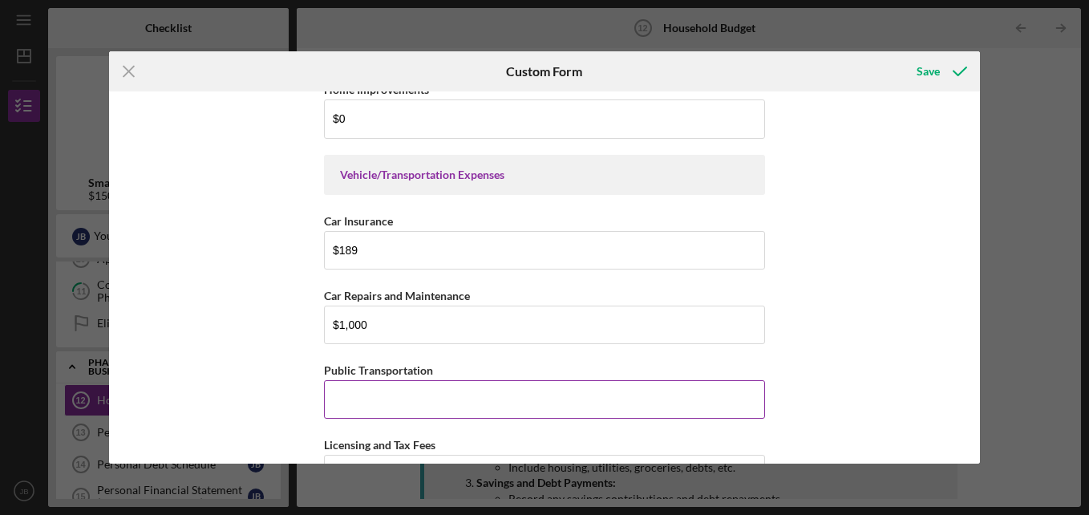
click at [378, 394] on input "Public Transportation" at bounding box center [544, 399] width 441 height 38
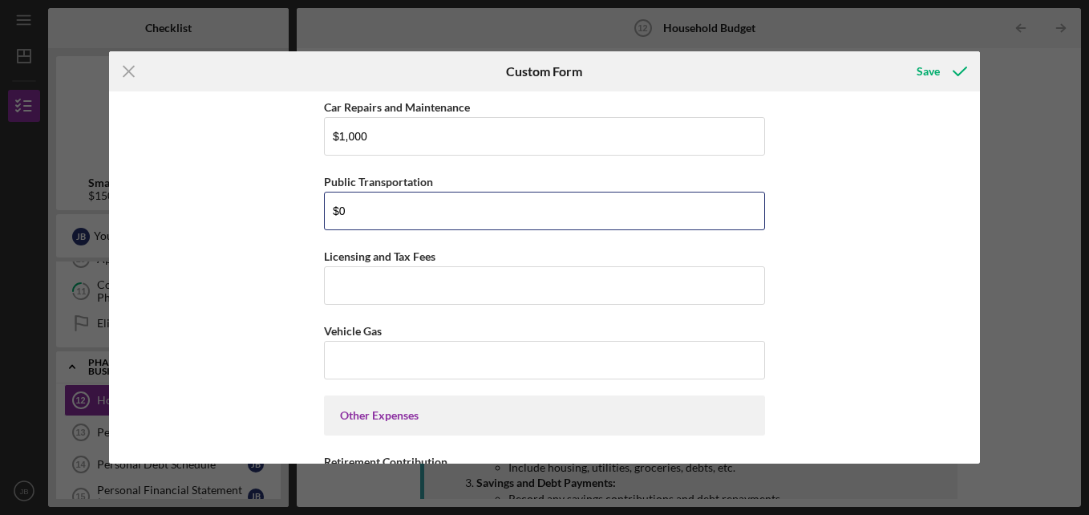
scroll to position [3463, 0]
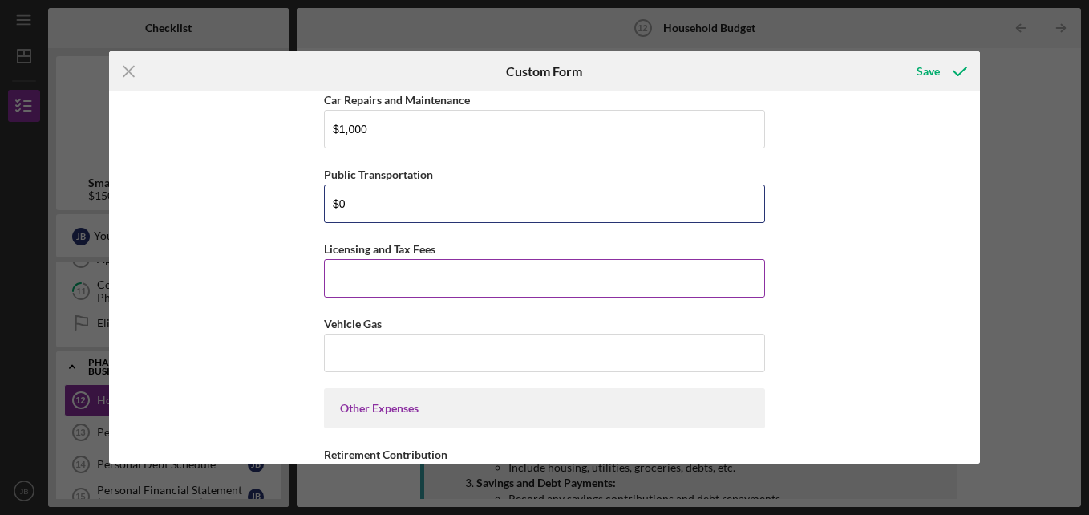
type input "$0"
click at [398, 291] on input "Licensing and Tax Fees" at bounding box center [544, 278] width 441 height 38
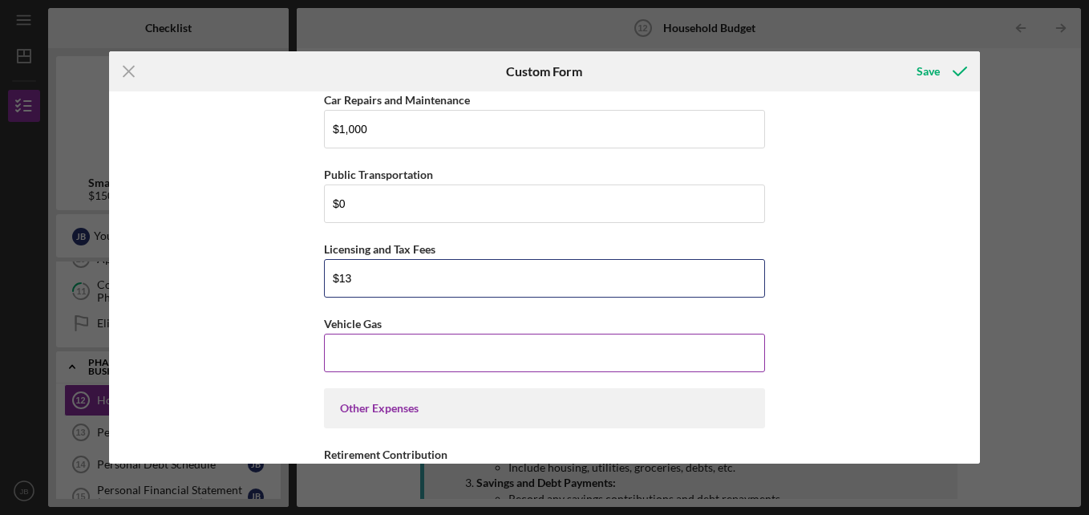
type input "$13"
click at [366, 350] on input "Vehicle Gas" at bounding box center [544, 353] width 441 height 38
type input "$7"
type input "$320"
click at [613, 276] on input "$13" at bounding box center [544, 278] width 441 height 38
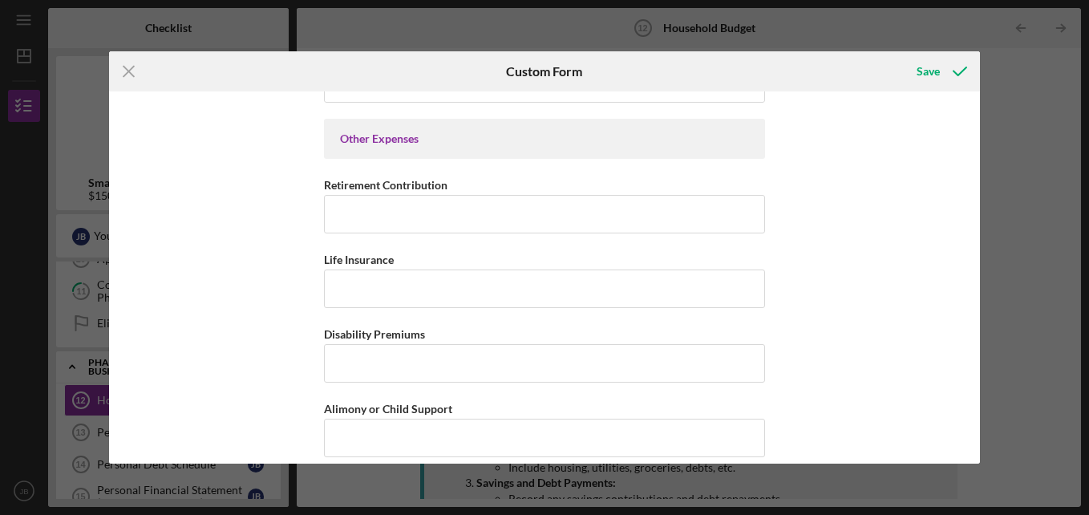
scroll to position [3743, 0]
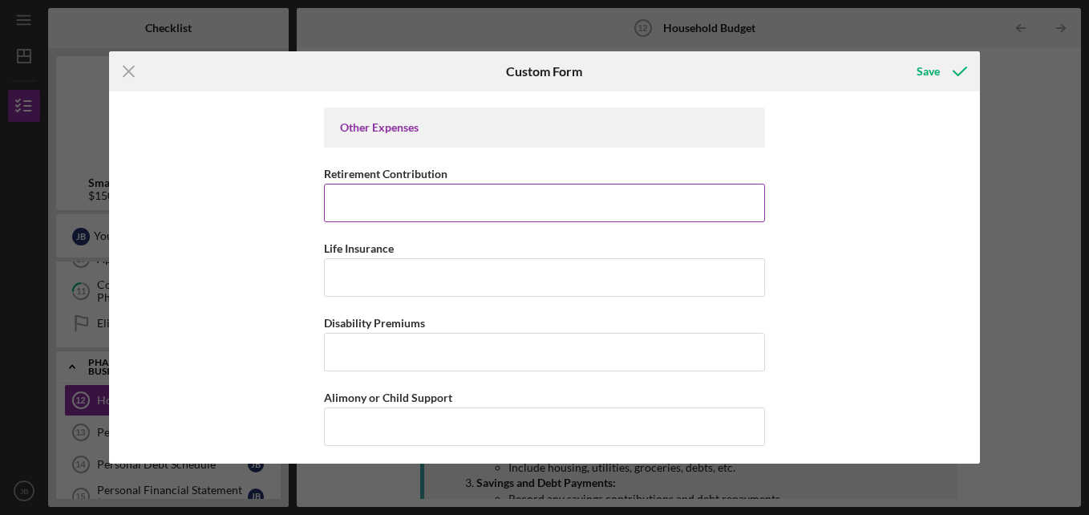
type input "$130"
click at [408, 201] on input "Retirement Contribution" at bounding box center [544, 203] width 441 height 38
type input "$0"
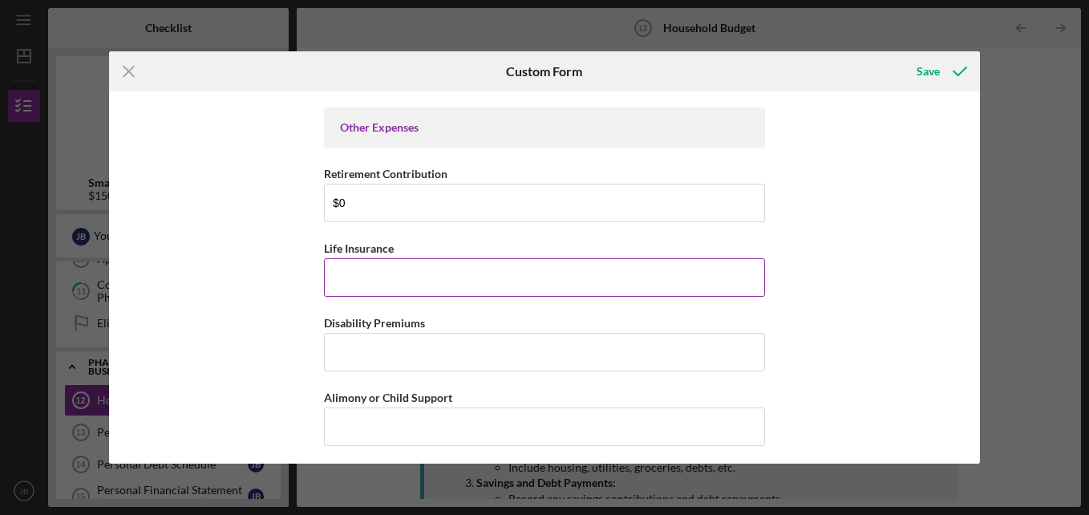
click at [339, 273] on input "Life Insurance" at bounding box center [544, 277] width 441 height 38
type input "$0"
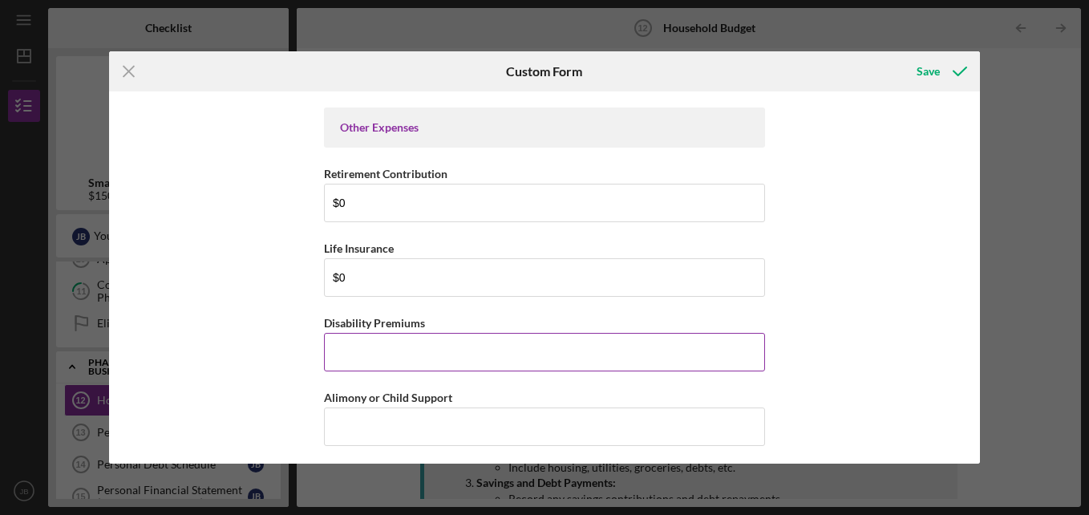
click at [346, 358] on input "Disability Premiums" at bounding box center [544, 352] width 441 height 38
type input "$0"
type input "$7"
type input "$0"
type input "$7"
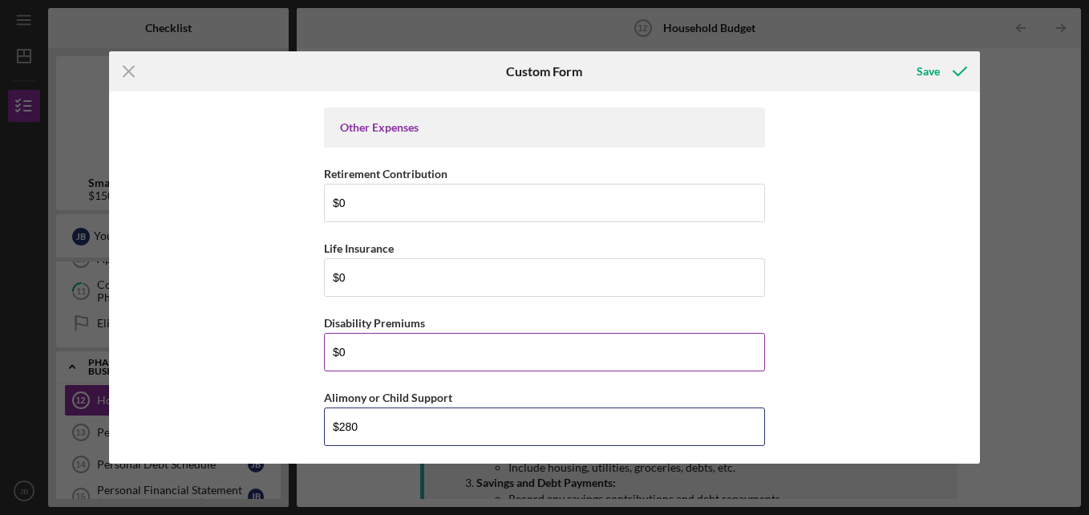
type input "$280"
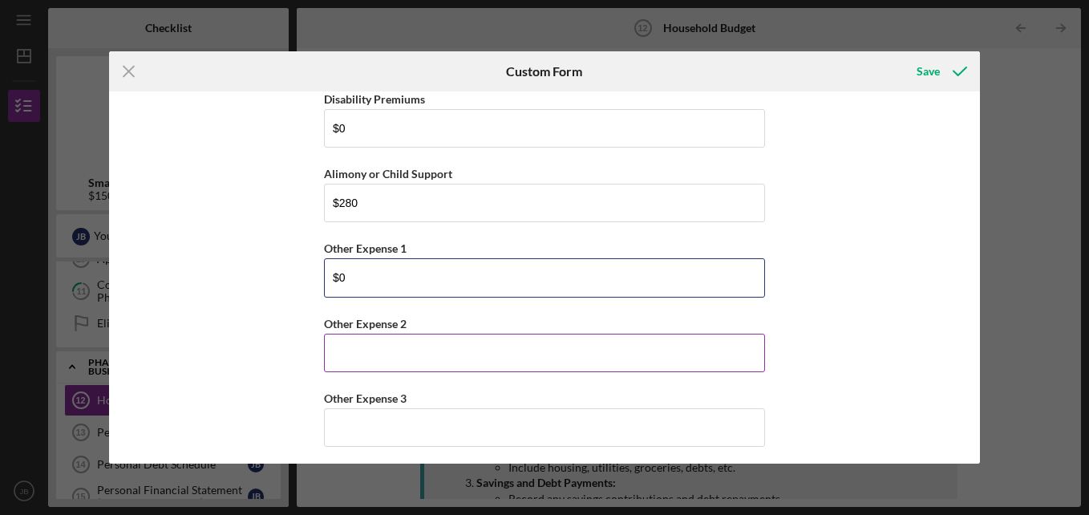
type input "$0"
click at [340, 347] on input "Other Expense 2" at bounding box center [544, 353] width 441 height 38
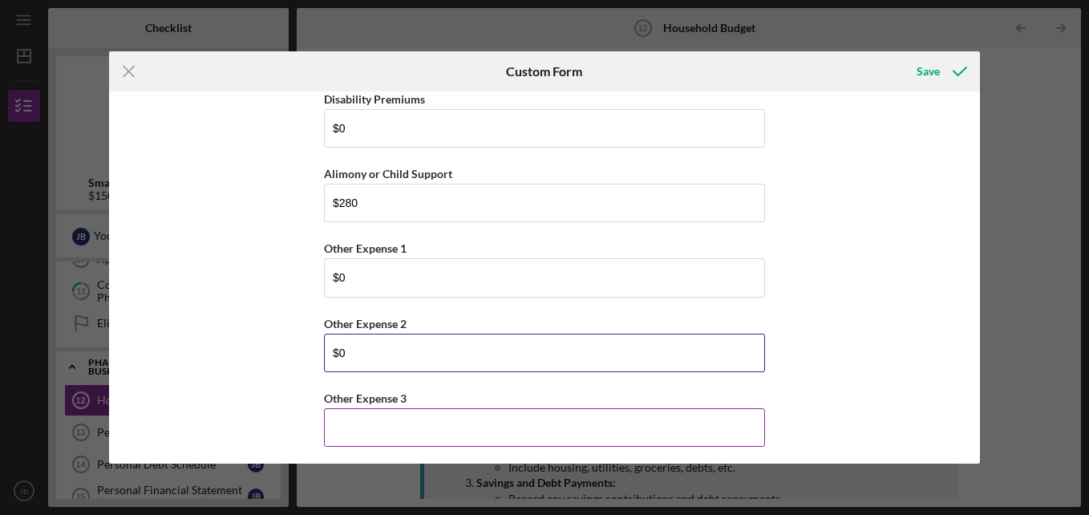
type input "$0"
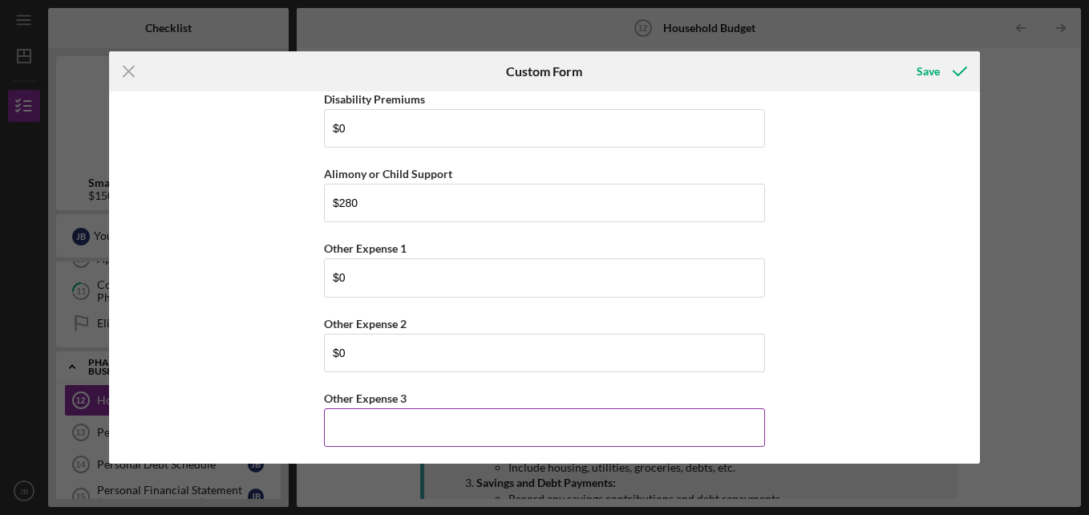
click at [355, 420] on input "Other Expense 3" at bounding box center [544, 427] width 441 height 38
type input "$0"
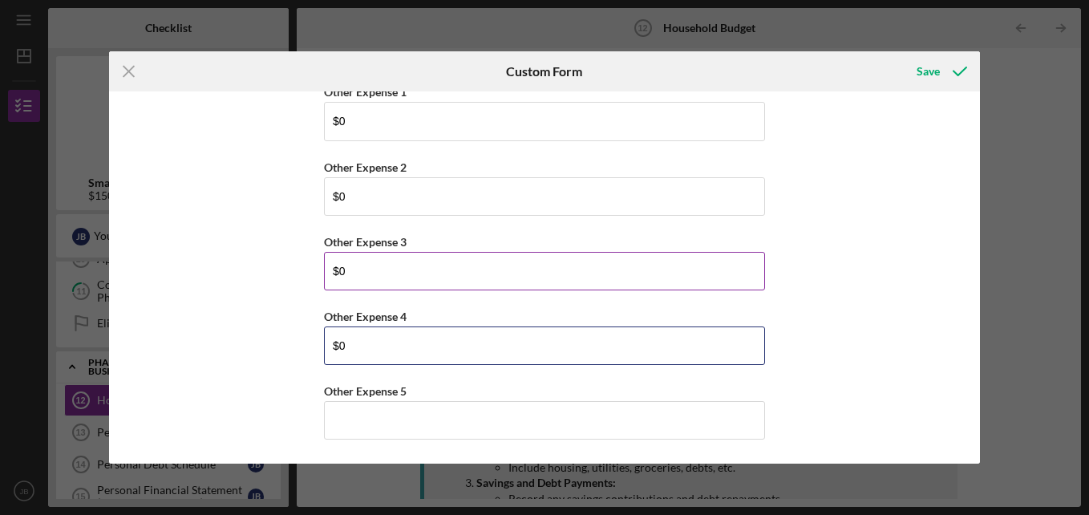
type input "$0"
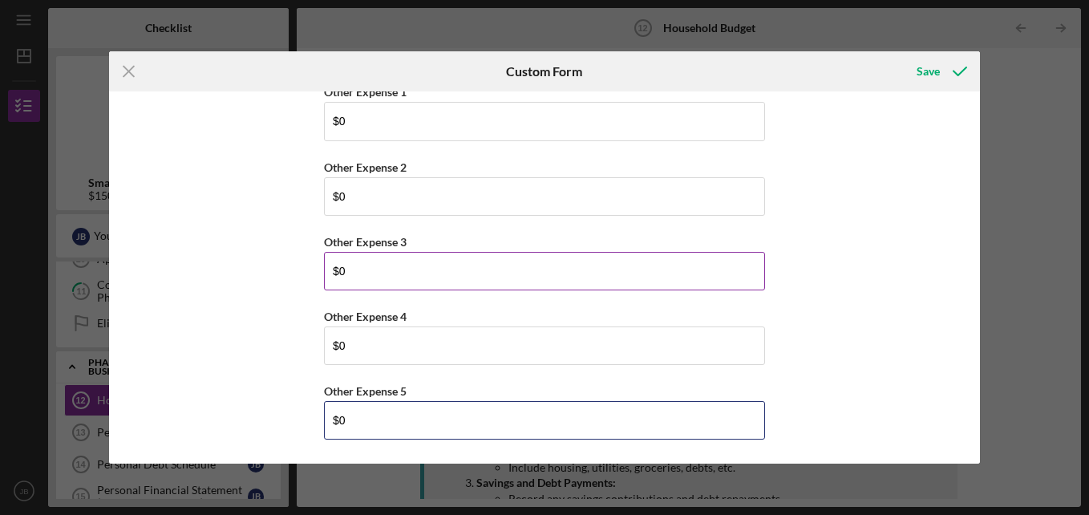
type input "$0"
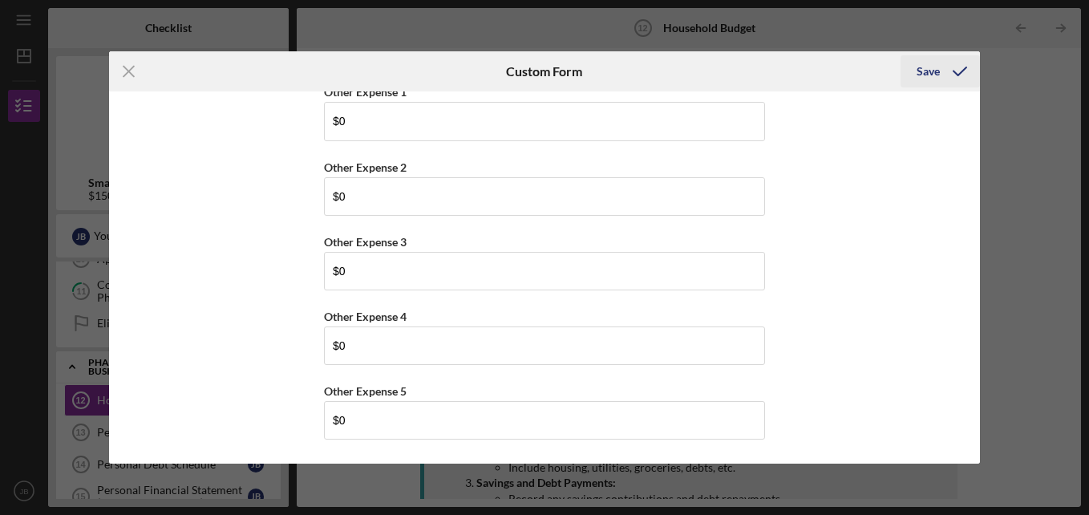
click at [928, 76] on div "Save" at bounding box center [927, 71] width 23 height 32
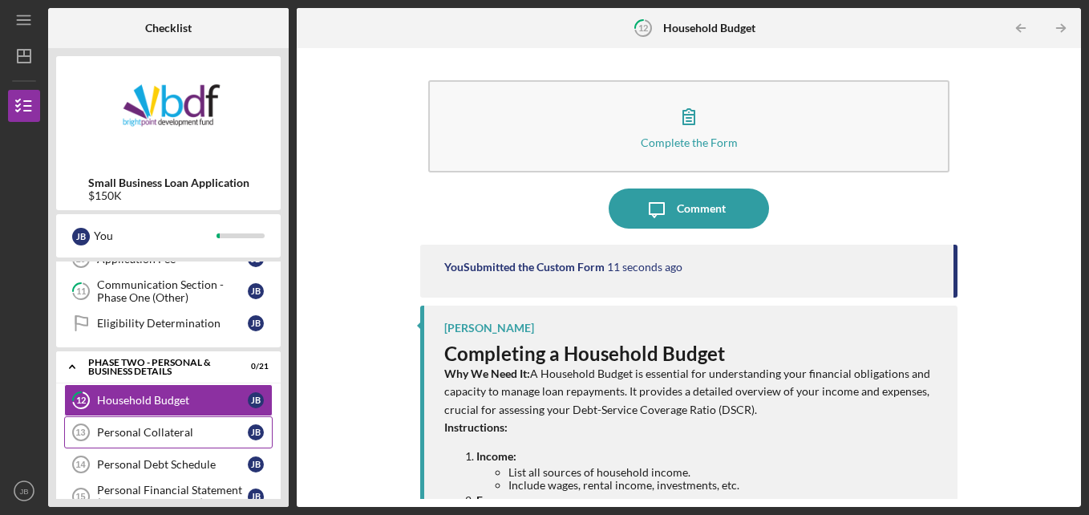
click at [213, 423] on link "Personal Collateral 13 Personal Collateral [PERSON_NAME]" at bounding box center [168, 432] width 208 height 32
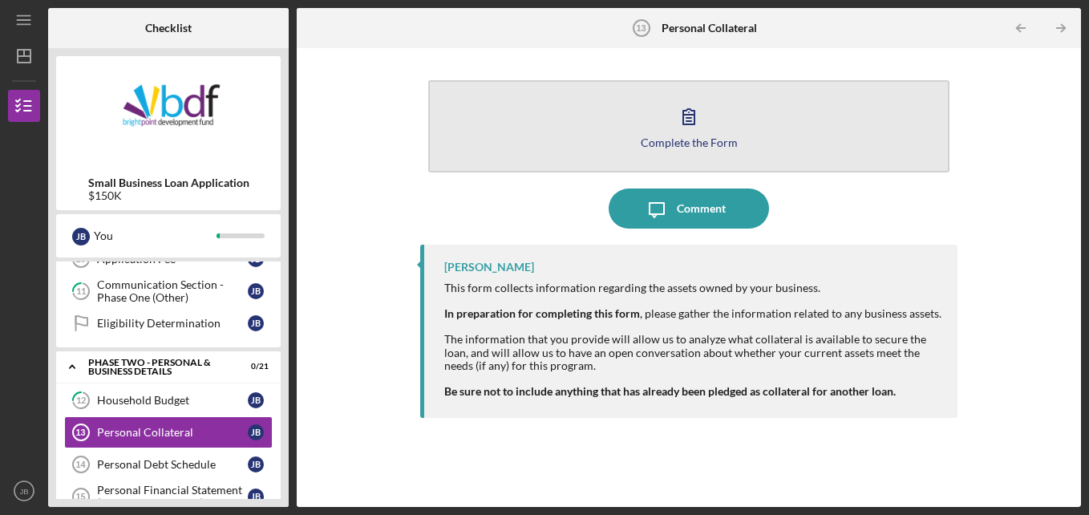
click at [550, 155] on button "Complete the Form Form" at bounding box center [689, 126] width 522 height 92
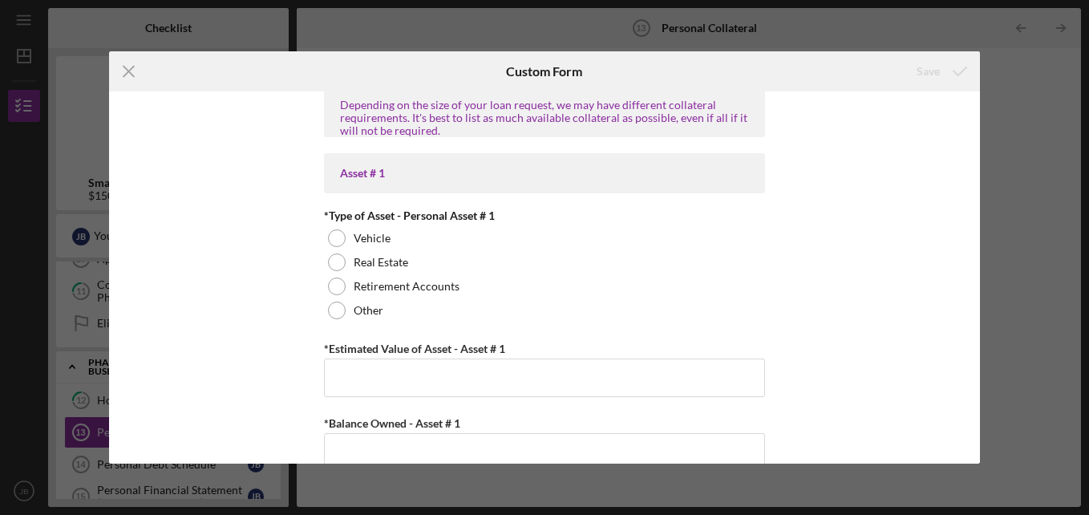
scroll to position [274, 0]
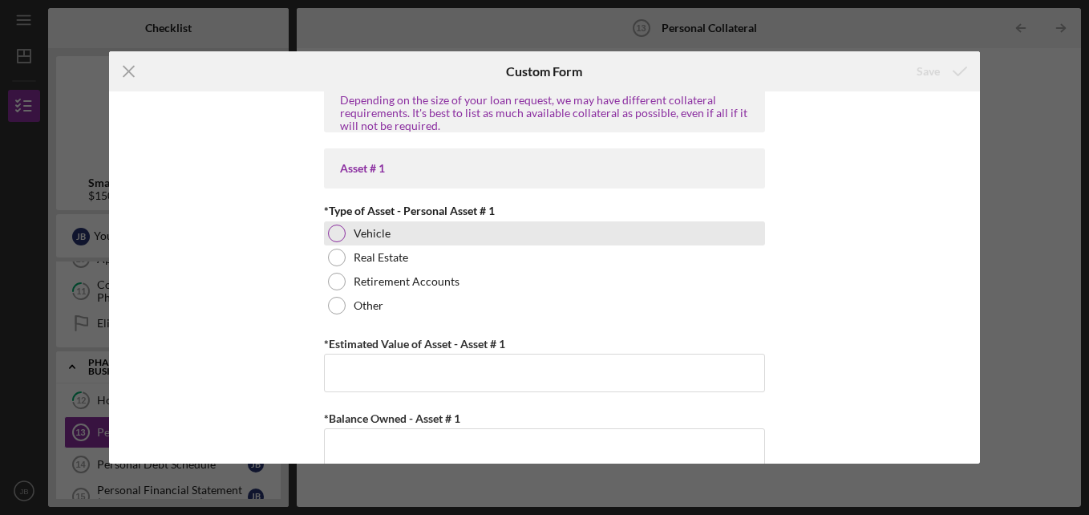
click at [334, 233] on div at bounding box center [337, 233] width 18 height 18
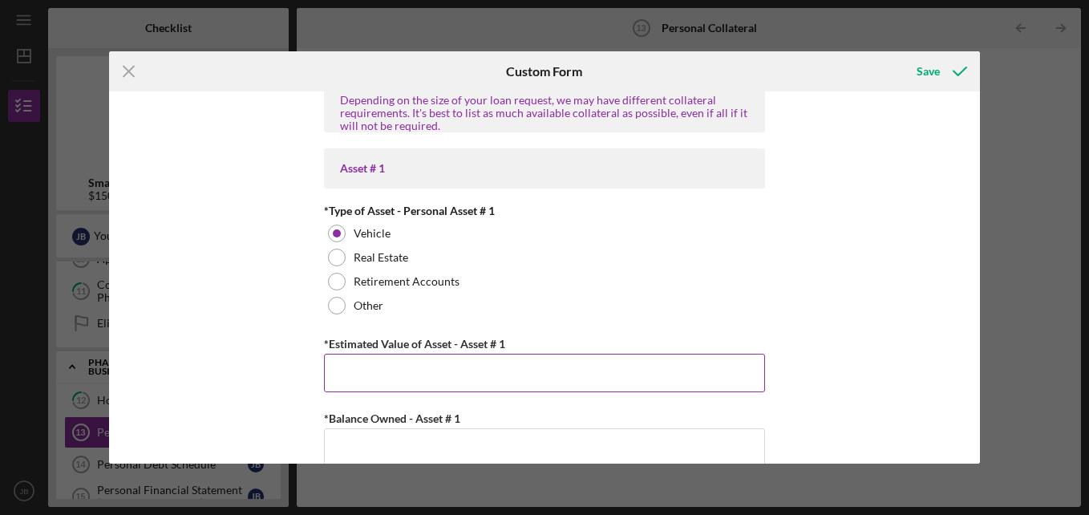
click at [459, 370] on input "*Estimated Value of Asset - Asset # 1" at bounding box center [544, 373] width 441 height 38
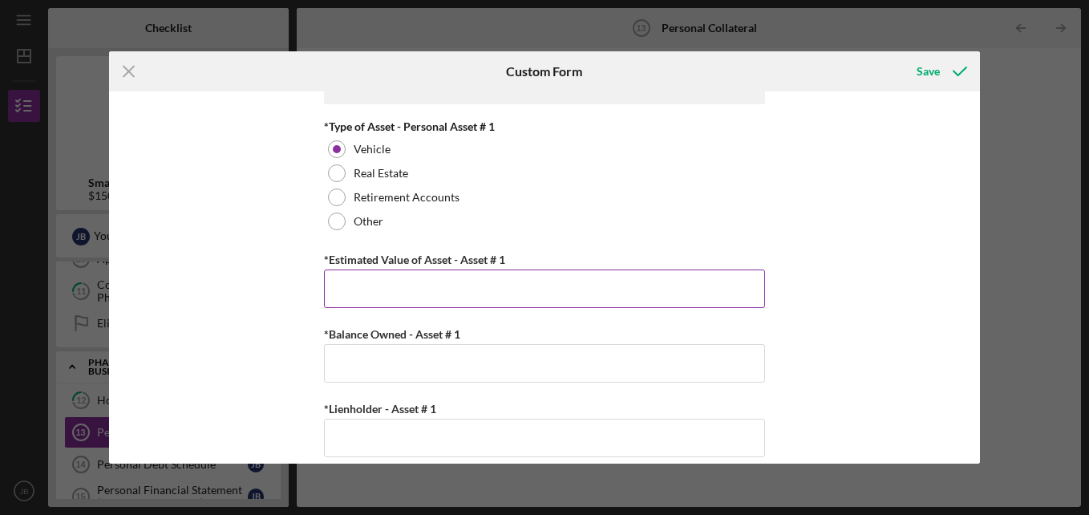
scroll to position [359, 0]
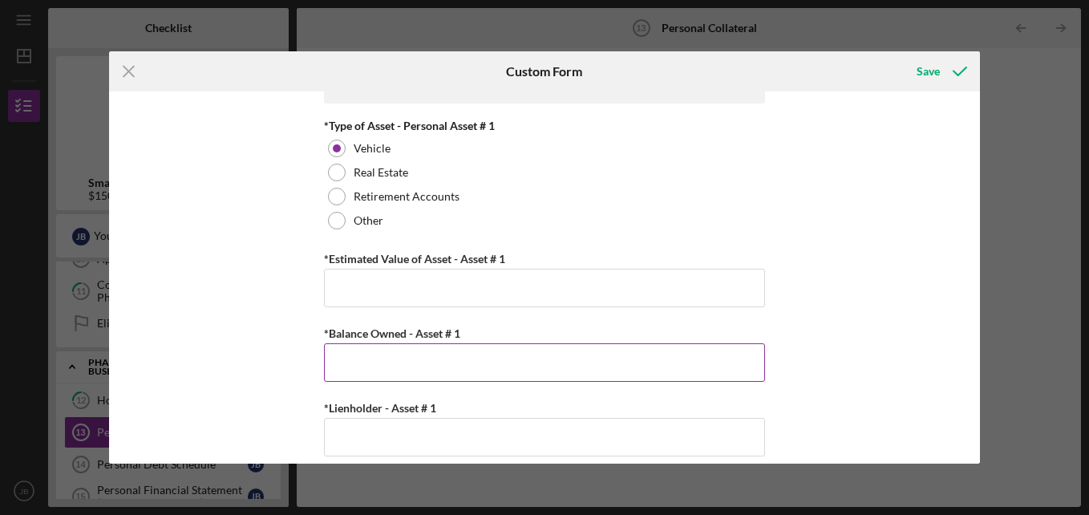
click at [672, 358] on input "*Balance Owned - Asset # 1" at bounding box center [544, 362] width 441 height 38
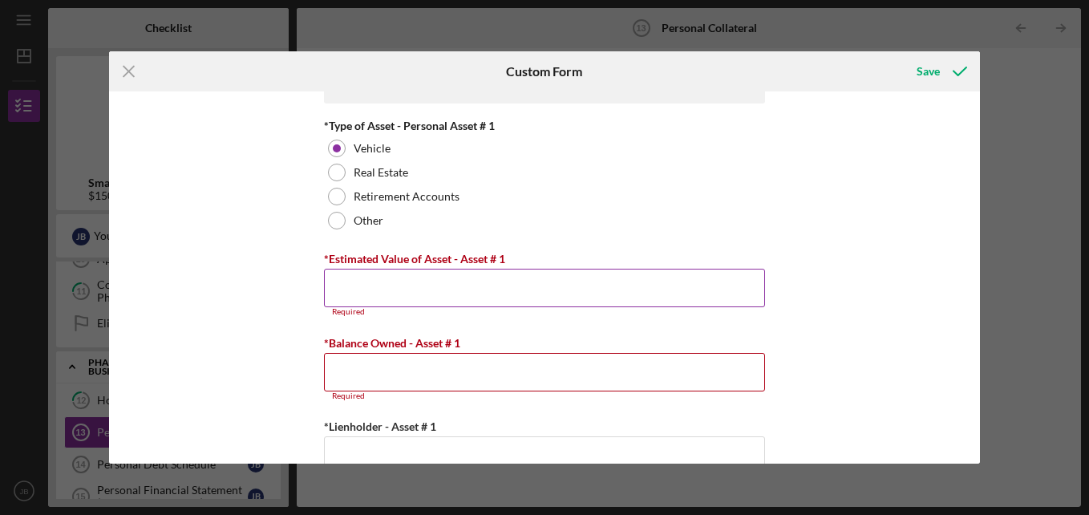
click at [344, 293] on input "*Estimated Value of Asset - Asset # 1" at bounding box center [544, 288] width 441 height 38
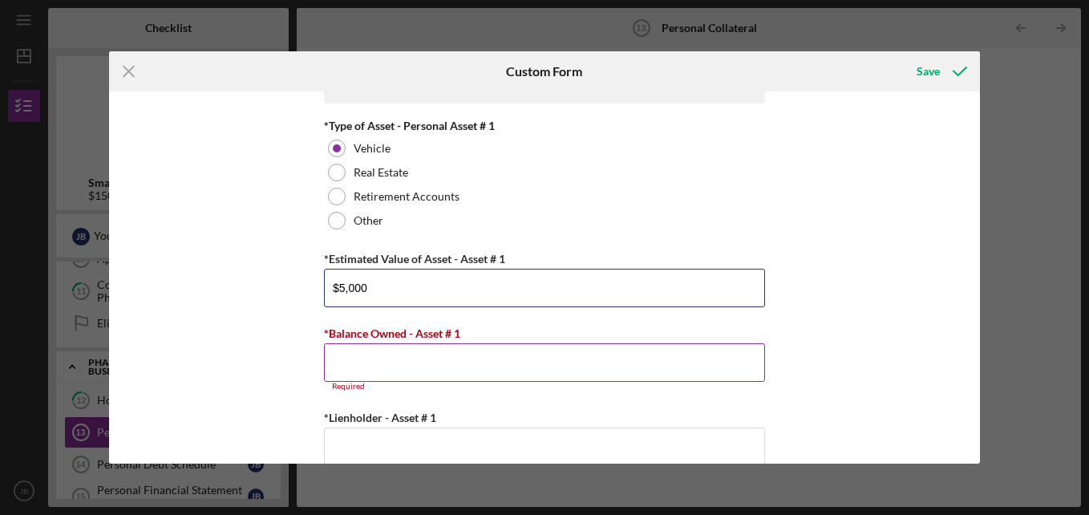
type input "$5,000"
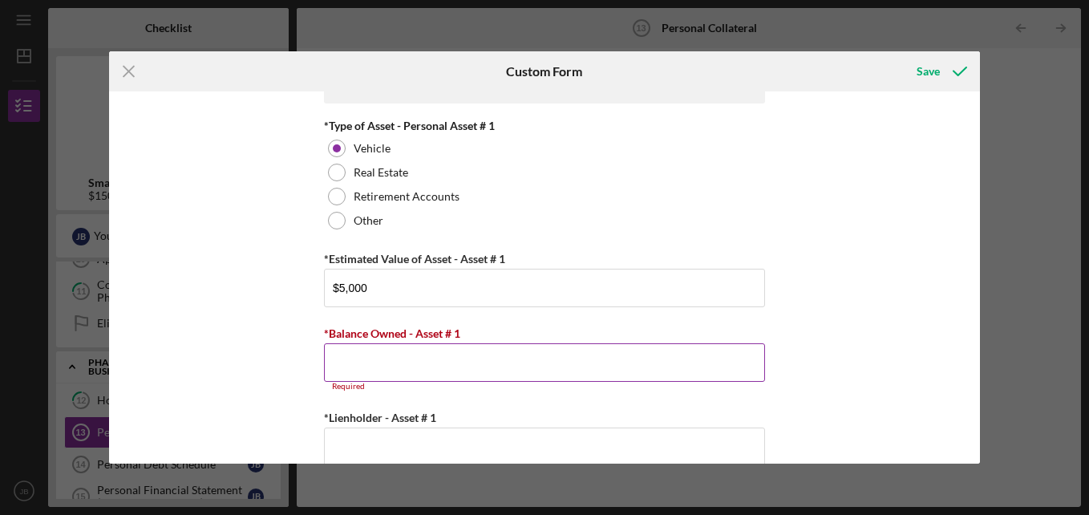
click at [358, 366] on input "*Balance Owned - Asset # 1" at bounding box center [544, 362] width 441 height 38
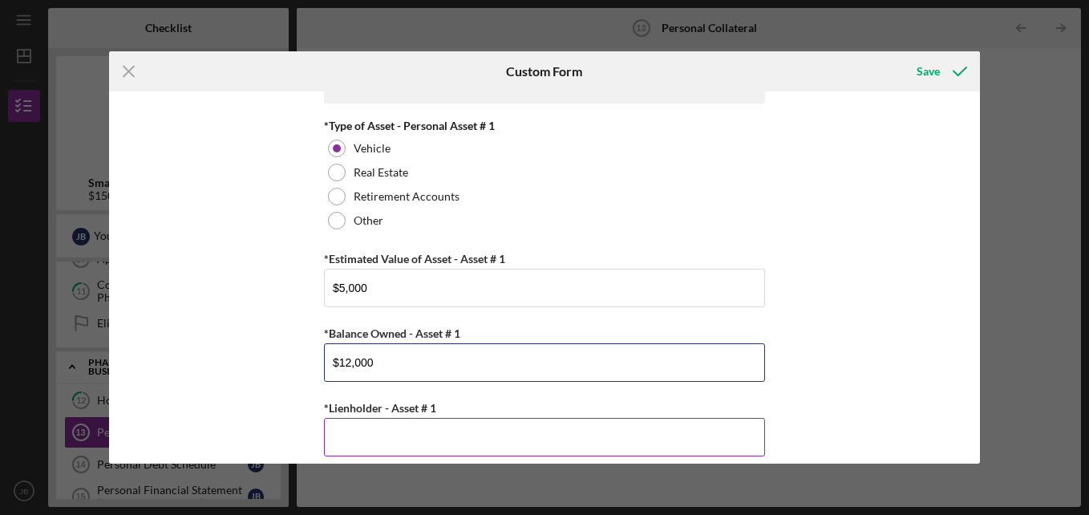
type input "$12,000"
click at [382, 440] on input "*Lienholder - Asset # 1" at bounding box center [544, 437] width 441 height 38
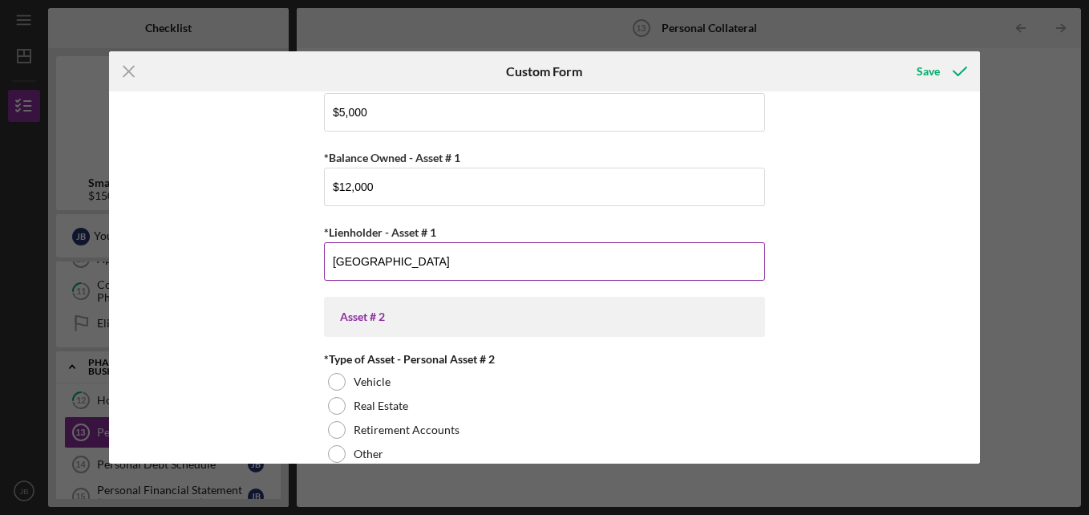
scroll to position [560, 0]
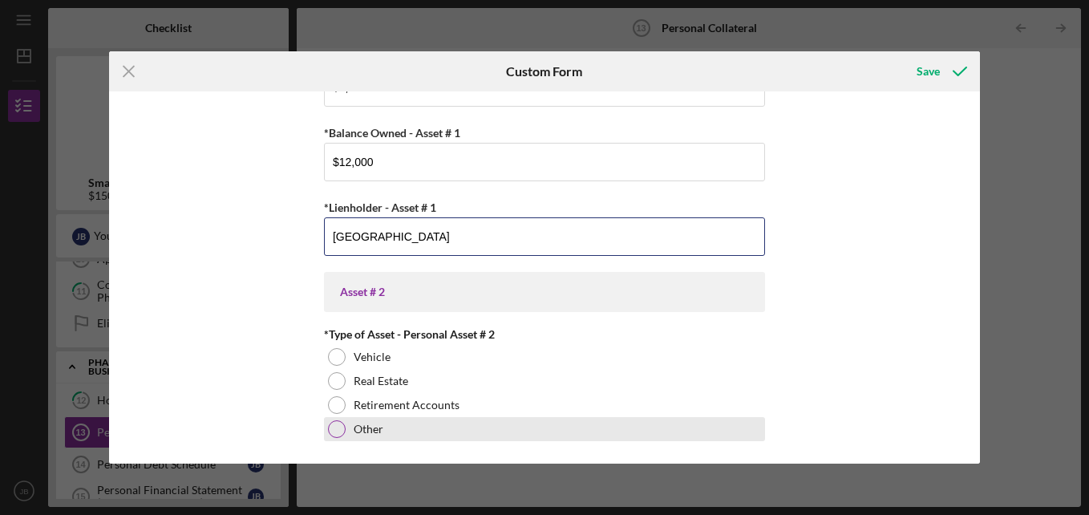
type input "[GEOGRAPHIC_DATA]"
click at [334, 431] on div at bounding box center [337, 429] width 18 height 18
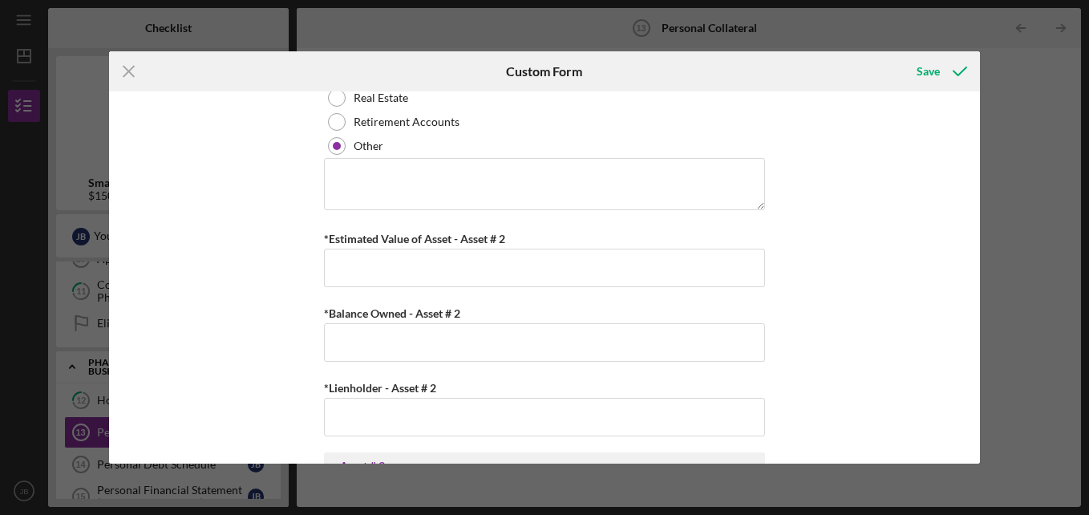
scroll to position [842, 0]
click at [921, 431] on div "*Total Cash in Personal Checking and Savings Personal Assets Please list availa…" at bounding box center [544, 277] width 871 height 372
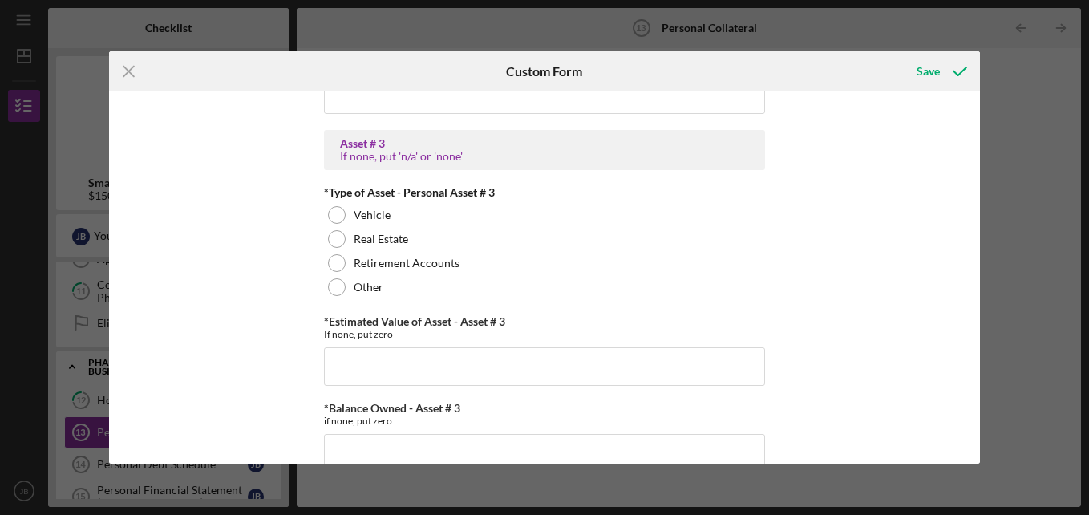
click at [948, 386] on div "*Total Cash in Personal Checking and Savings Personal Assets Please list availa…" at bounding box center [544, 277] width 871 height 372
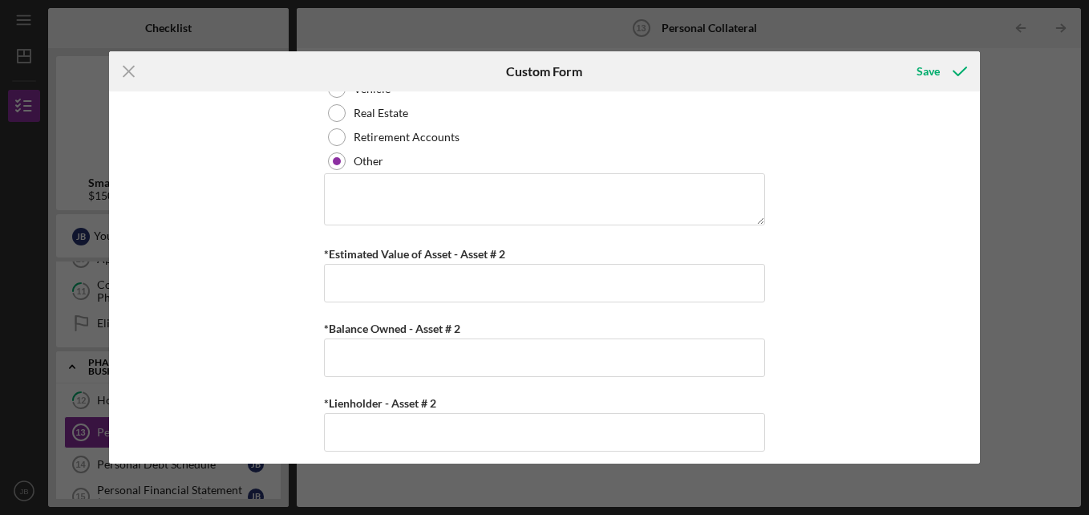
scroll to position [829, 0]
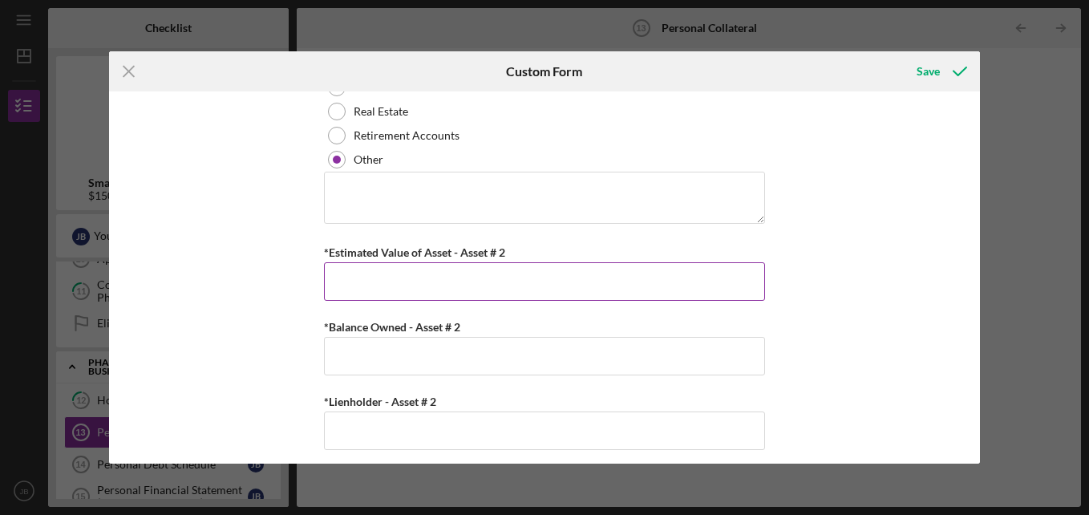
click at [371, 276] on input "*Estimated Value of Asset - Asset # 2" at bounding box center [544, 281] width 441 height 38
click at [358, 293] on input "*Estimated Value of Asset - Asset # 2" at bounding box center [544, 281] width 441 height 38
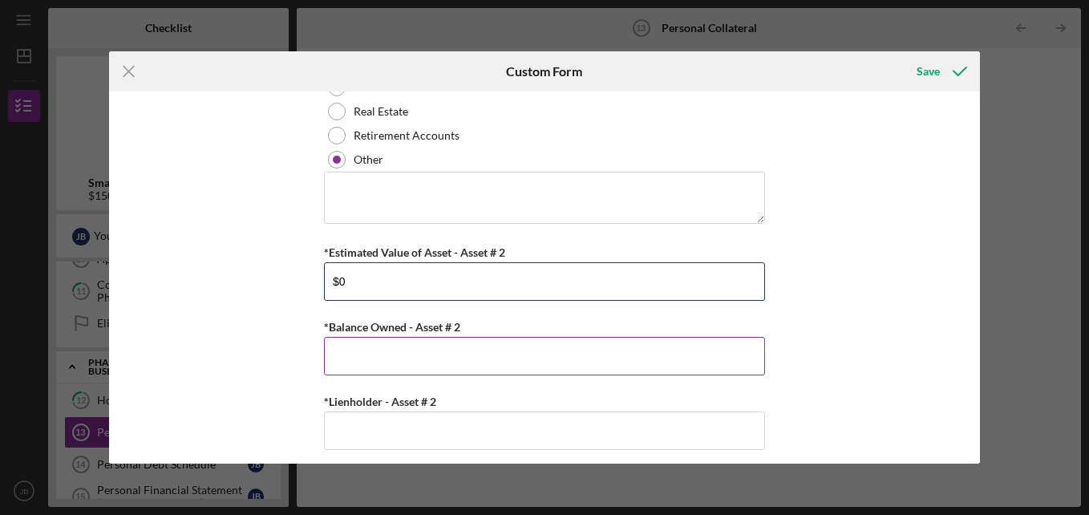
type input "$0"
click at [345, 337] on input "*Balance Owned - Asset # 2" at bounding box center [544, 356] width 441 height 38
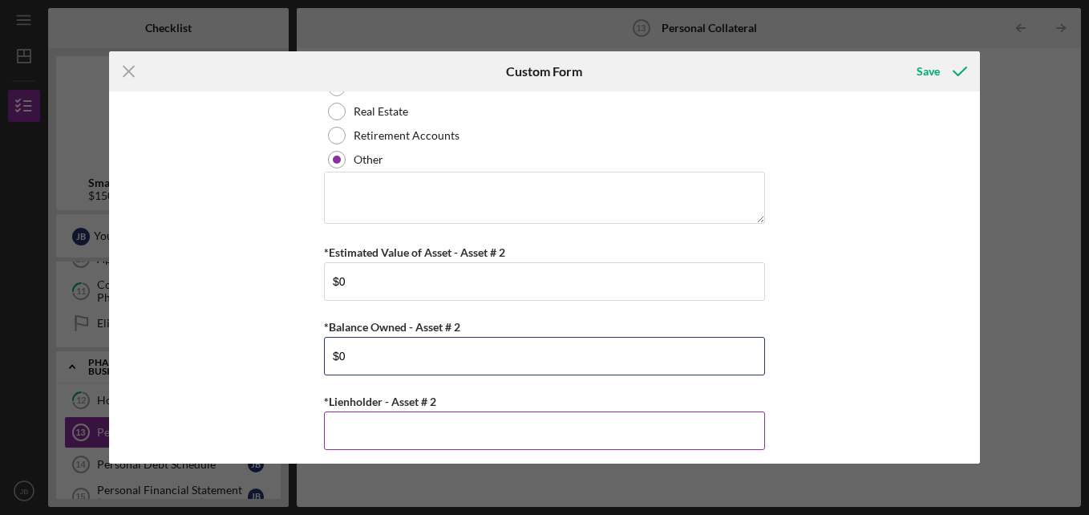
type input "$0"
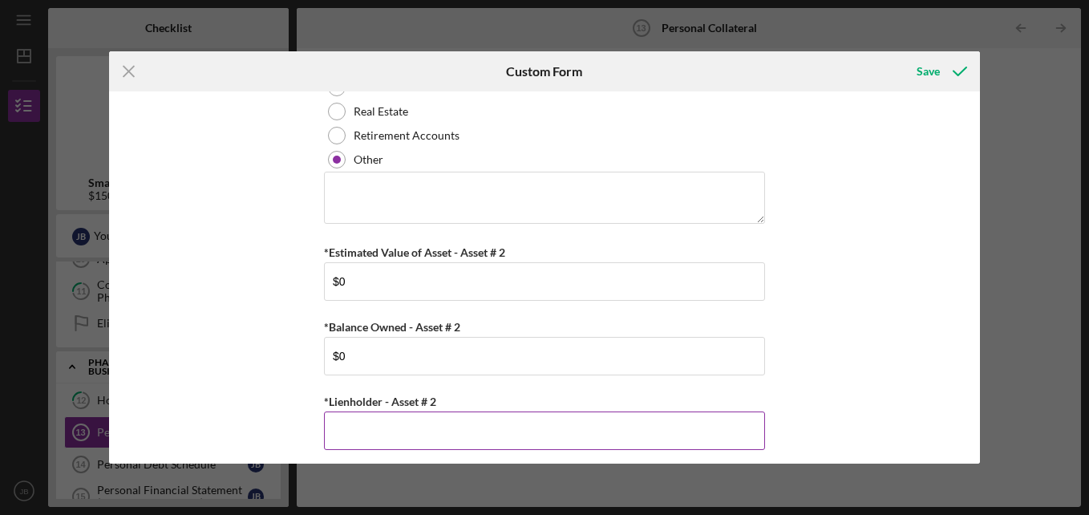
click at [364, 427] on input "*Lienholder - Asset # 2" at bounding box center [544, 430] width 441 height 38
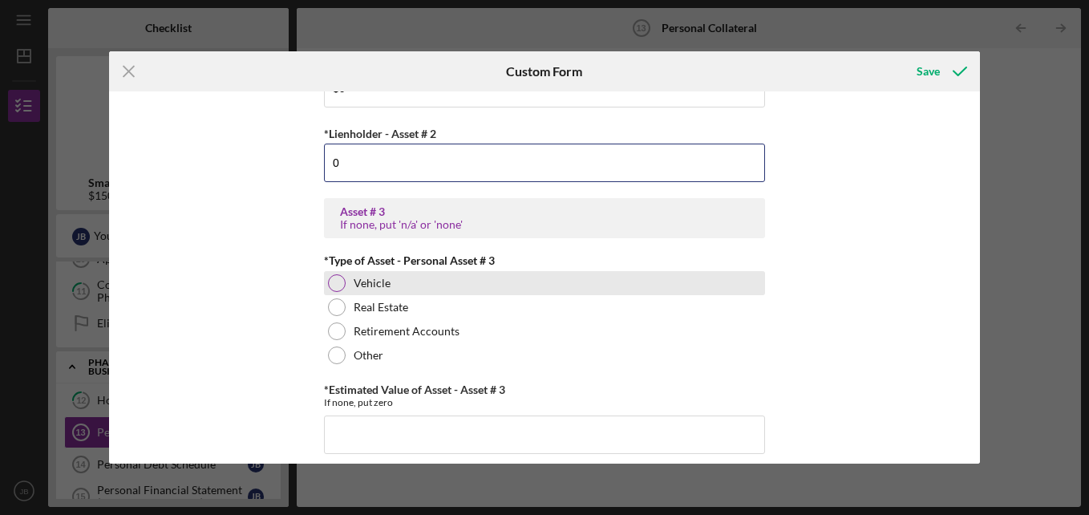
scroll to position [1106, 0]
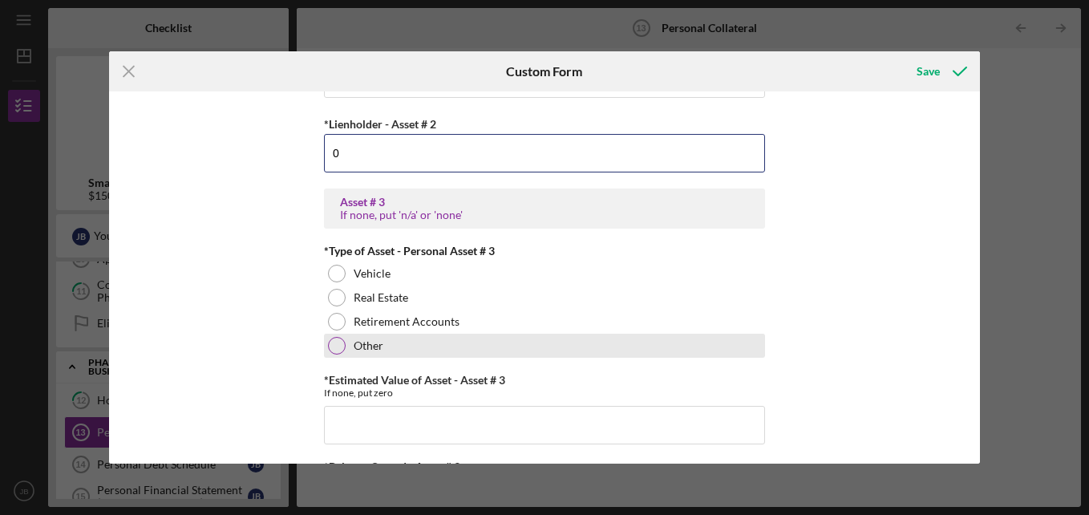
type input "0"
click at [336, 346] on div at bounding box center [337, 346] width 18 height 18
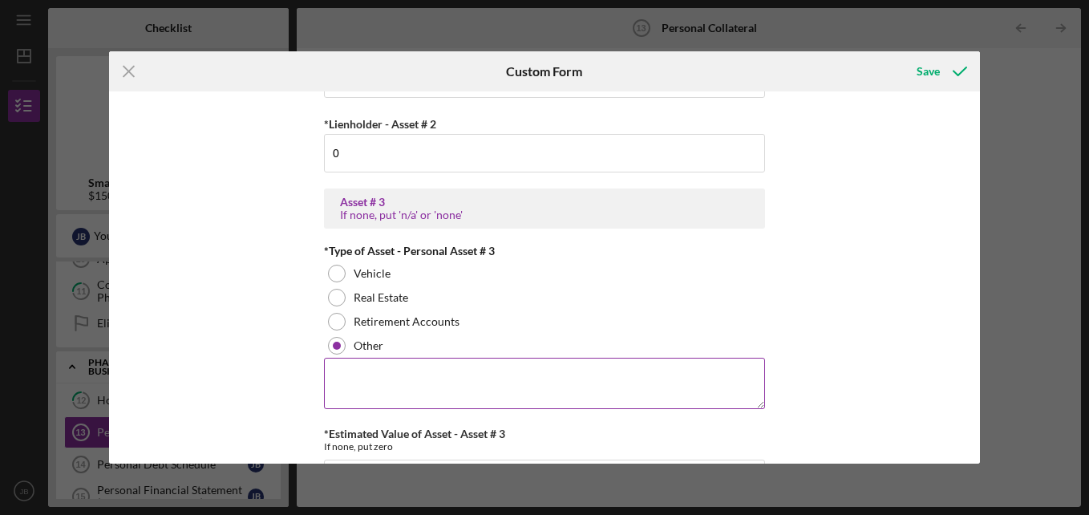
click at [370, 383] on textarea at bounding box center [544, 383] width 441 height 51
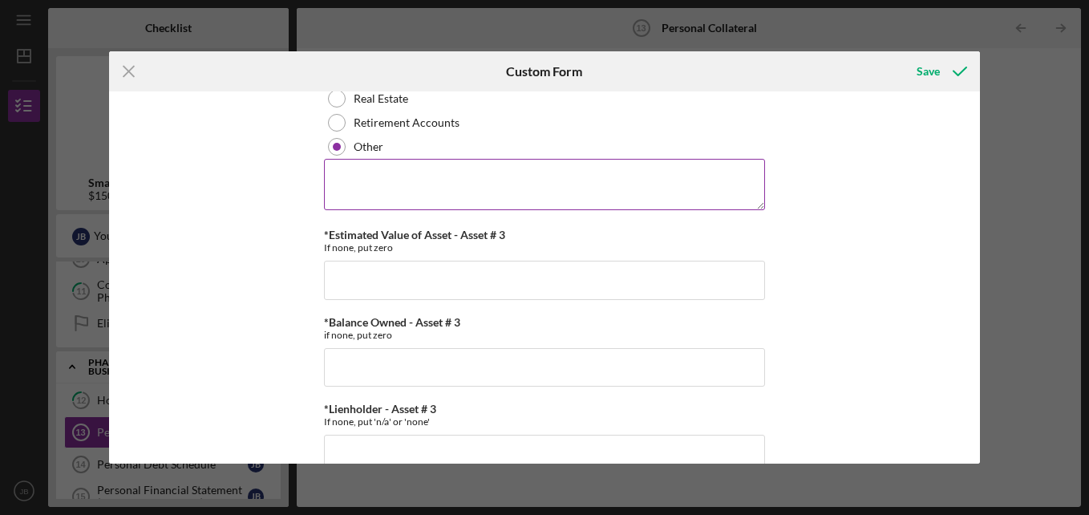
scroll to position [1339, 0]
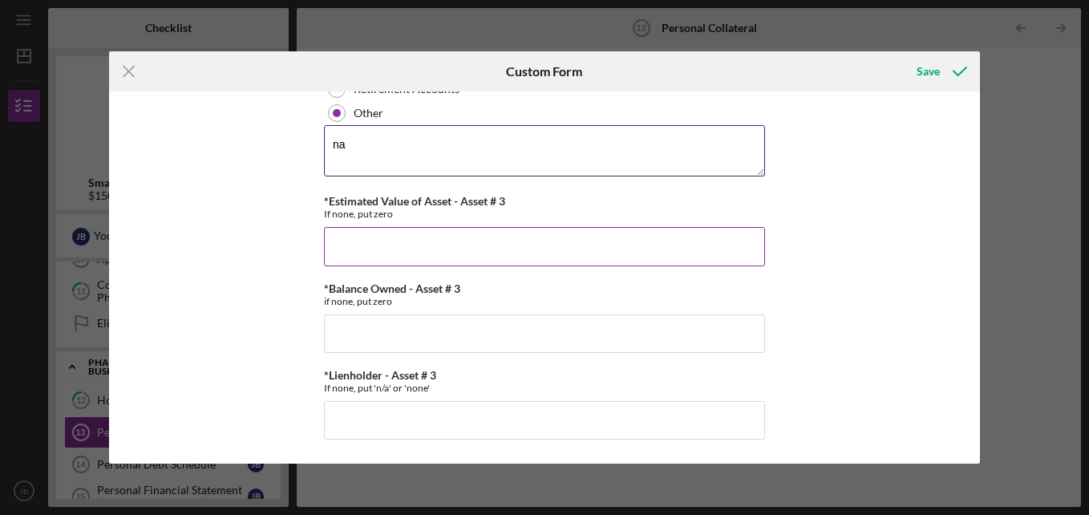
type textarea "na"
click at [349, 246] on input "*Estimated Value of Asset - Asset # 3" at bounding box center [544, 246] width 441 height 38
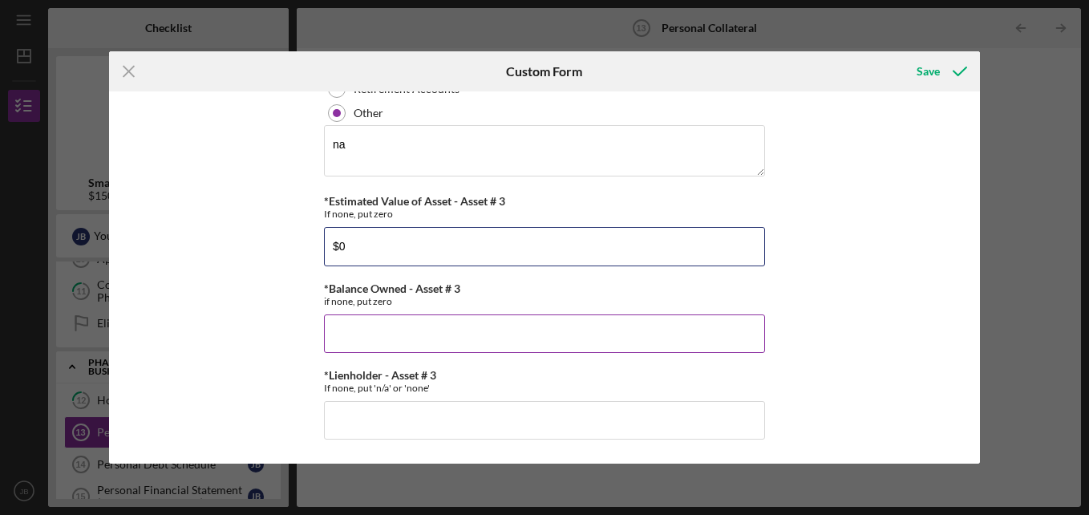
type input "$0"
click at [350, 323] on input "*Balance Owned - Asset # 3" at bounding box center [544, 333] width 441 height 38
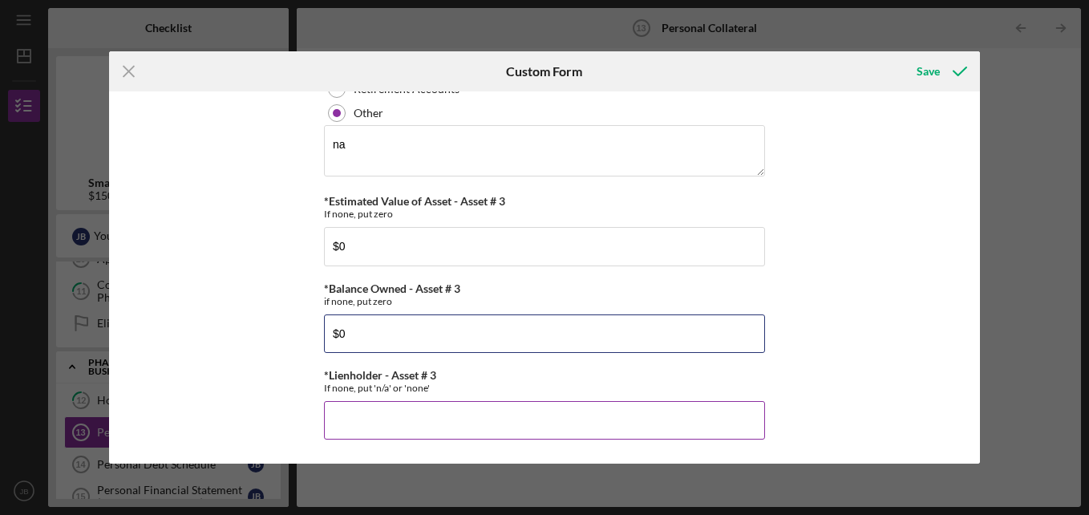
type input "$0"
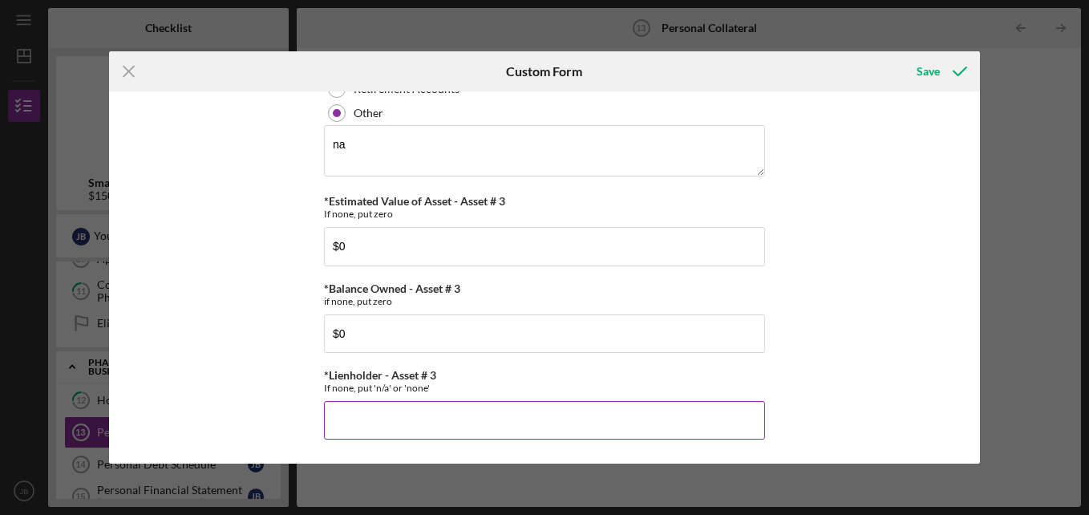
click at [356, 433] on input "*Lienholder - Asset # 3" at bounding box center [544, 420] width 441 height 38
type input "0"
type input "na"
click at [920, 344] on div "*Total Cash in Personal Checking and Savings Personal Assets Please list availa…" at bounding box center [544, 277] width 871 height 372
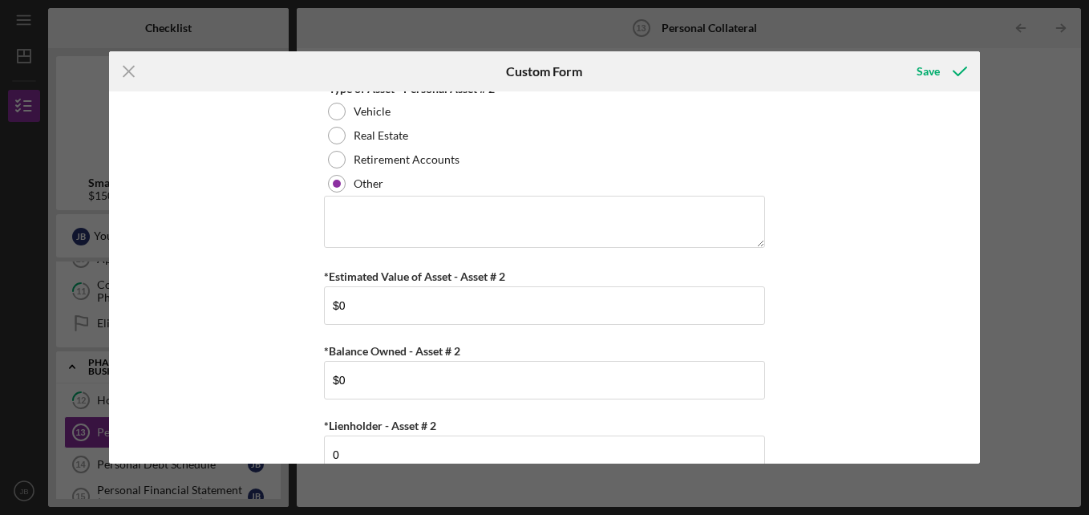
scroll to position [803, 0]
click at [369, 231] on textarea at bounding box center [544, 222] width 441 height 51
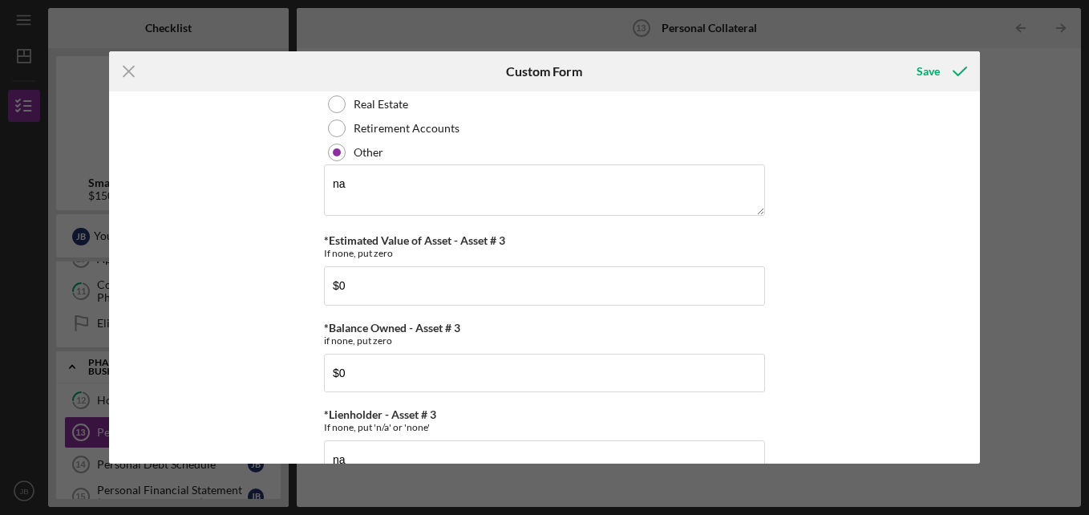
scroll to position [1339, 0]
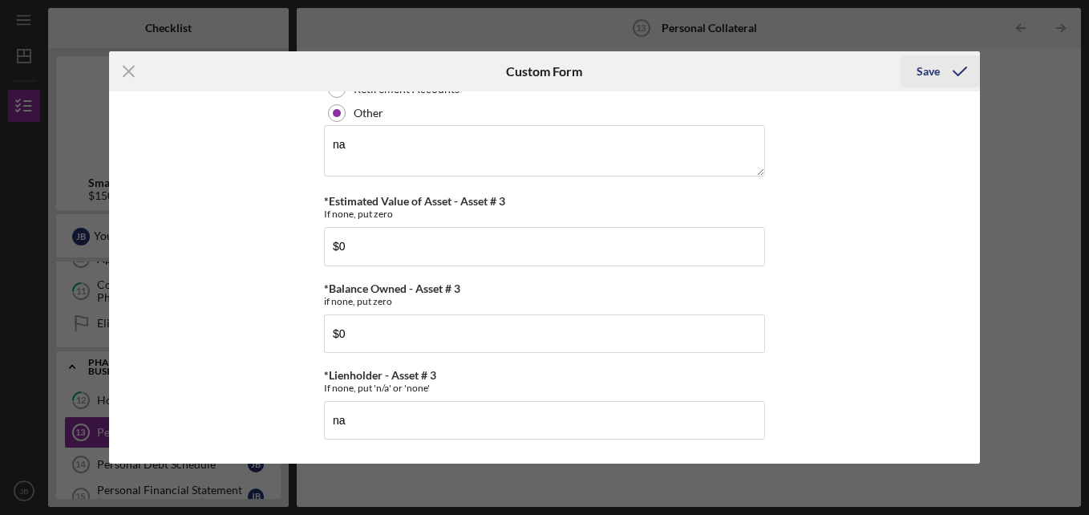
type textarea "na"
click at [923, 68] on div "Save" at bounding box center [927, 71] width 23 height 32
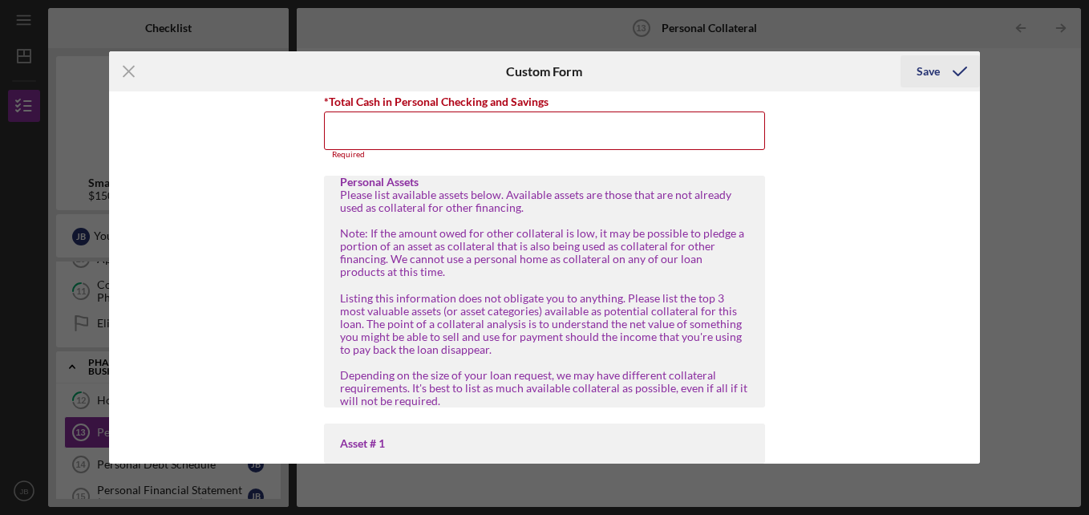
scroll to position [0, 0]
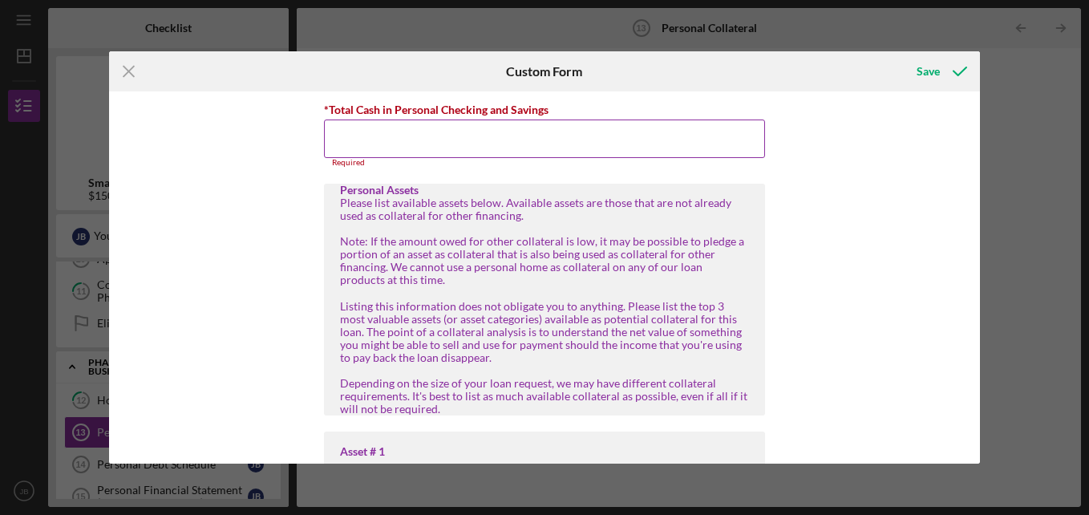
click at [398, 136] on input "*Total Cash in Personal Checking and Savings" at bounding box center [544, 138] width 441 height 38
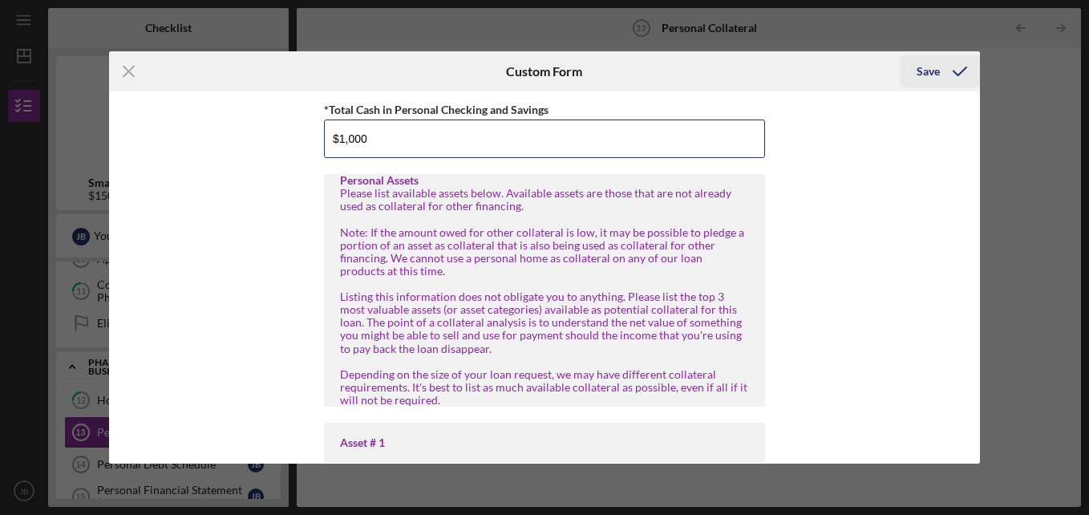
type input "$1,000"
click at [936, 71] on div "Save" at bounding box center [927, 71] width 23 height 32
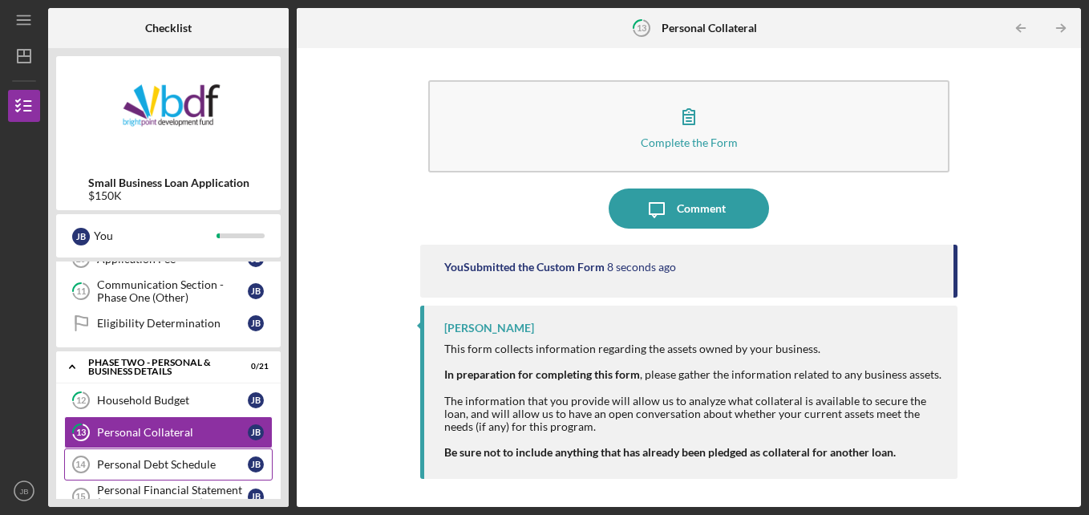
click at [227, 463] on div "Personal Debt Schedule" at bounding box center [172, 464] width 151 height 13
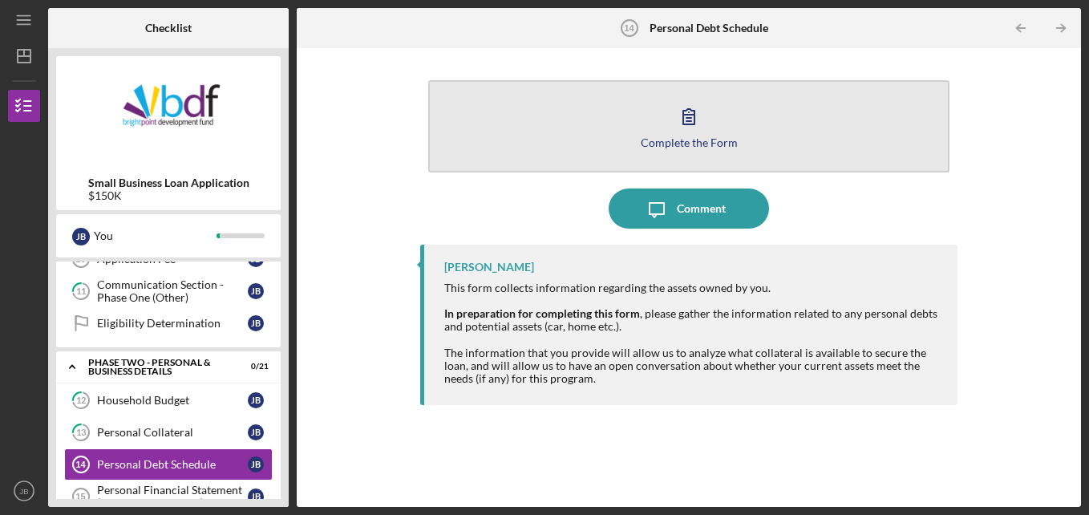
click at [591, 114] on button "Complete the Form Form" at bounding box center [689, 126] width 522 height 92
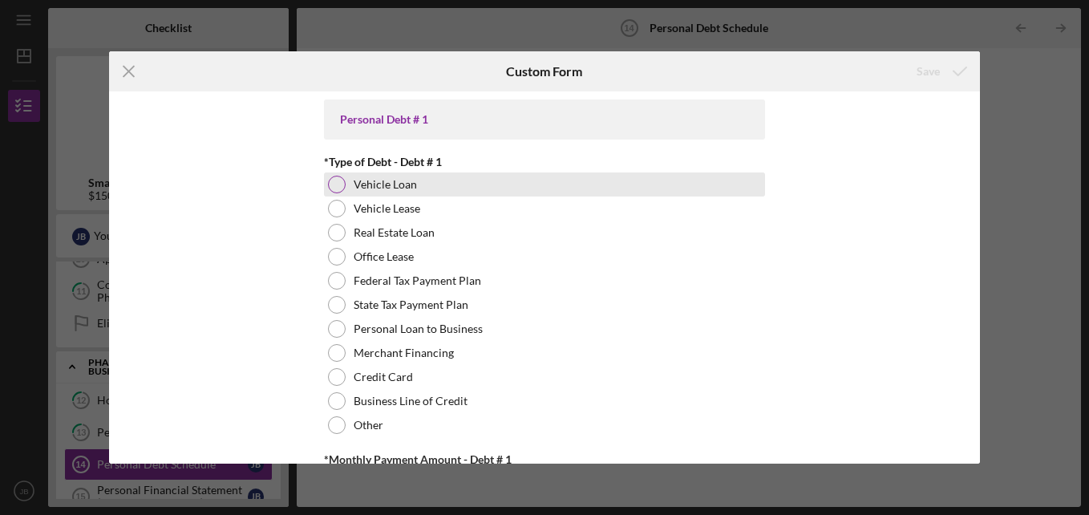
click at [334, 180] on div at bounding box center [337, 185] width 18 height 18
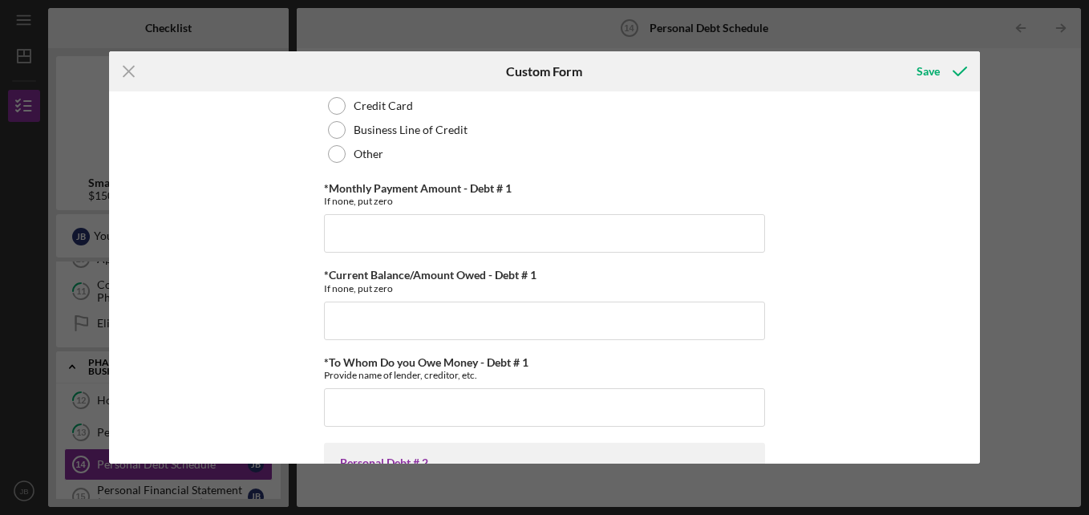
scroll to position [269, 0]
click at [459, 229] on input "*Monthly Payment Amount - Debt # 1" at bounding box center [544, 235] width 441 height 38
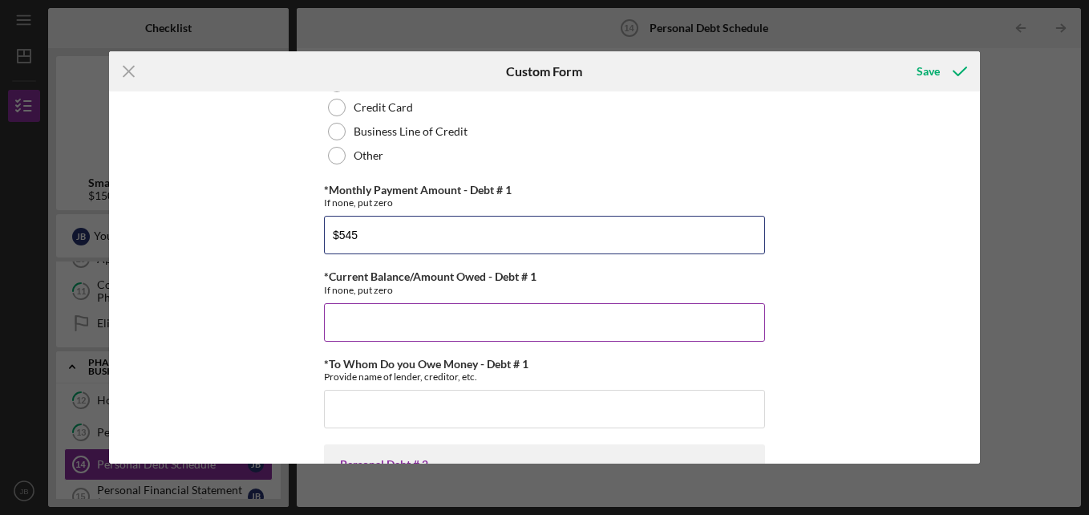
type input "$545"
click at [380, 323] on input "*Current Balance/Amount Owed - Debt # 1" at bounding box center [544, 322] width 441 height 38
type input "$0"
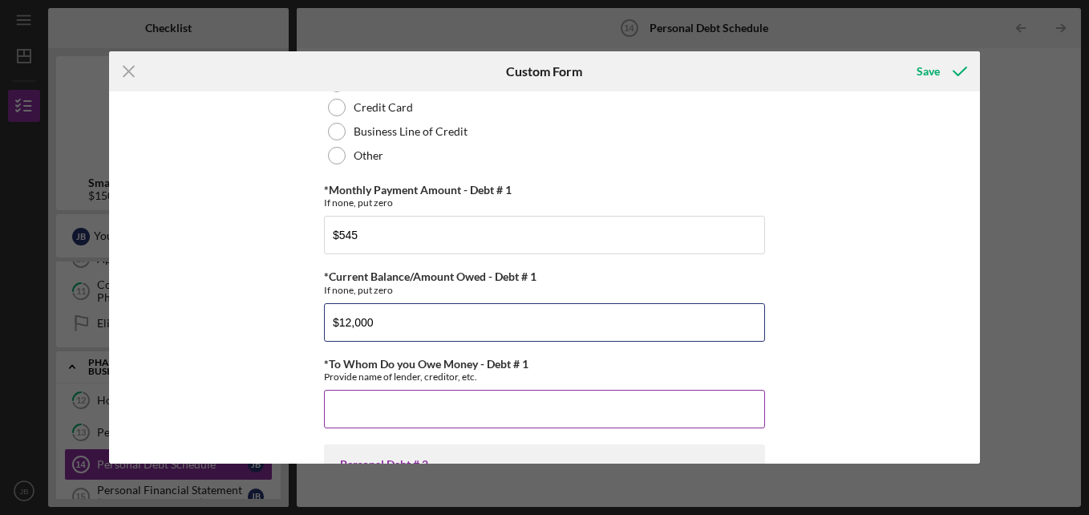
type input "$12,000"
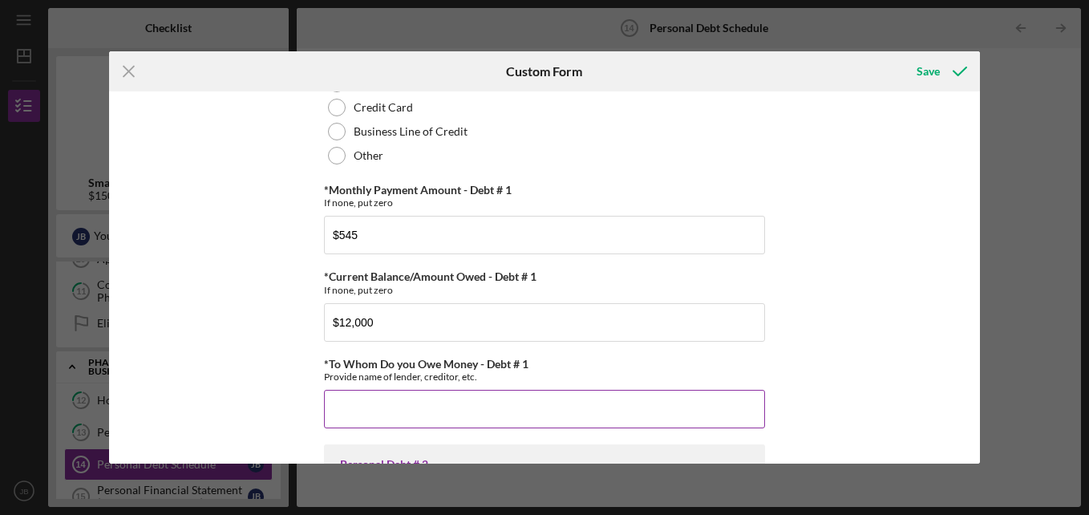
click at [362, 411] on input "*To Whom Do you Owe Money - Debt # 1" at bounding box center [544, 409] width 441 height 38
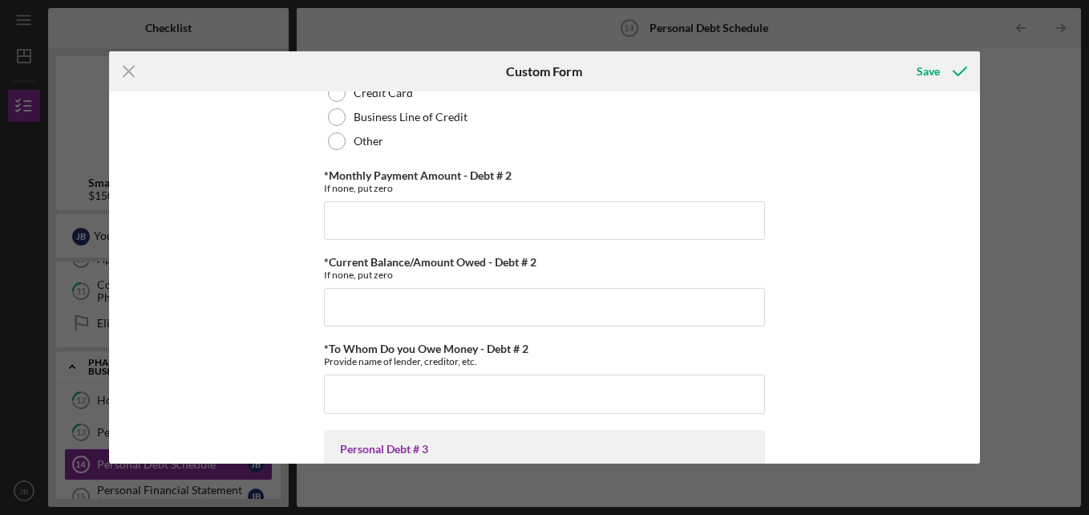
scroll to position [896, 0]
type input "[GEOGRAPHIC_DATA]"
click at [391, 221] on input "*Monthly Payment Amount - Debt # 2" at bounding box center [544, 222] width 441 height 38
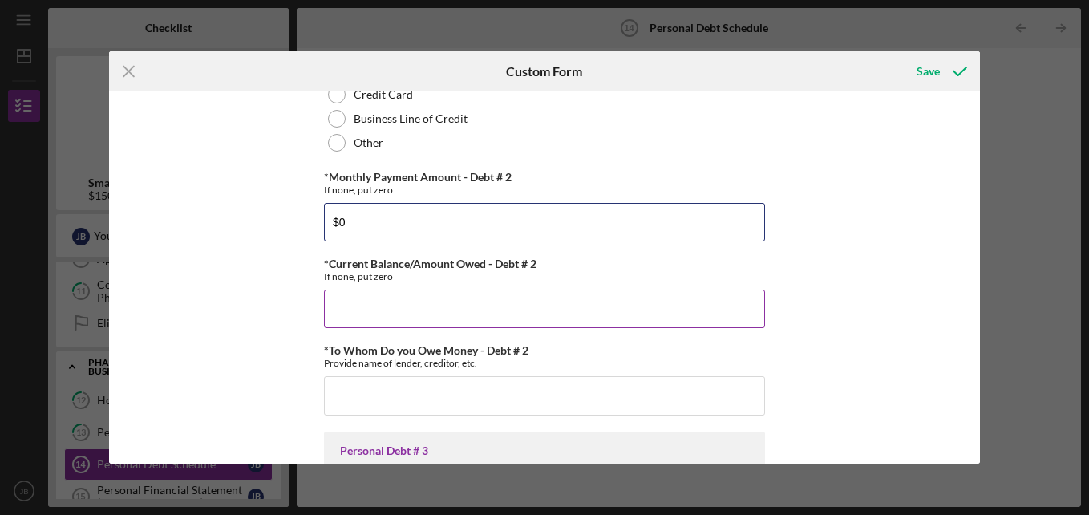
type input "$0"
click at [346, 301] on input "*Current Balance/Amount Owed - Debt # 2" at bounding box center [544, 308] width 441 height 38
type input "$0"
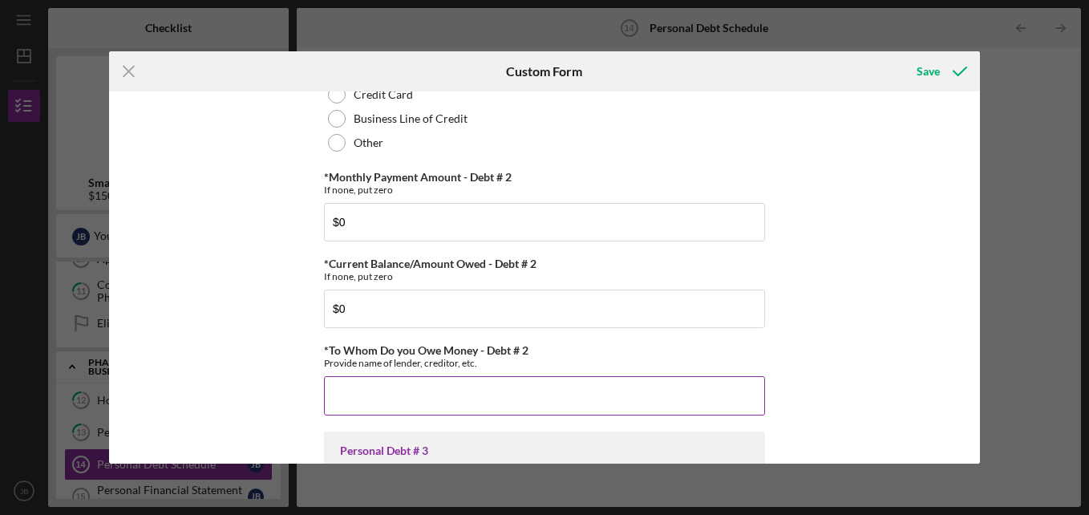
click at [357, 386] on input "*To Whom Do you Owe Money - Debt # 2" at bounding box center [544, 395] width 441 height 38
type input "e"
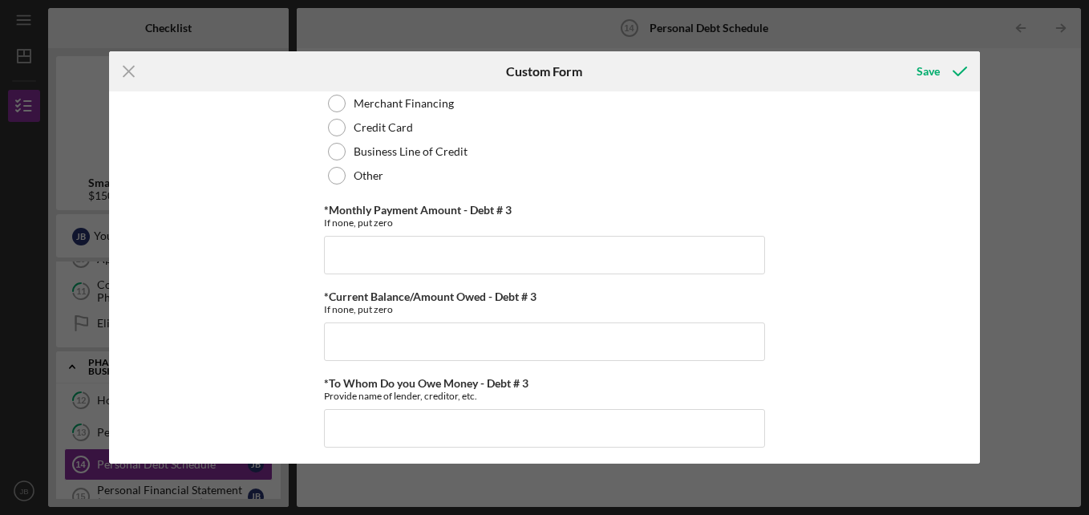
scroll to position [1502, 0]
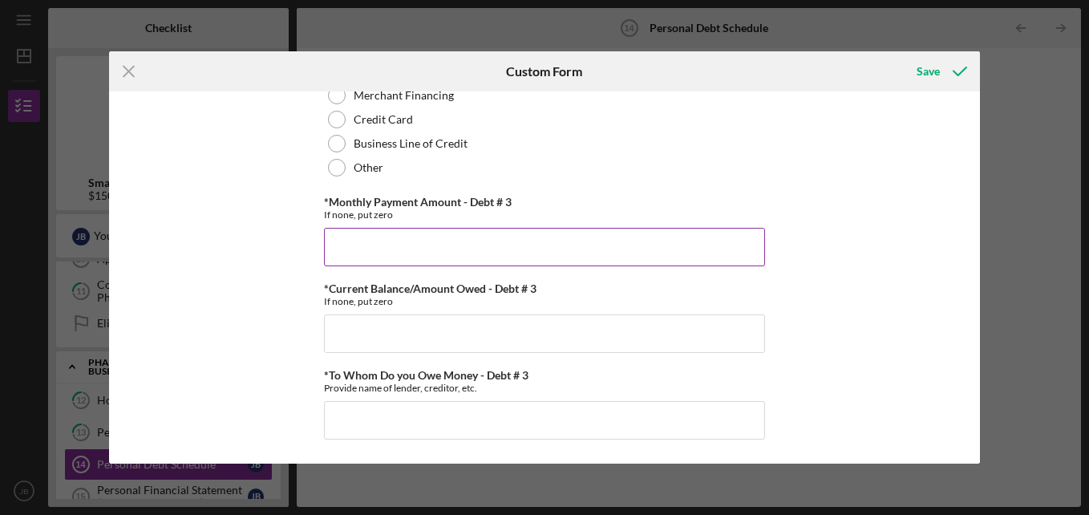
type input "na"
click at [381, 255] on input "*Monthly Payment Amount - Debt # 3" at bounding box center [544, 247] width 441 height 38
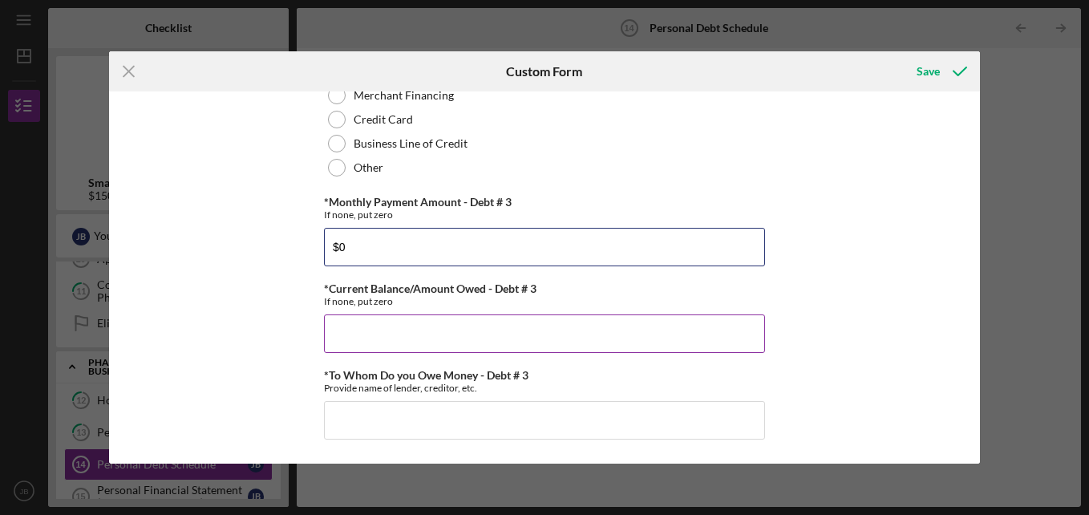
type input "$0"
click at [358, 338] on input "*Current Balance/Amount Owed - Debt # 3" at bounding box center [544, 333] width 441 height 38
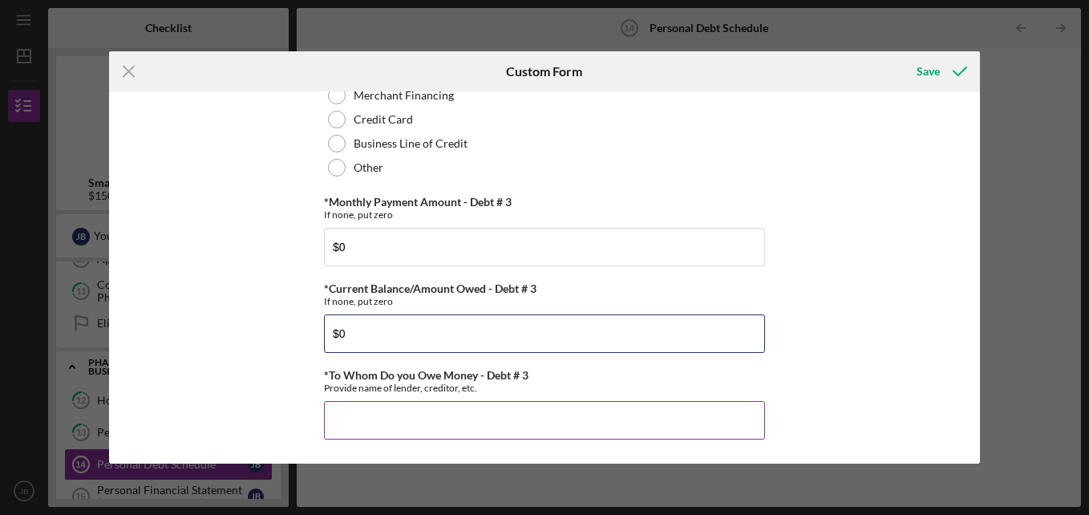
type input "$0"
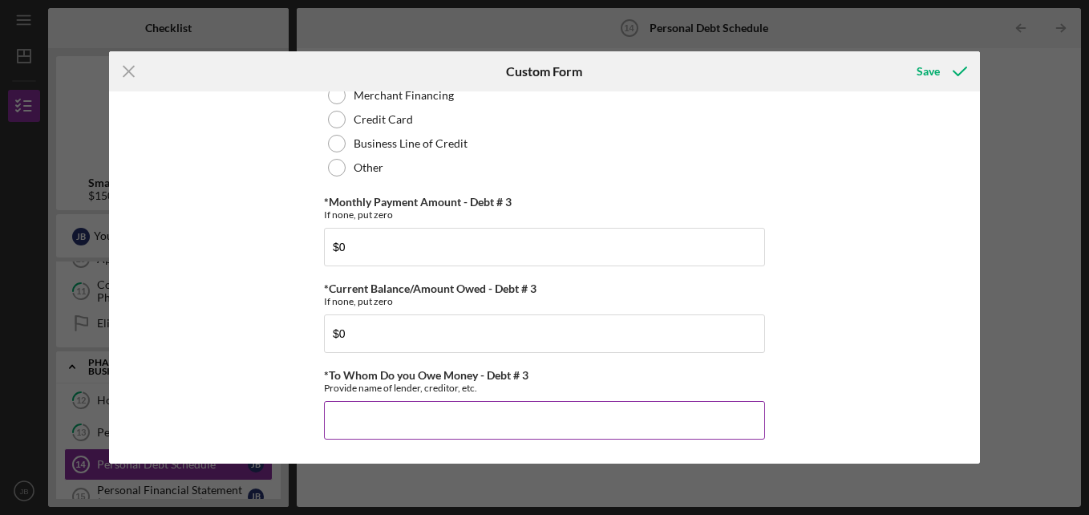
click at [382, 411] on input "*To Whom Do you Owe Money - Debt # 3" at bounding box center [544, 420] width 441 height 38
type input "na"
click at [928, 76] on div "Save" at bounding box center [927, 71] width 23 height 32
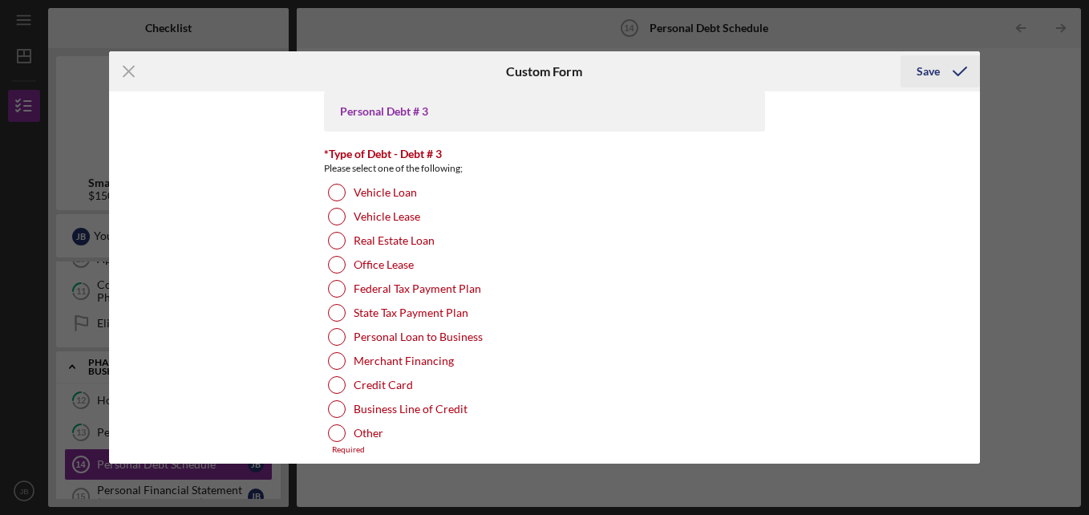
scroll to position [1241, 0]
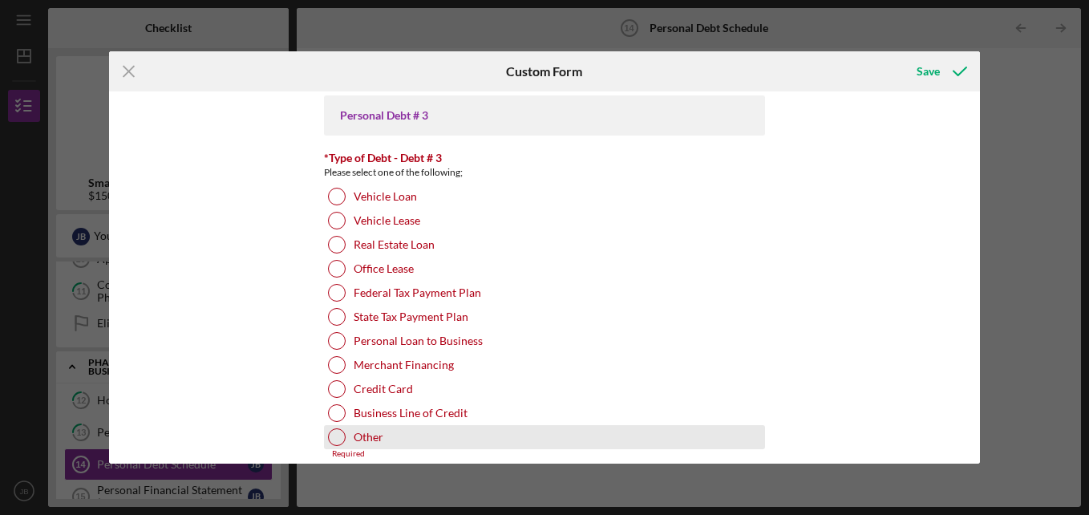
click at [360, 437] on label "Other" at bounding box center [369, 437] width 30 height 13
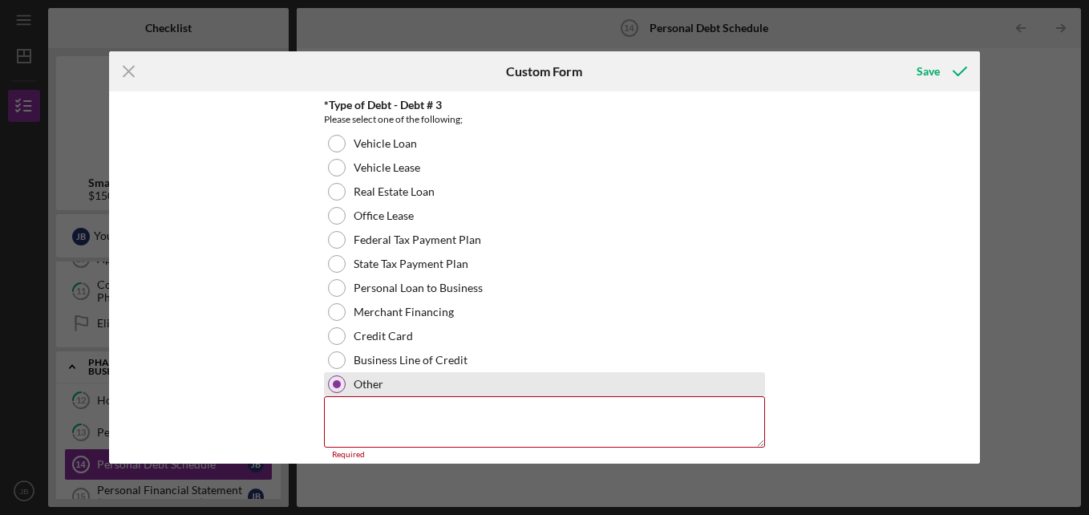
scroll to position [1325, 0]
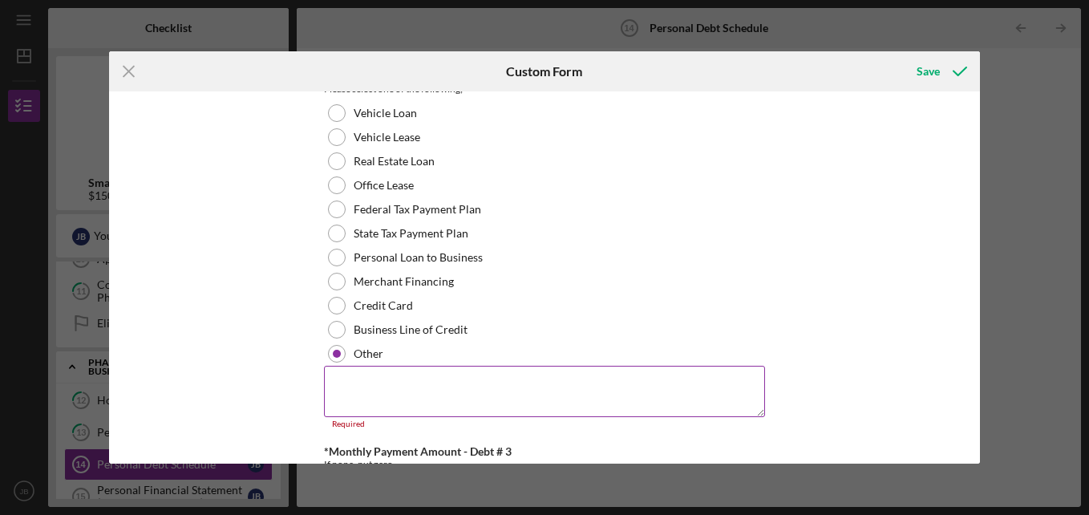
click at [571, 402] on textarea at bounding box center [544, 391] width 441 height 51
type textarea "na"
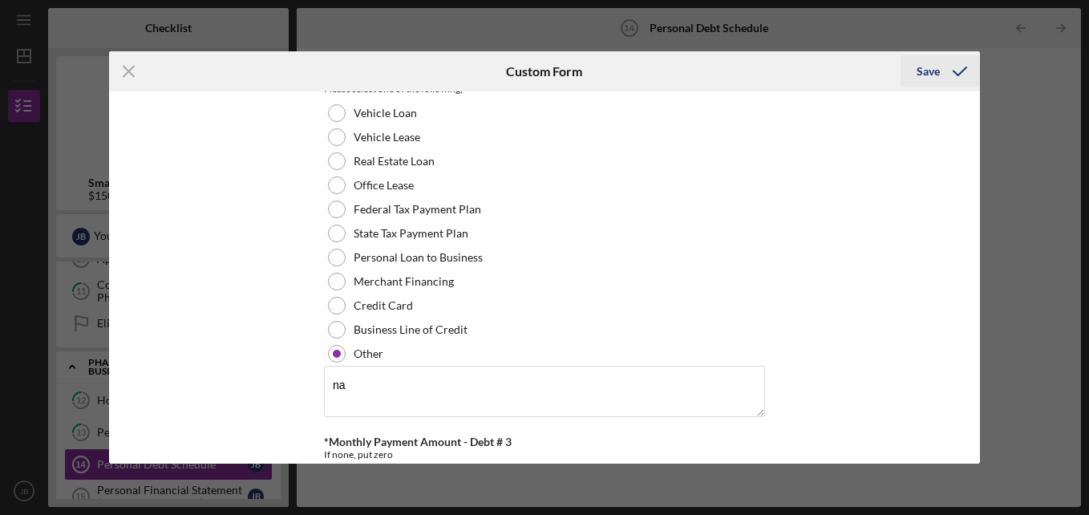
click at [924, 76] on div "Save" at bounding box center [927, 71] width 23 height 32
click at [940, 71] on icon "submit" at bounding box center [960, 71] width 40 height 40
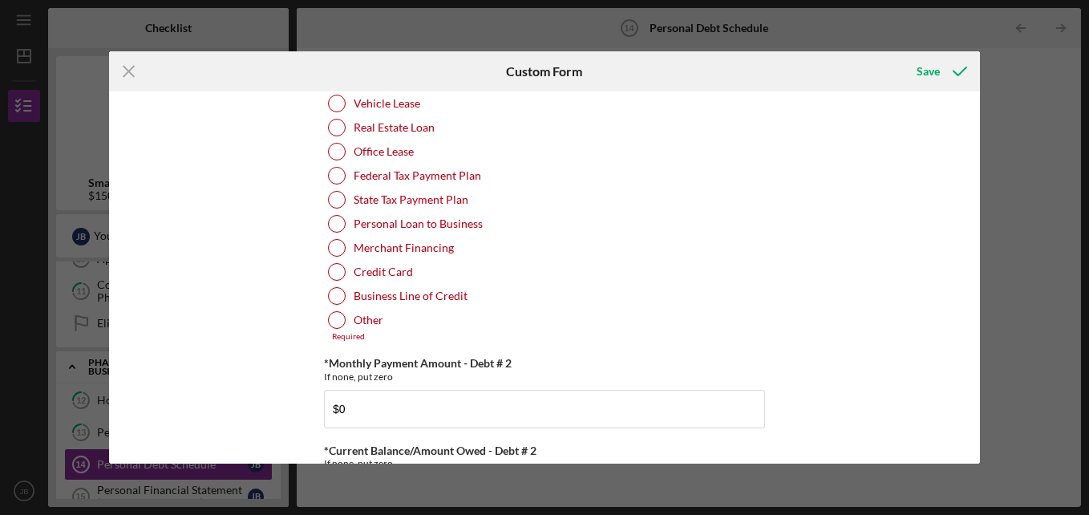
scroll to position [669, 0]
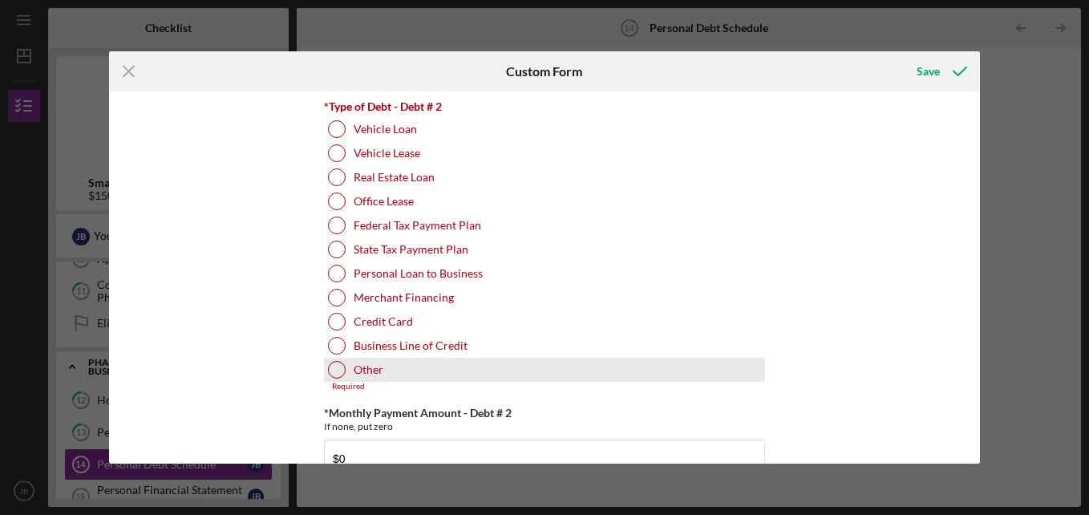
click at [334, 373] on div at bounding box center [337, 370] width 18 height 18
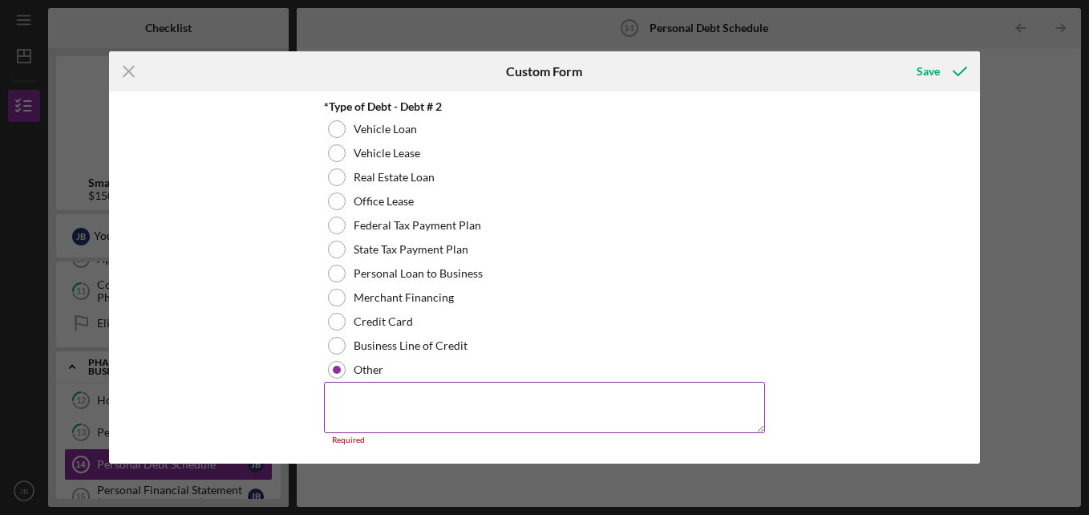
click at [368, 402] on textarea at bounding box center [544, 407] width 441 height 51
type textarea "na"
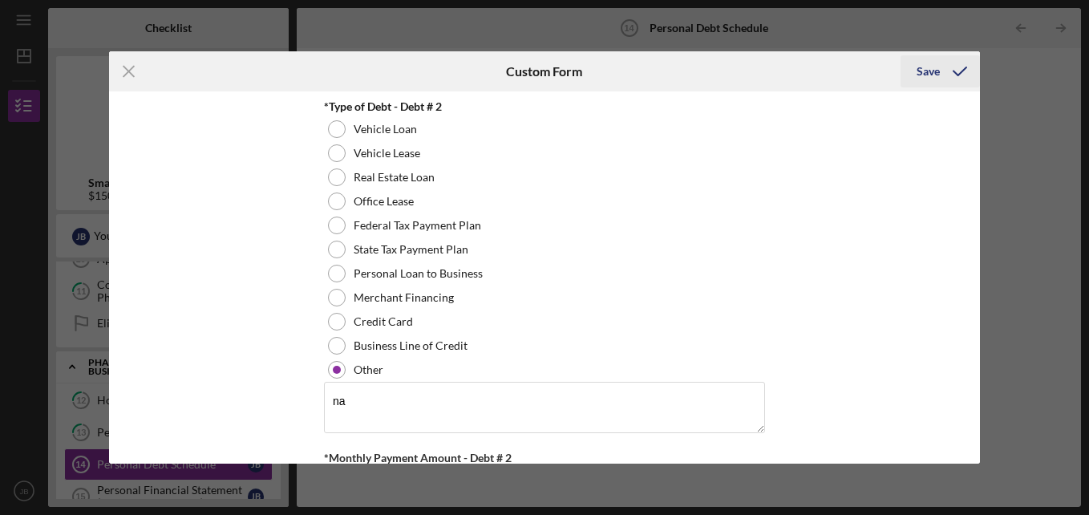
click at [943, 67] on icon "submit" at bounding box center [960, 71] width 40 height 40
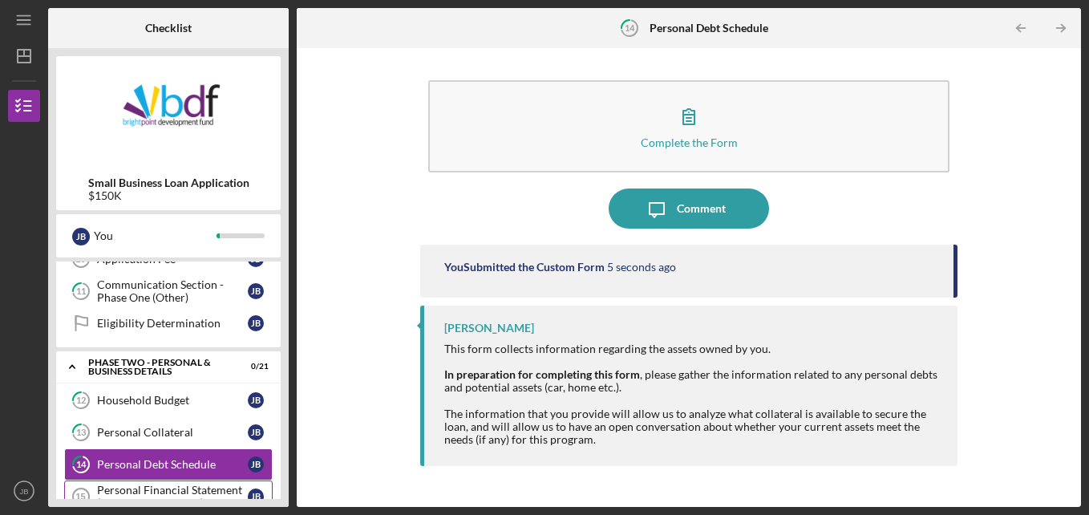
click at [176, 493] on div "Personal Financial Statement (SBA Form 413 - PFS)" at bounding box center [172, 496] width 151 height 26
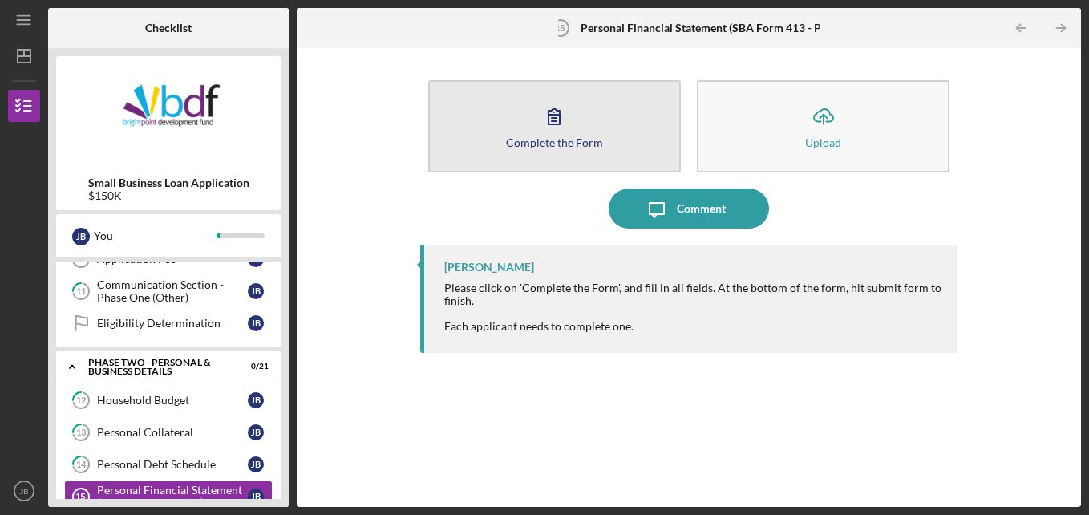
click at [501, 132] on button "Complete the Form Form" at bounding box center [554, 126] width 253 height 92
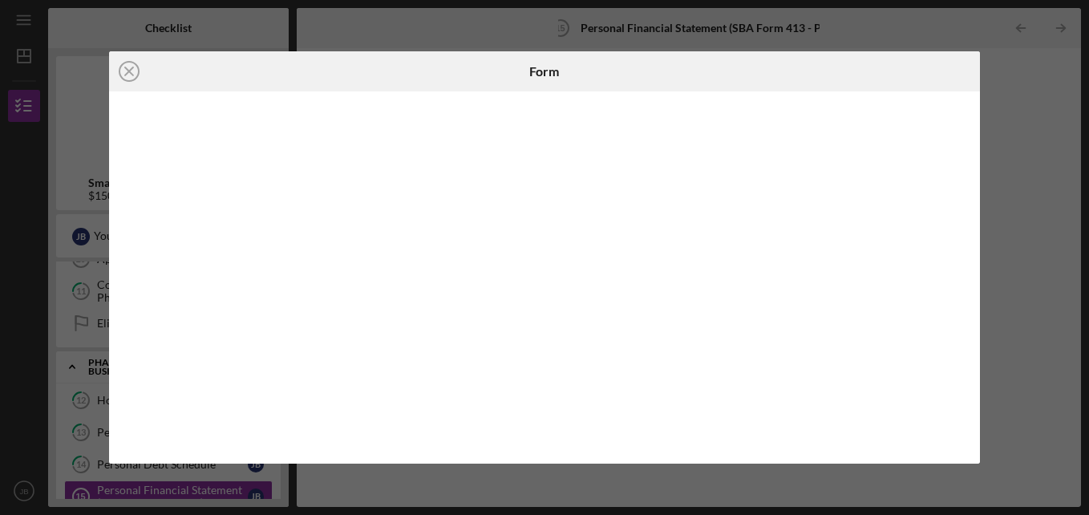
click at [965, 113] on iframe at bounding box center [545, 277] width 840 height 340
click at [976, 341] on div at bounding box center [544, 277] width 871 height 372
click at [1076, 428] on div "Icon/Close Form" at bounding box center [544, 257] width 1089 height 515
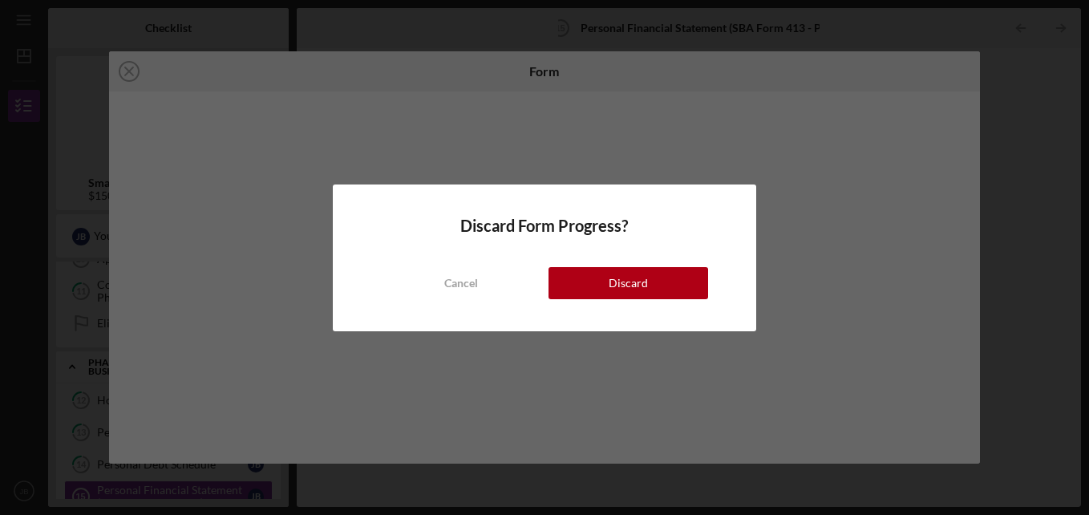
click at [819, 133] on div "Discard Form Progress? Cancel Discard" at bounding box center [544, 257] width 1089 height 515
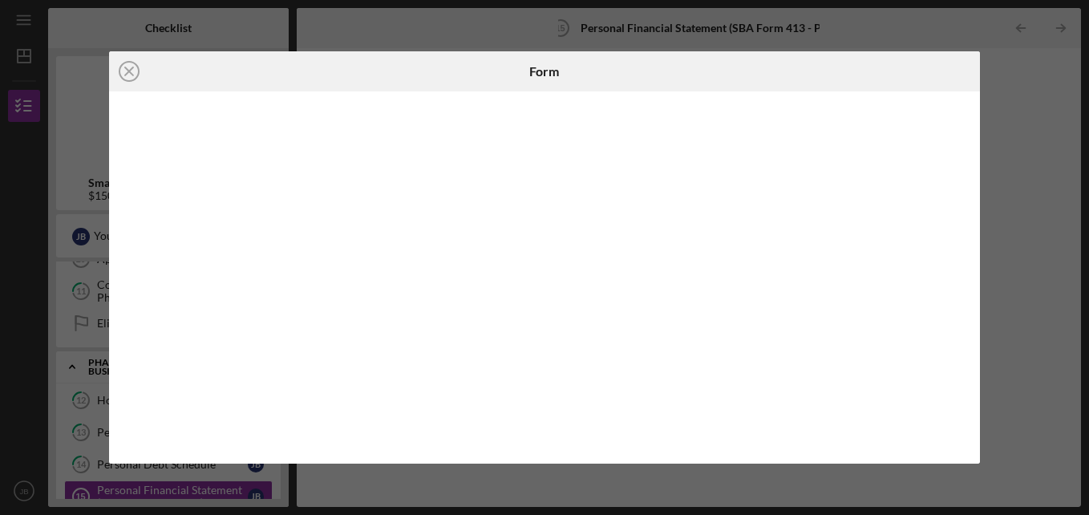
click at [1007, 185] on div "Icon/Close Form" at bounding box center [544, 257] width 1089 height 515
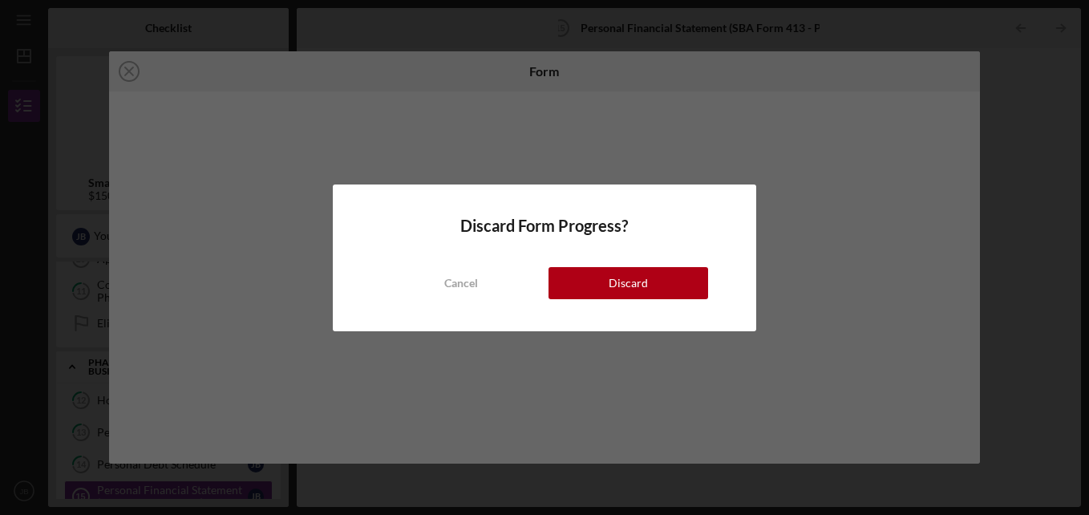
click at [678, 96] on div "Discard Form Progress? Cancel Discard" at bounding box center [544, 257] width 1089 height 515
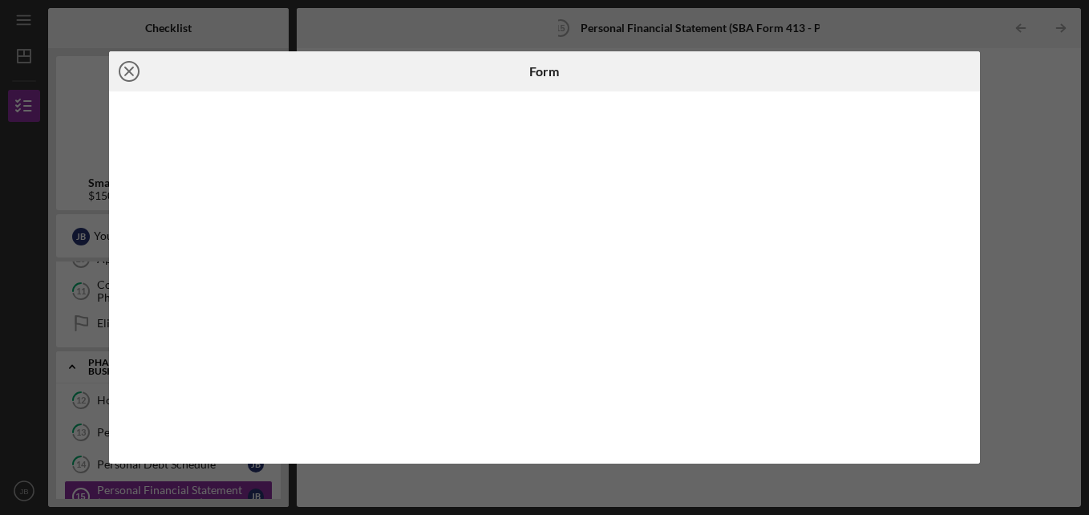
click at [123, 68] on icon "Icon/Close" at bounding box center [129, 71] width 40 height 40
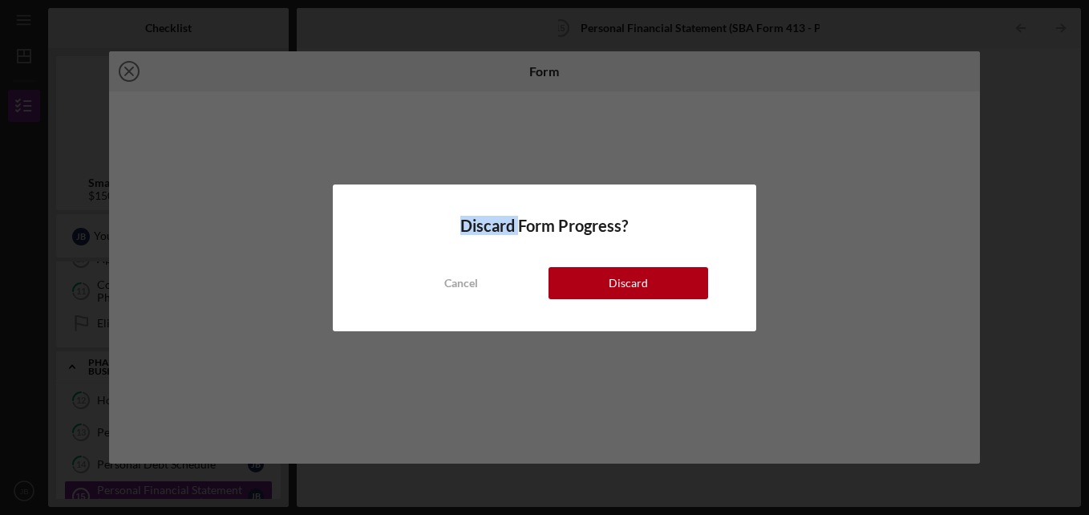
click at [123, 68] on div "Discard Form Progress? Cancel Discard" at bounding box center [544, 257] width 1089 height 515
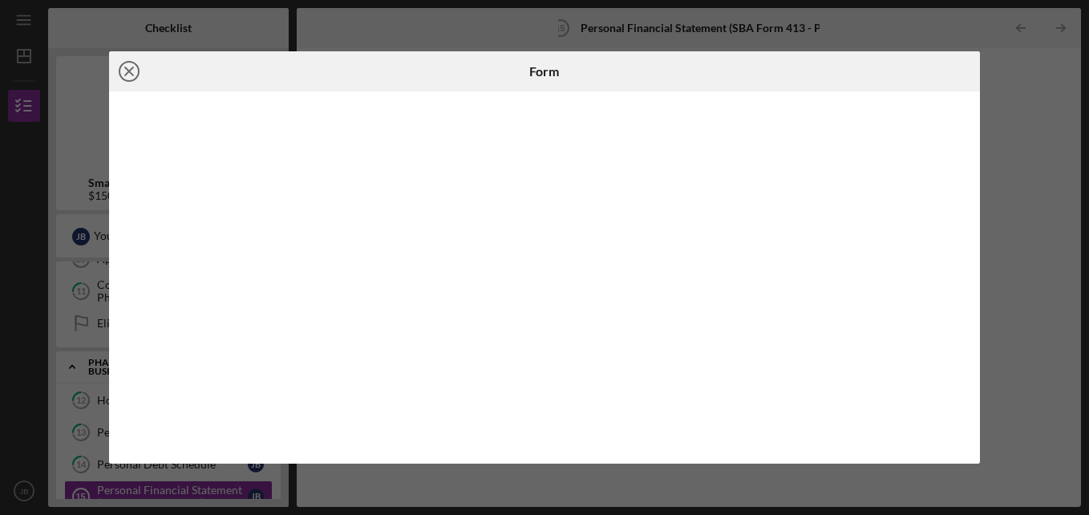
click at [123, 68] on icon "Icon/Close" at bounding box center [129, 71] width 40 height 40
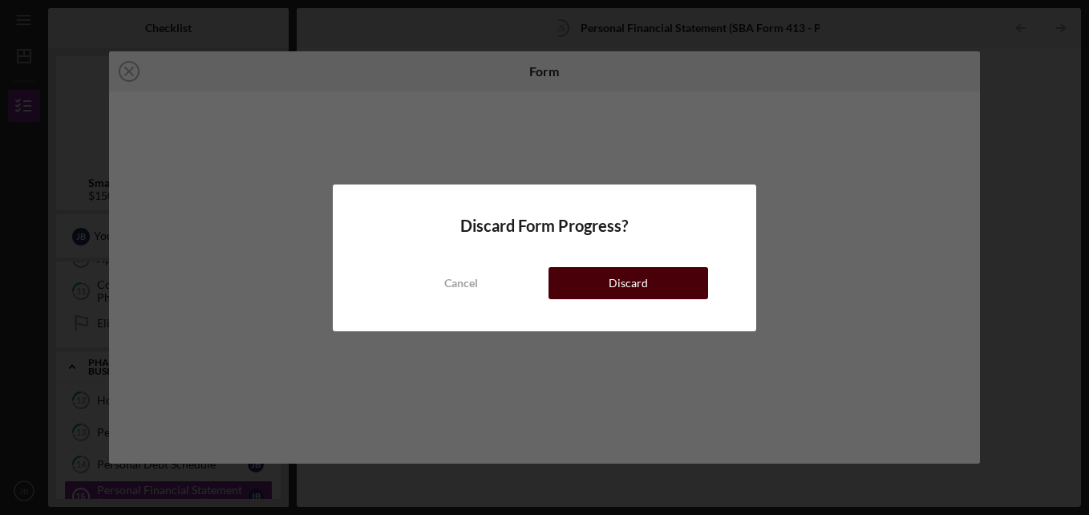
click at [580, 269] on button "Discard" at bounding box center [628, 283] width 160 height 32
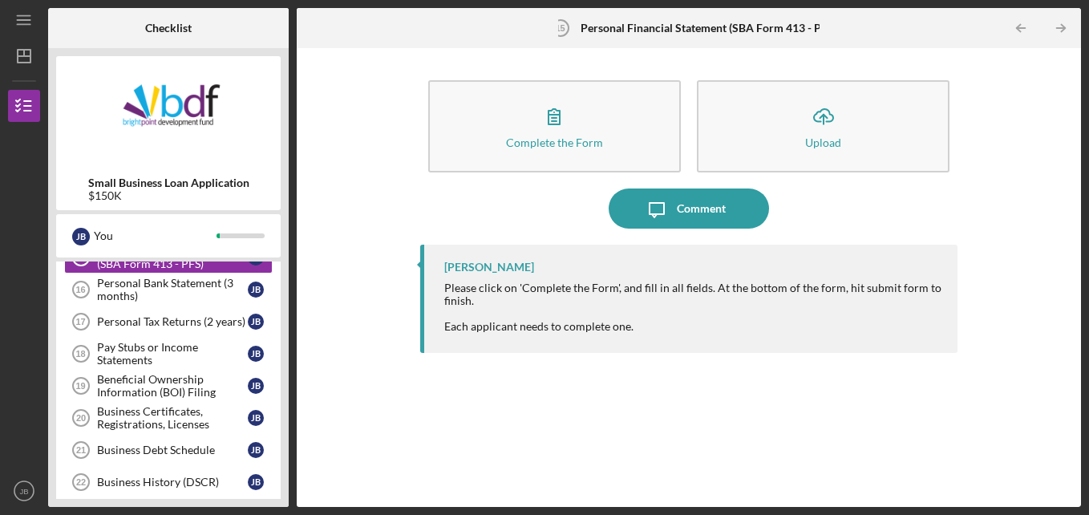
scroll to position [560, 0]
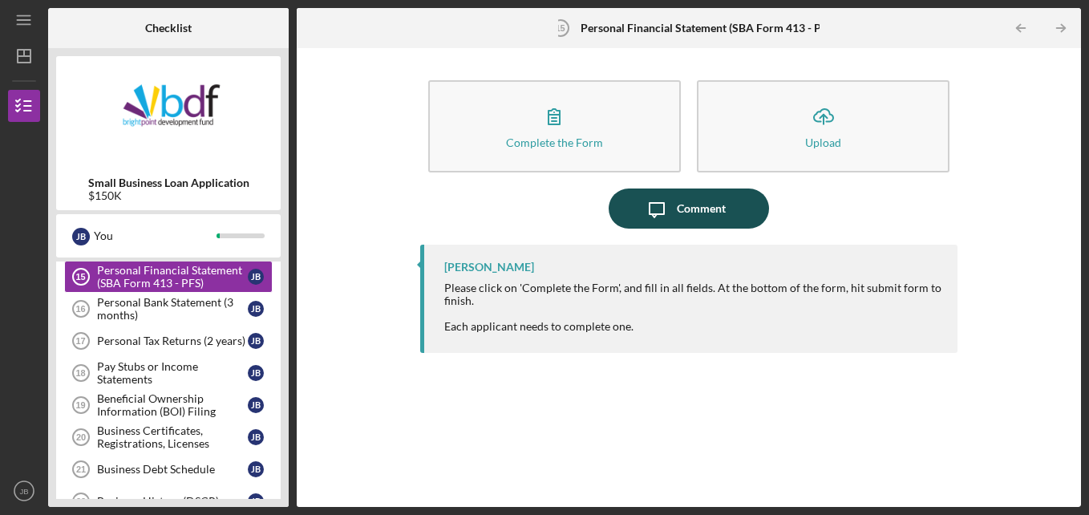
click at [654, 200] on icon "Icon/Message" at bounding box center [657, 208] width 40 height 40
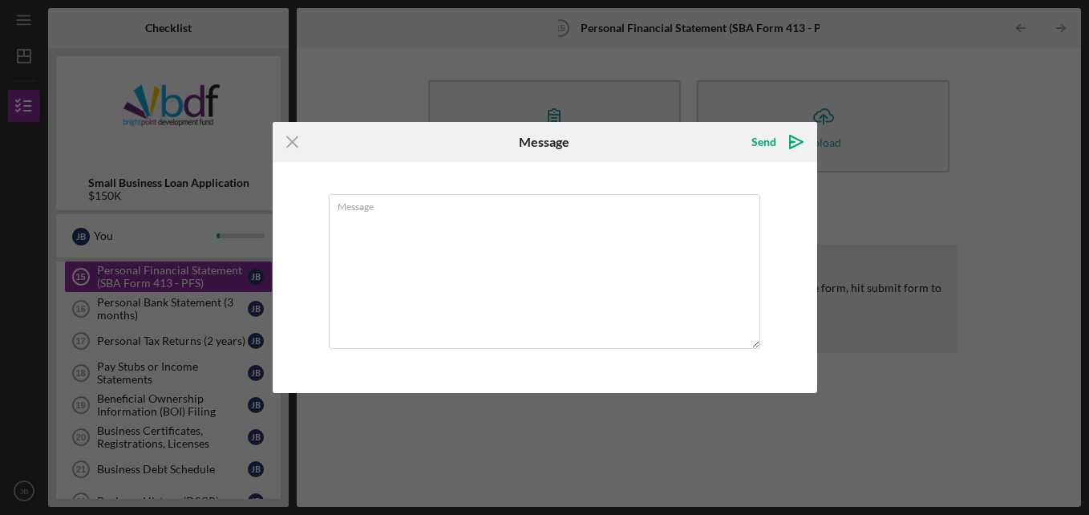
type textarea "c"
type textarea "Can U please call me [PHONE_NUMBER]"
click at [770, 144] on div "Send" at bounding box center [763, 142] width 25 height 32
